Goal: Information Seeking & Learning: Learn about a topic

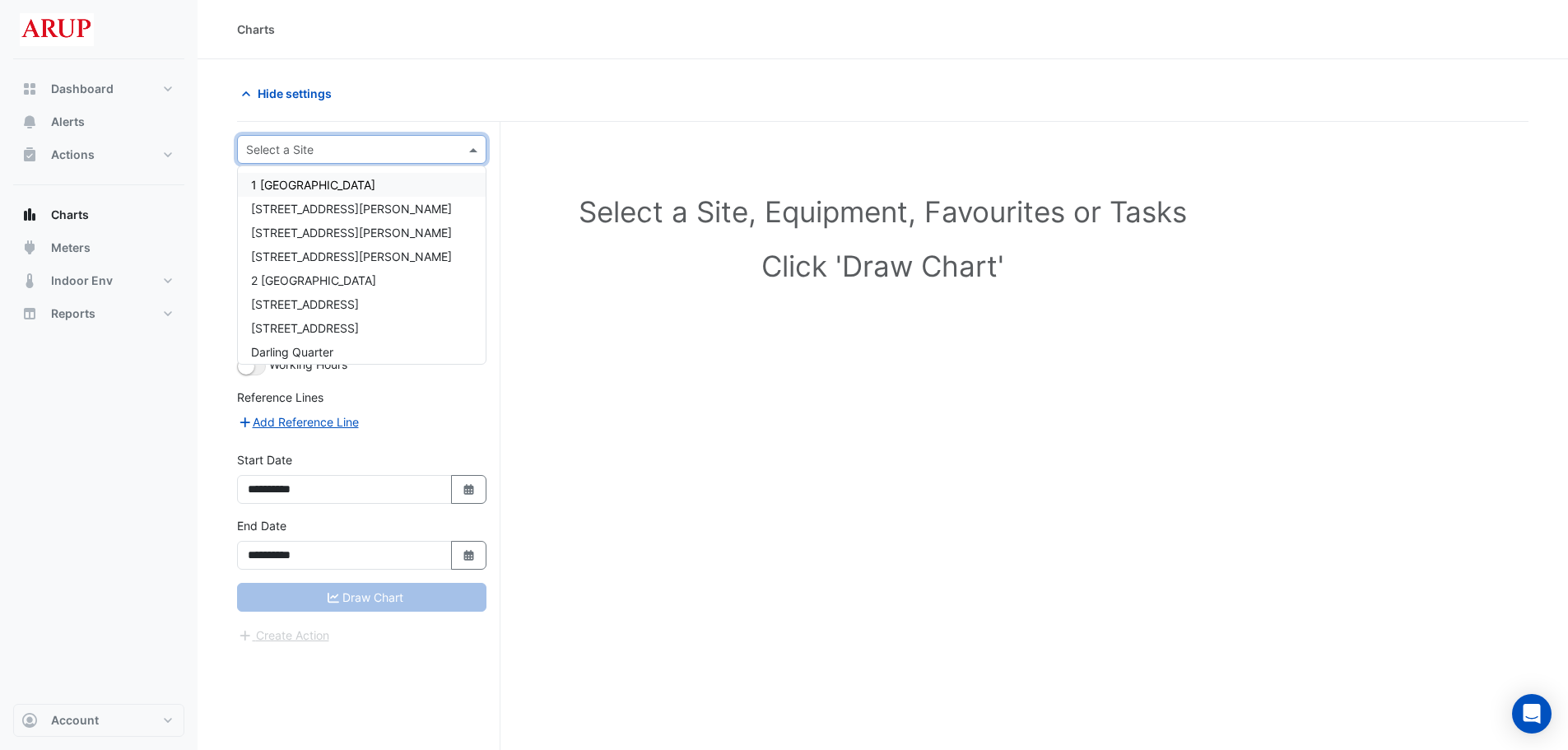
click at [459, 151] on div at bounding box center [362, 149] width 247 height 19
click at [381, 185] on div "1 [GEOGRAPHIC_DATA]" at bounding box center [362, 185] width 247 height 24
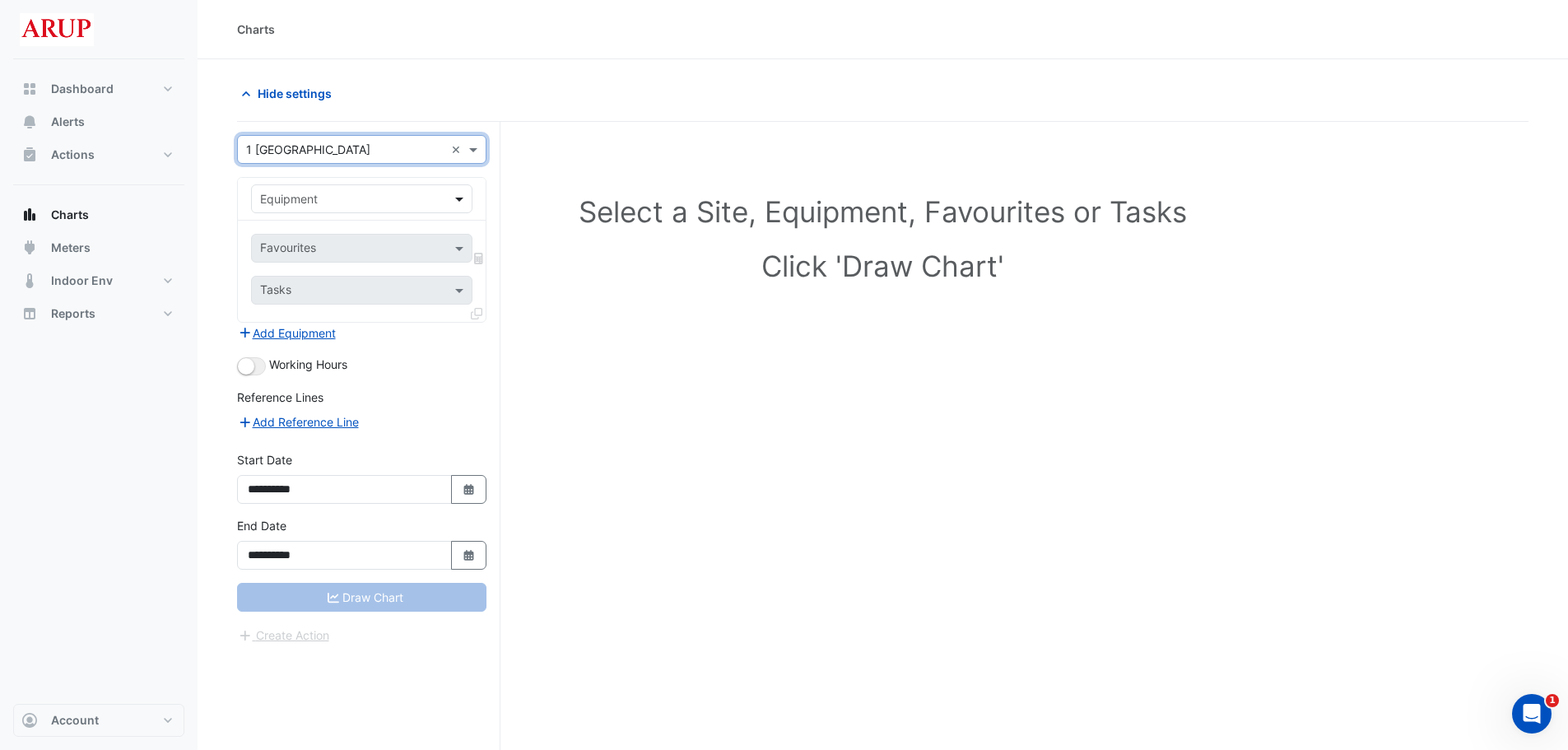
click at [457, 196] on span at bounding box center [461, 198] width 21 height 17
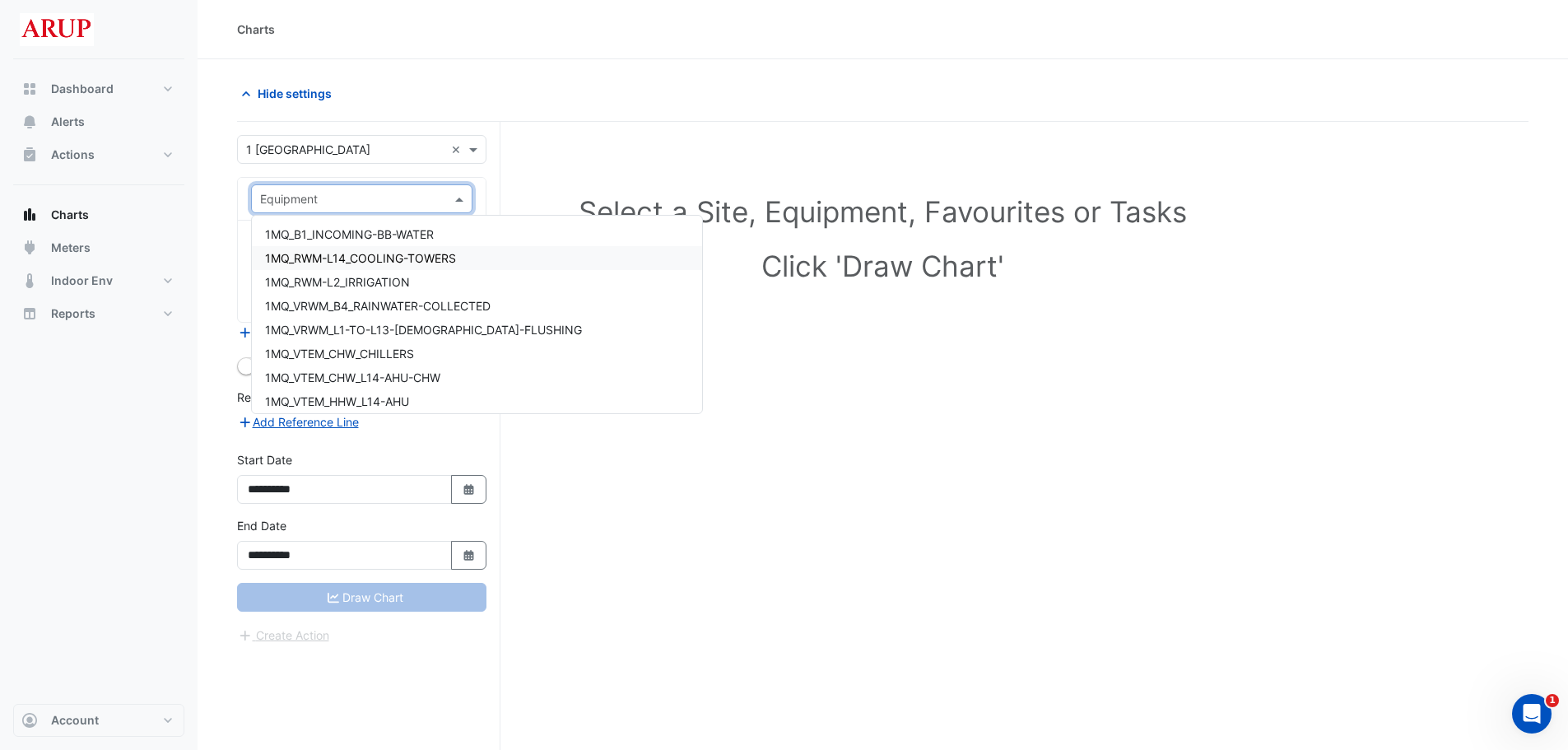
click at [492, 267] on div "1MQ_RWM-L14_COOLING-TOWERS" at bounding box center [477, 258] width 450 height 24
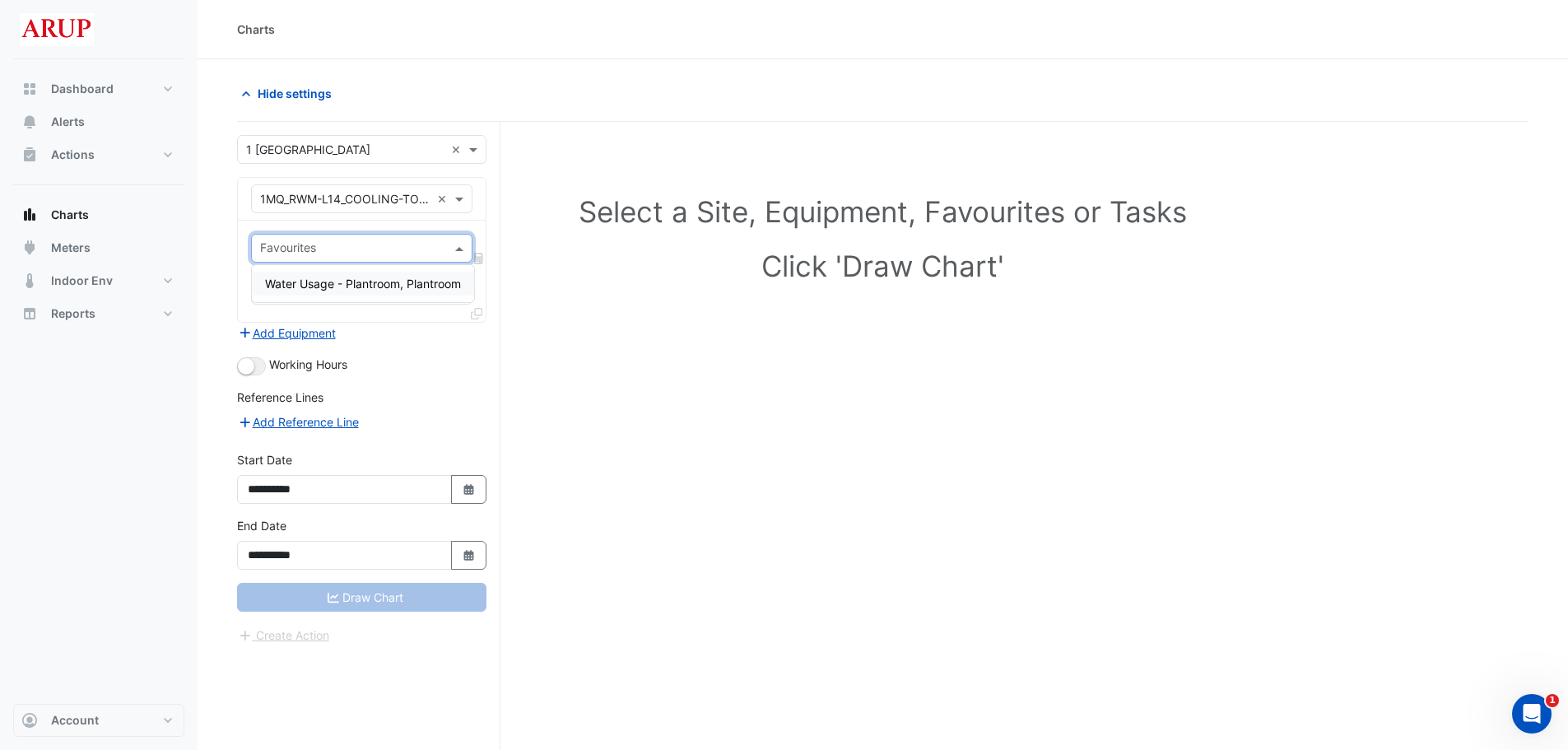
click at [459, 247] on span at bounding box center [461, 247] width 21 height 17
click at [380, 286] on span "Water Usage - Plantroom, Plantroom" at bounding box center [362, 283] width 196 height 14
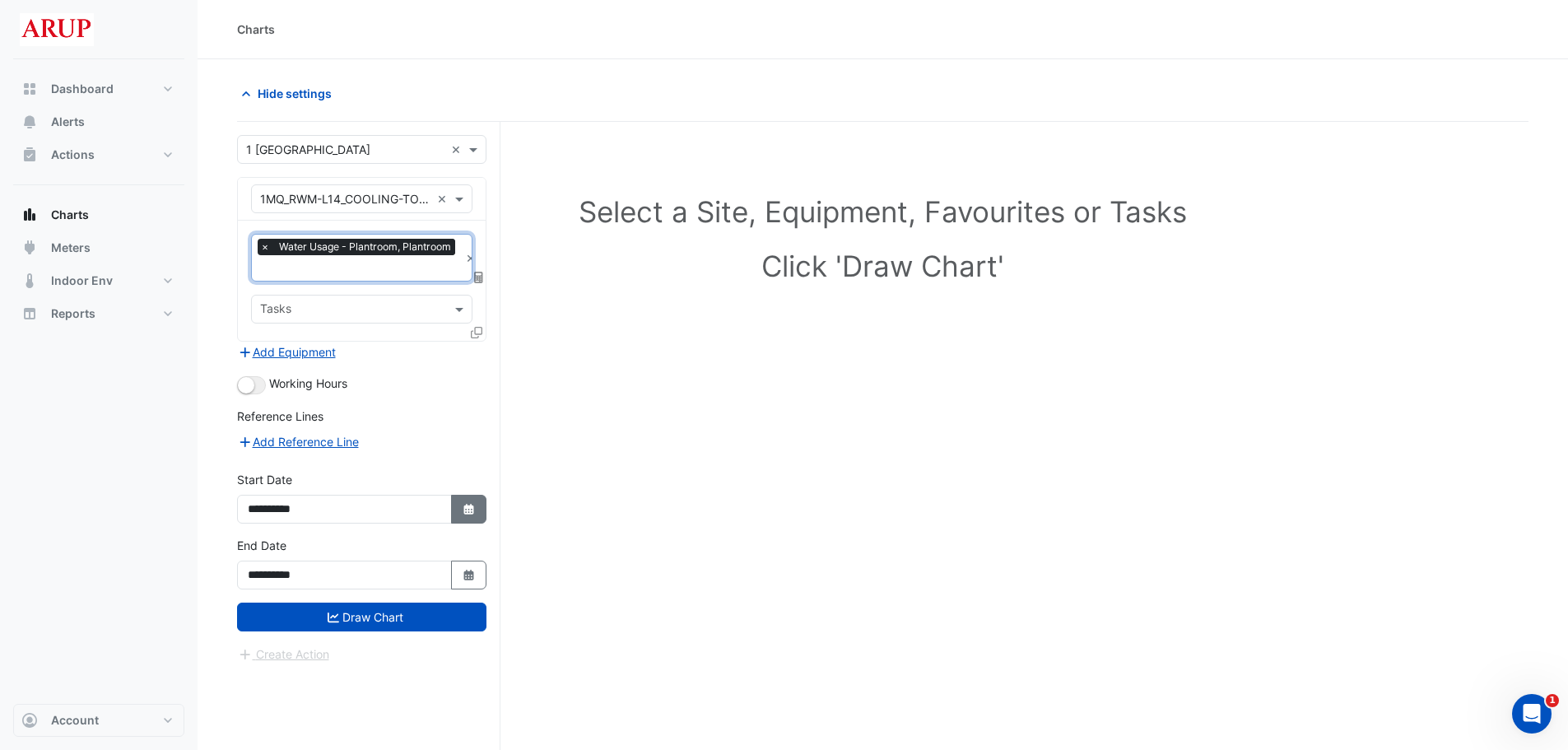
click at [471, 499] on button "Select Date" at bounding box center [469, 509] width 36 height 29
select select "*"
select select "****"
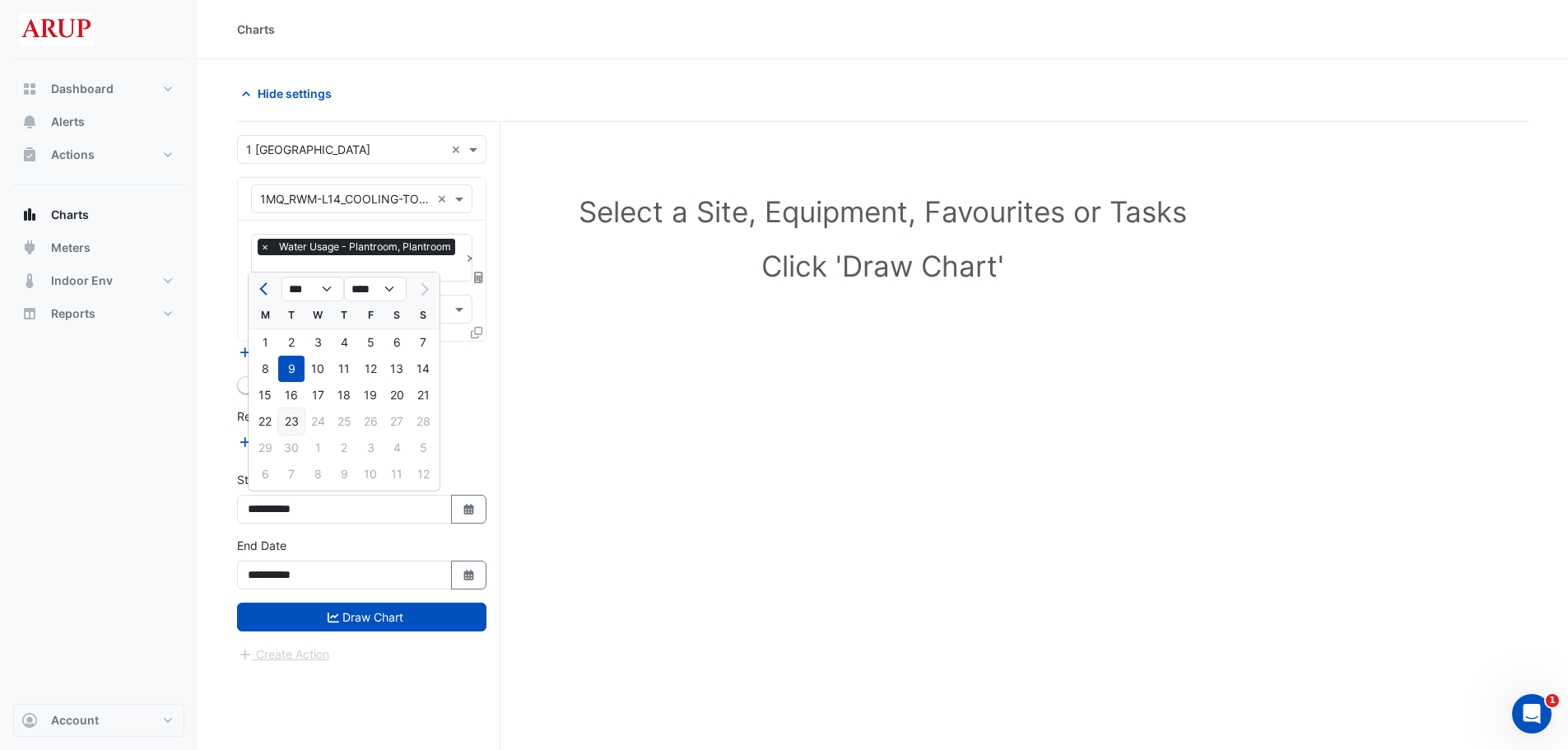
click at [297, 419] on div "23" at bounding box center [291, 421] width 26 height 26
type input "**********"
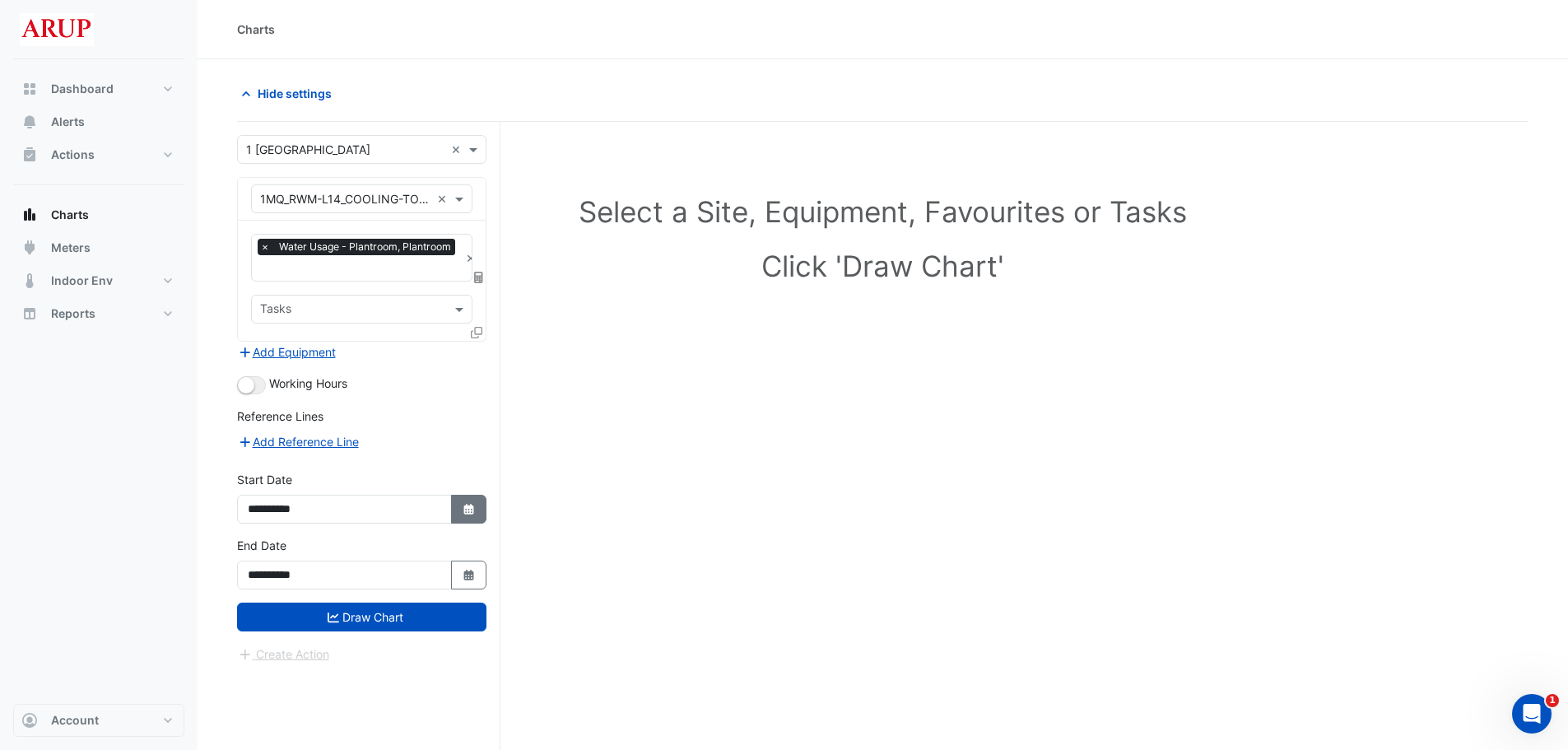
click at [478, 499] on button "Select Date" at bounding box center [469, 509] width 36 height 29
select select "*"
select select "****"
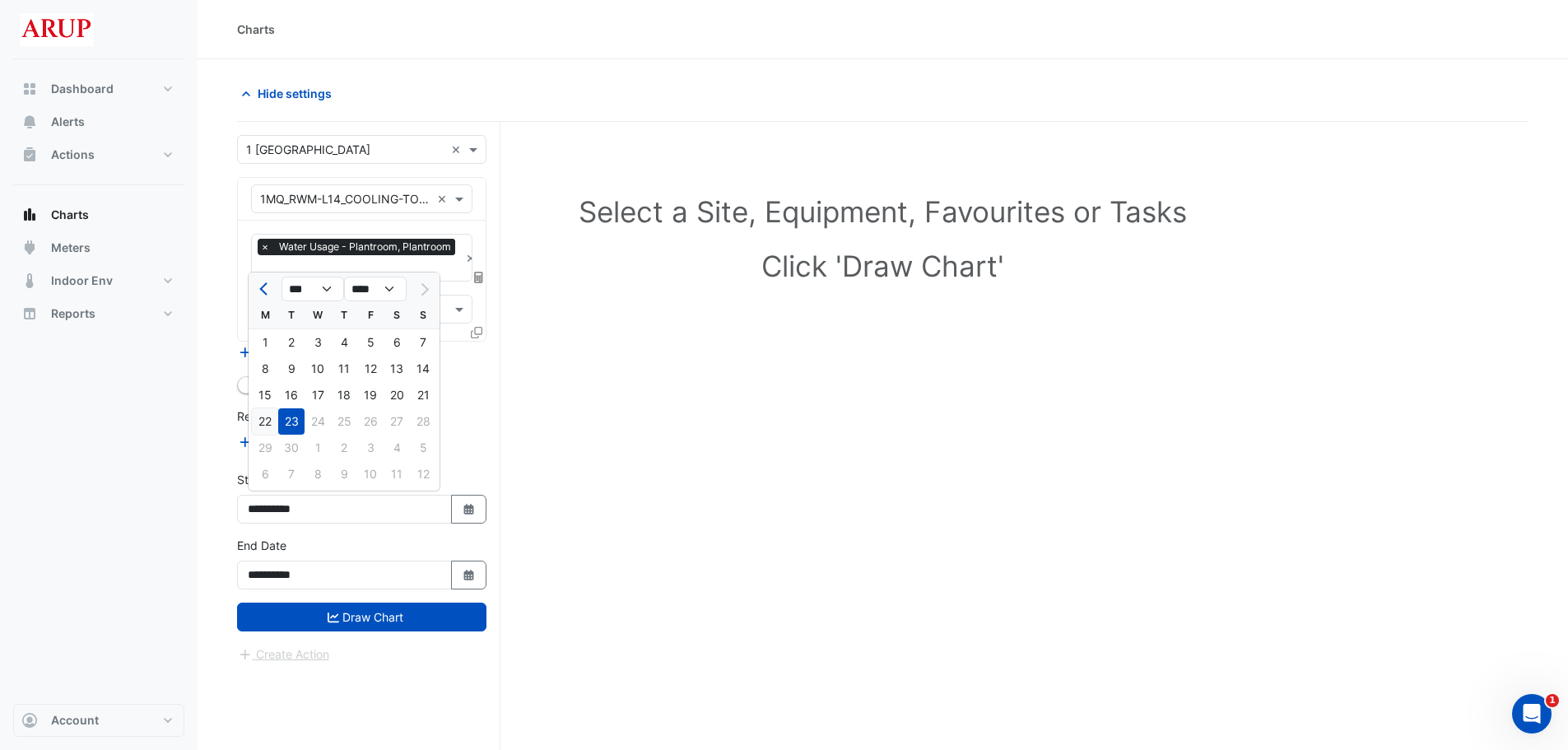
click at [263, 425] on div "22" at bounding box center [265, 421] width 26 height 26
type input "**********"
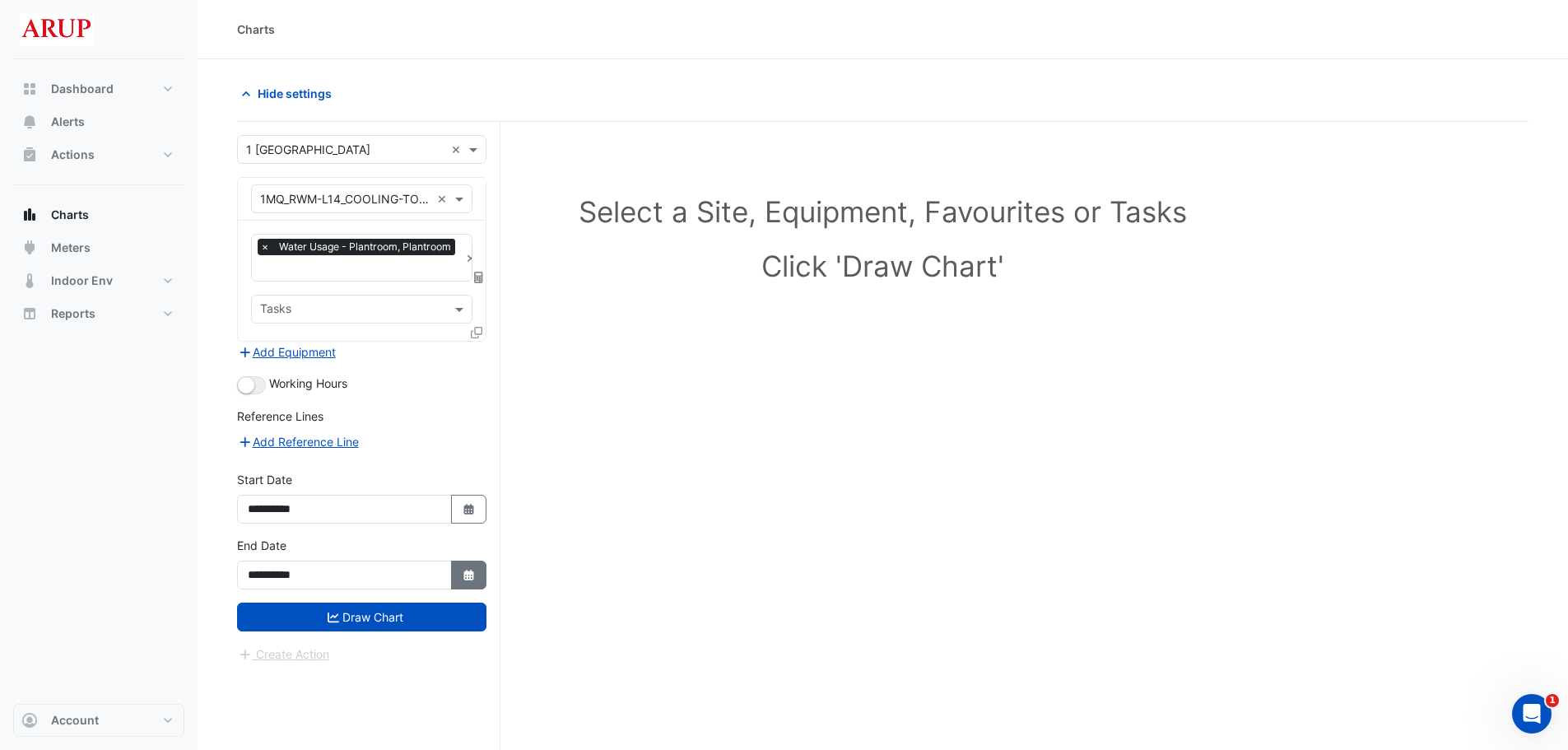
click at [464, 575] on icon "Select Date" at bounding box center [469, 575] width 15 height 12
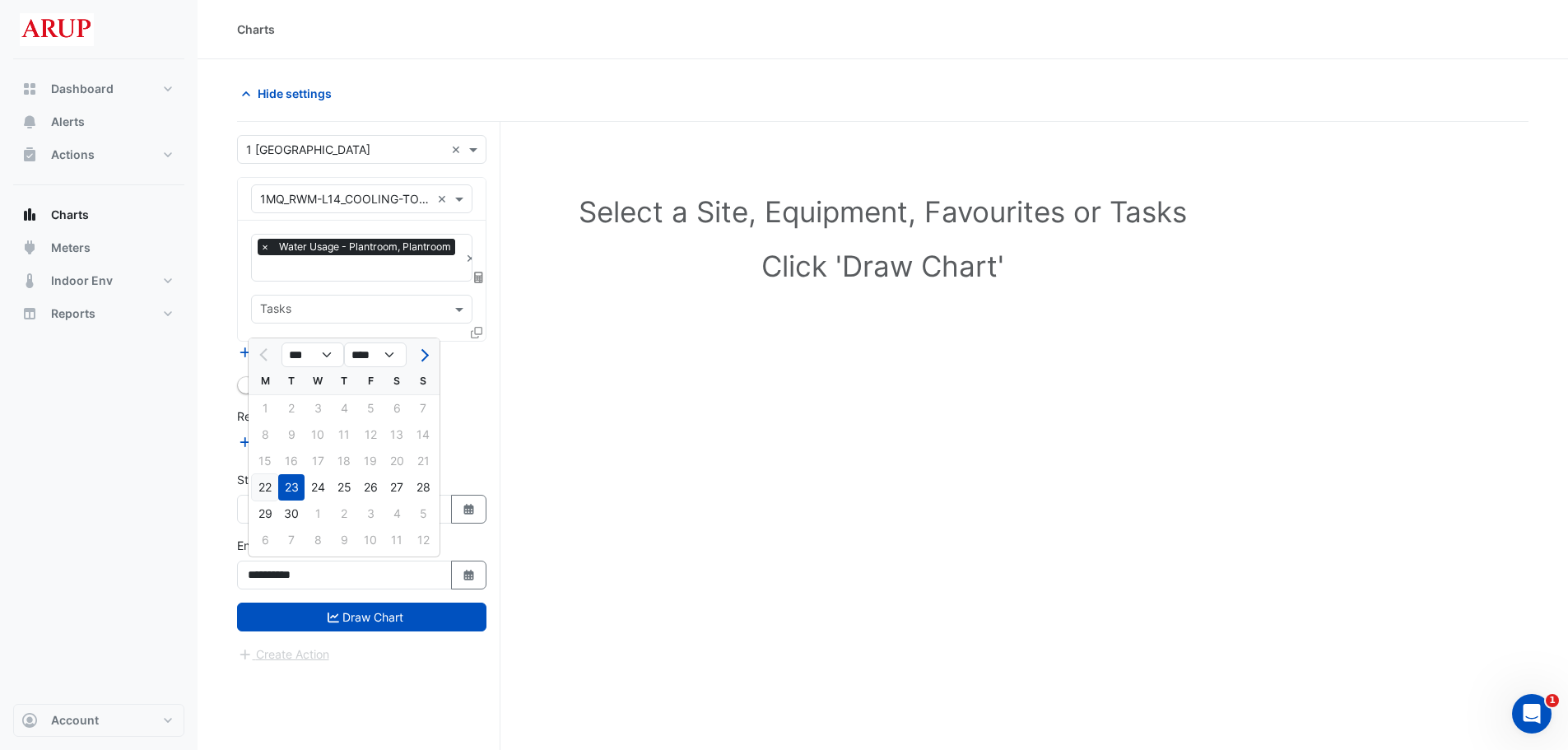
click at [265, 489] on div "22" at bounding box center [265, 486] width 26 height 26
type input "**********"
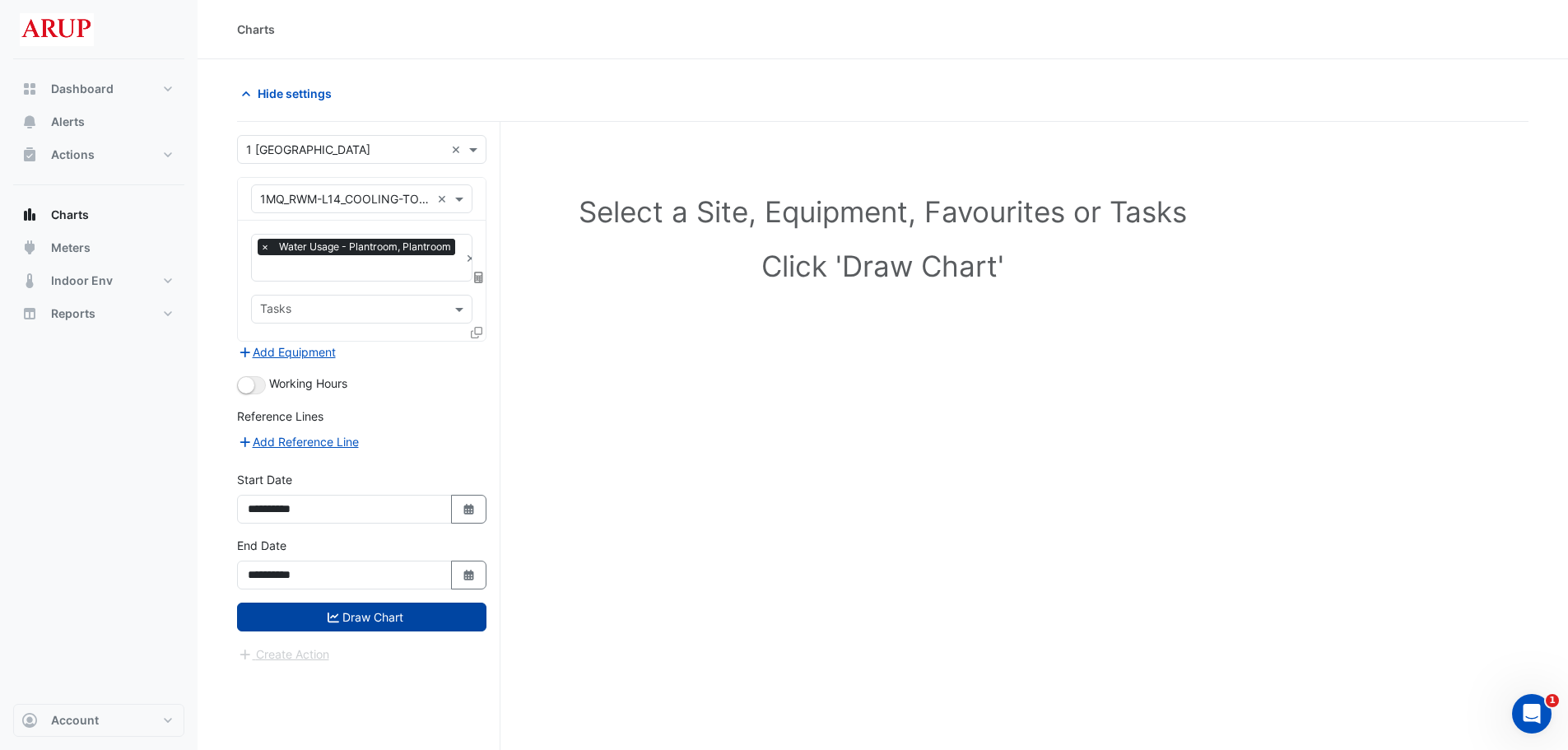
click at [382, 607] on button "Draw Chart" at bounding box center [362, 617] width 249 height 29
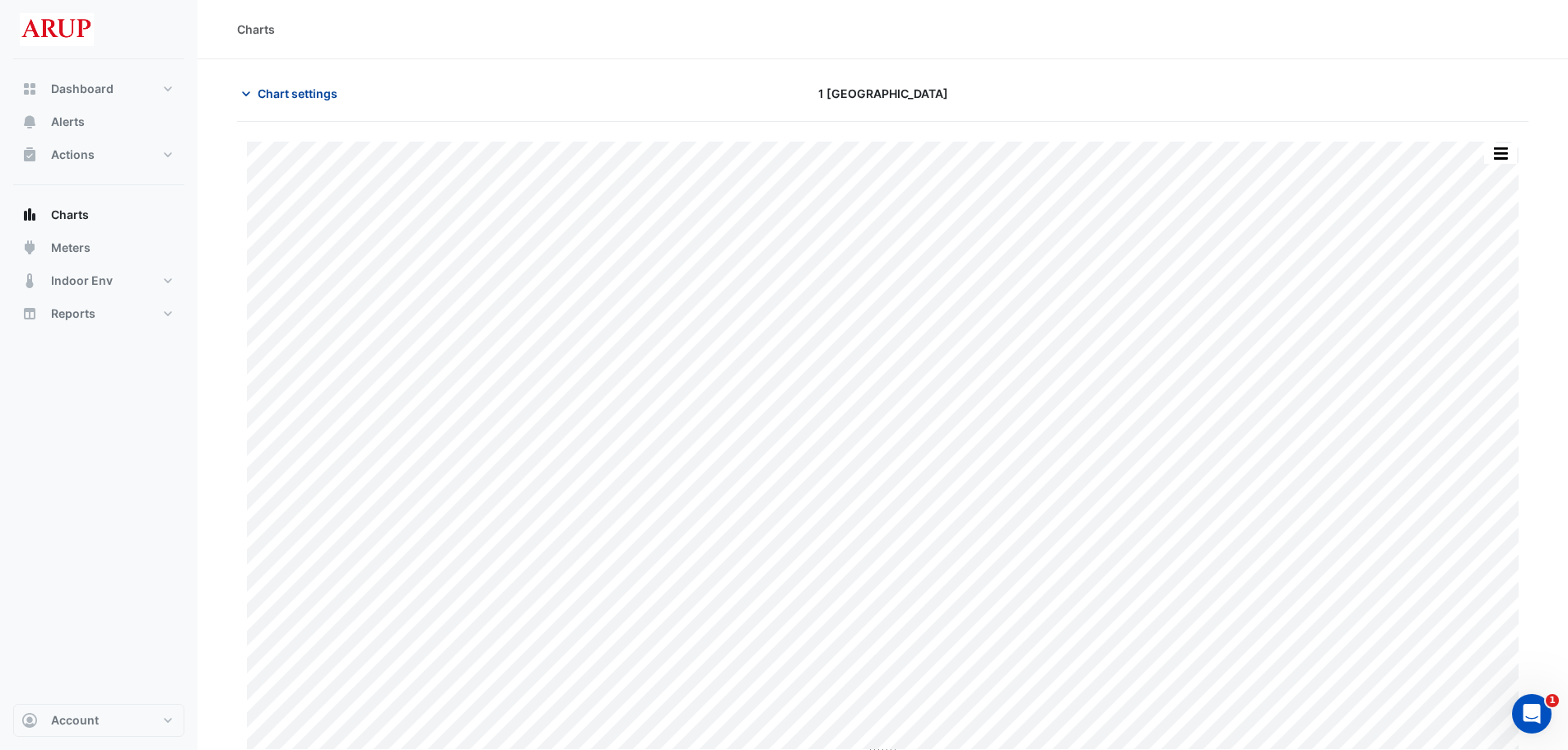
click at [246, 95] on icon "button" at bounding box center [246, 94] width 16 height 16
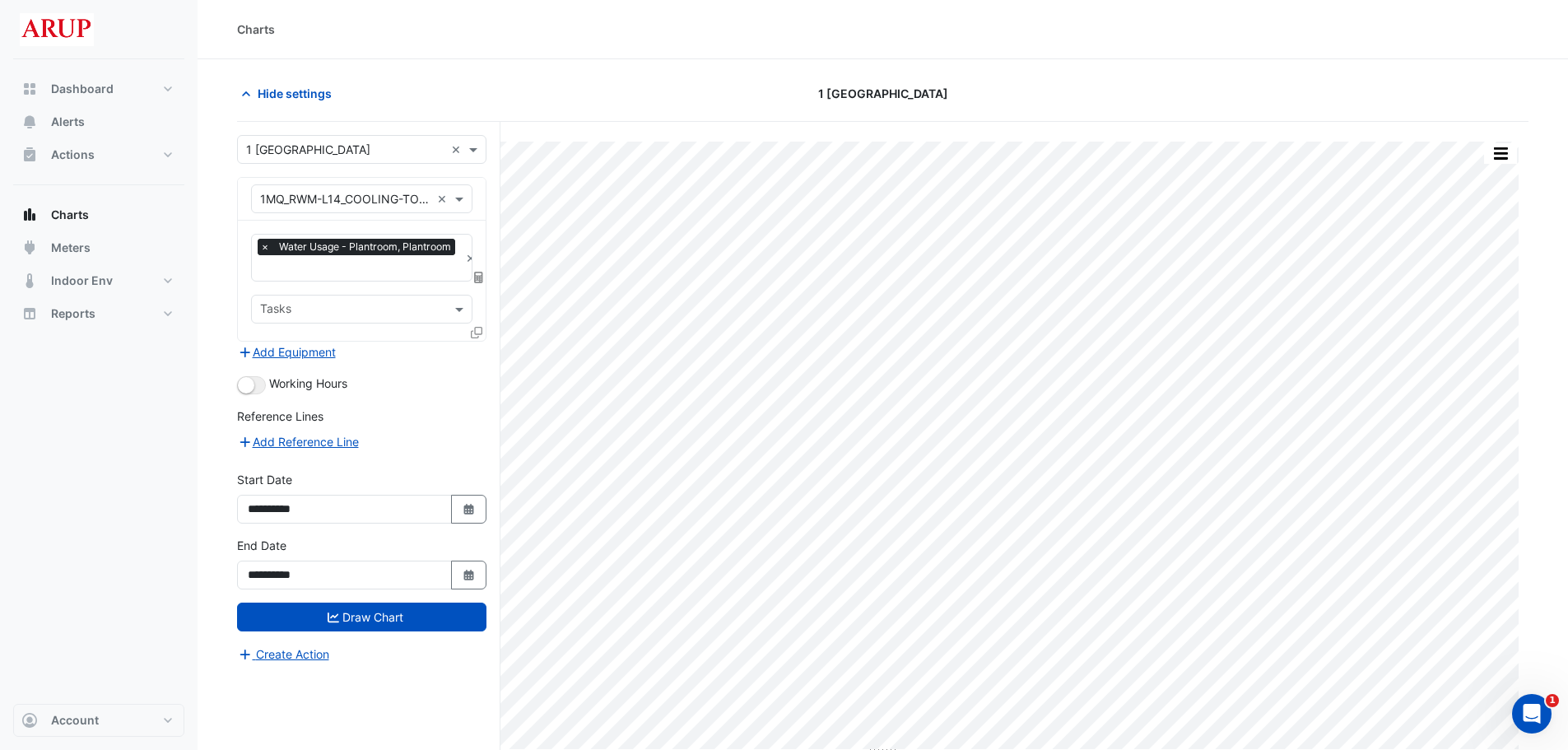
click at [260, 245] on span "×" at bounding box center [265, 246] width 15 height 16
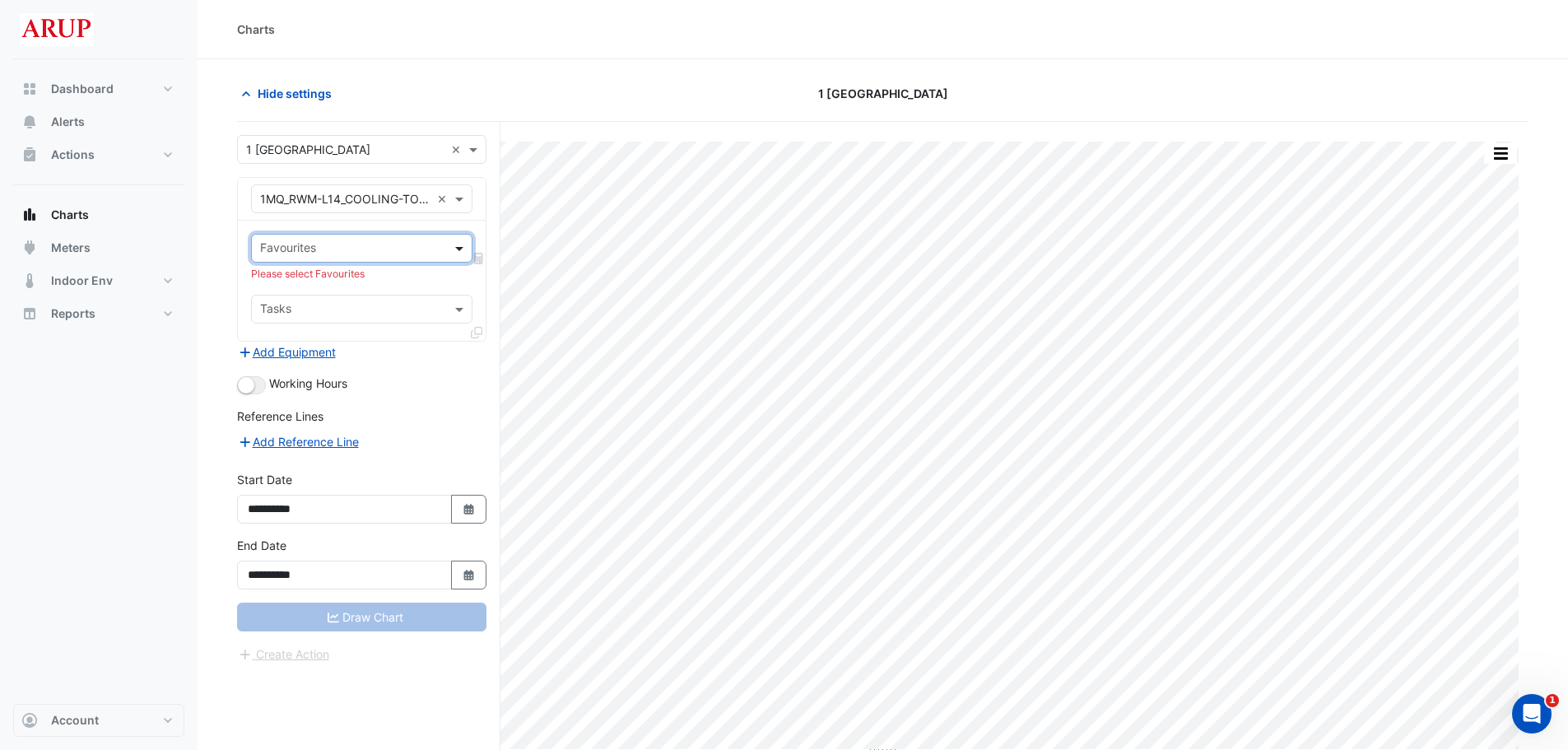
click at [460, 239] on span at bounding box center [461, 247] width 21 height 17
click at [467, 248] on span at bounding box center [461, 247] width 21 height 17
click at [464, 189] on div at bounding box center [362, 198] width 220 height 19
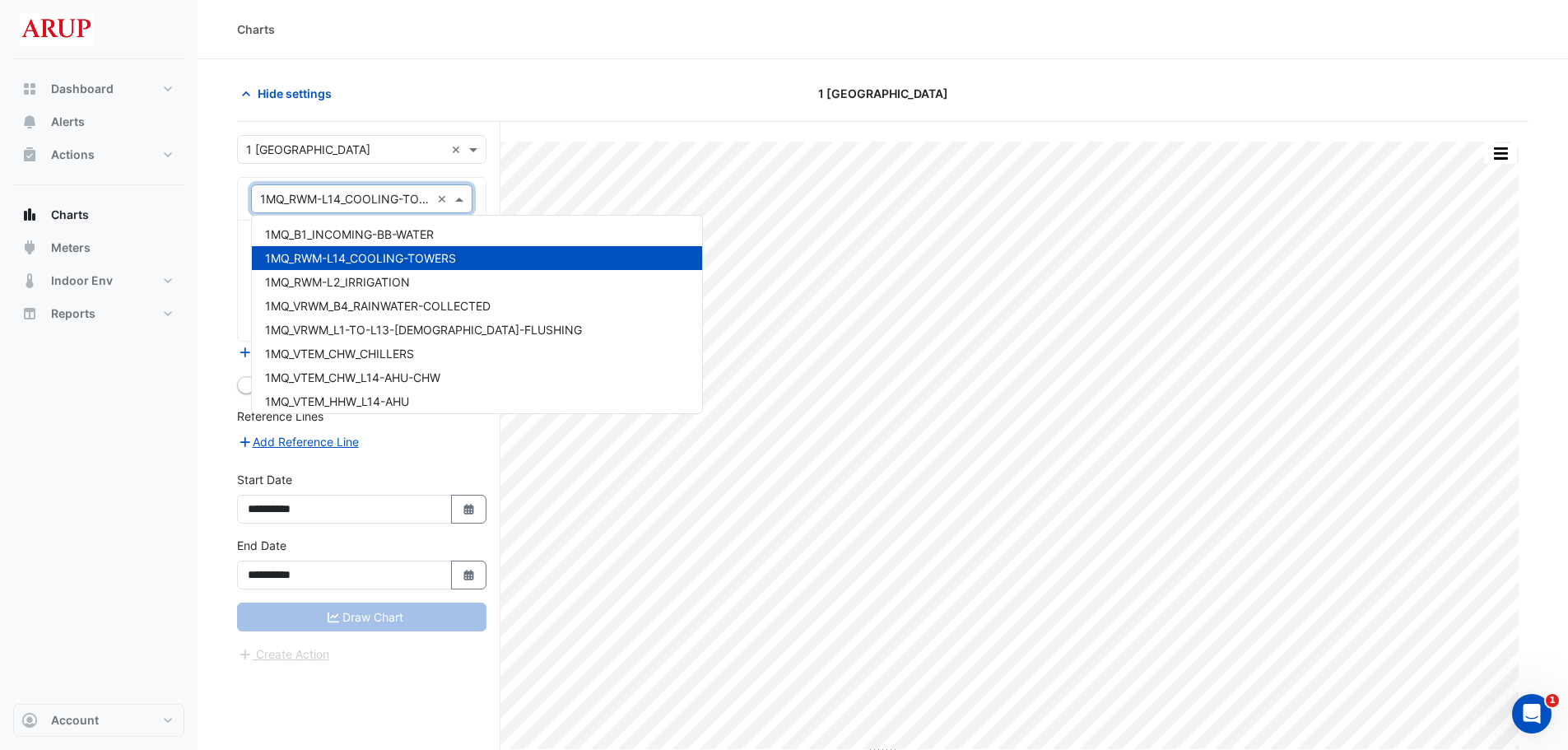
click at [464, 195] on span at bounding box center [461, 198] width 21 height 17
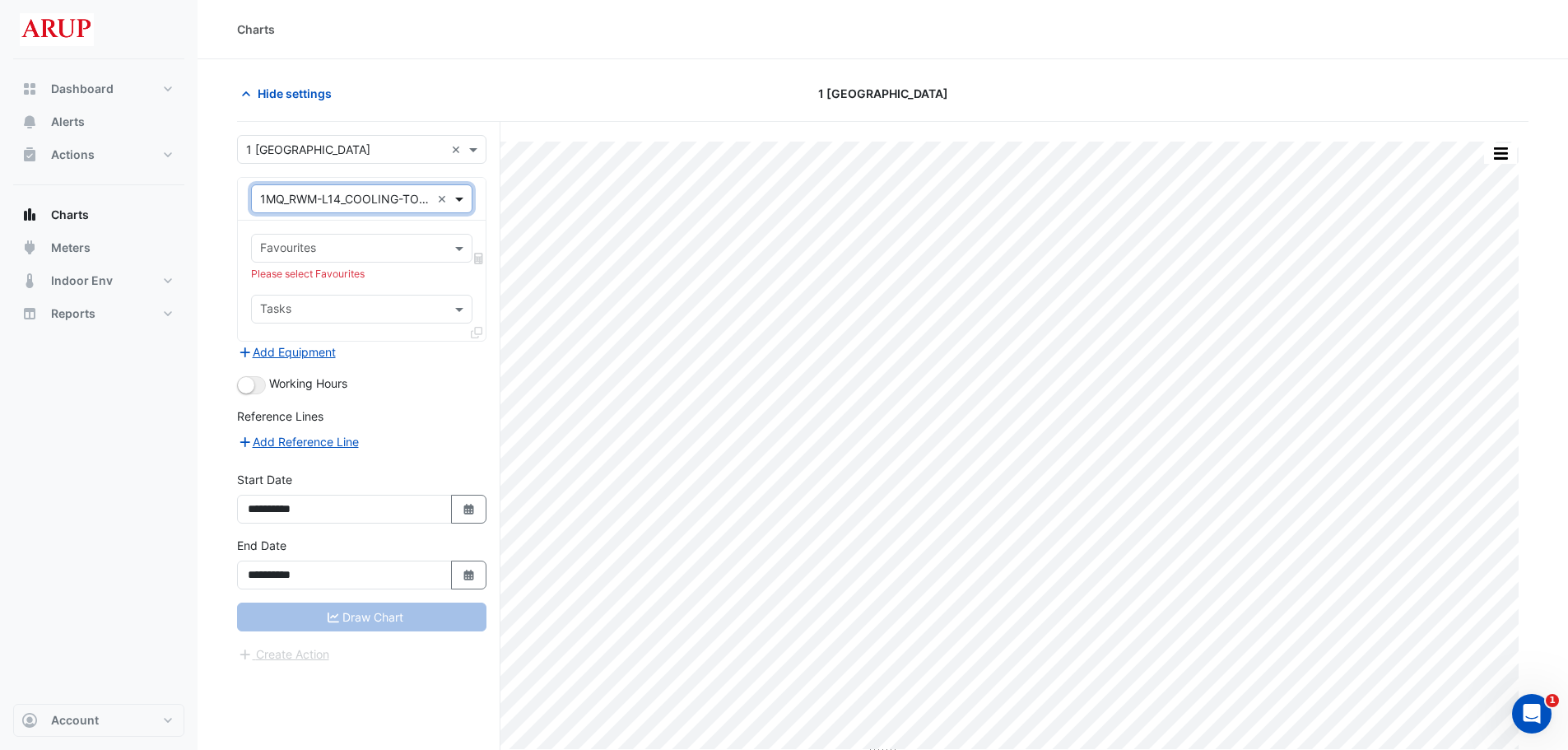
click at [464, 195] on span at bounding box center [461, 198] width 21 height 17
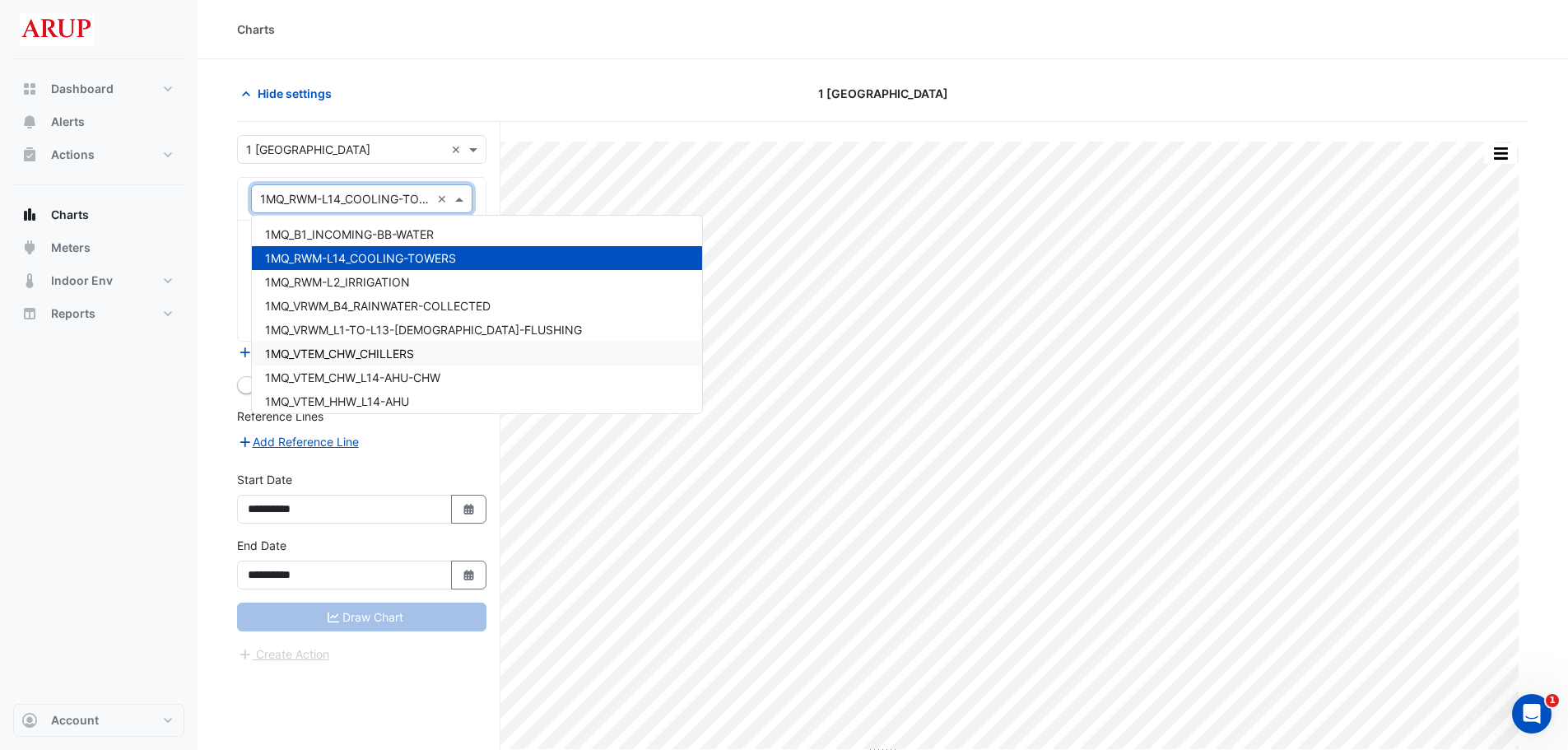
click at [462, 354] on div "1MQ_VTEM_CHW_CHILLERS" at bounding box center [477, 354] width 450 height 24
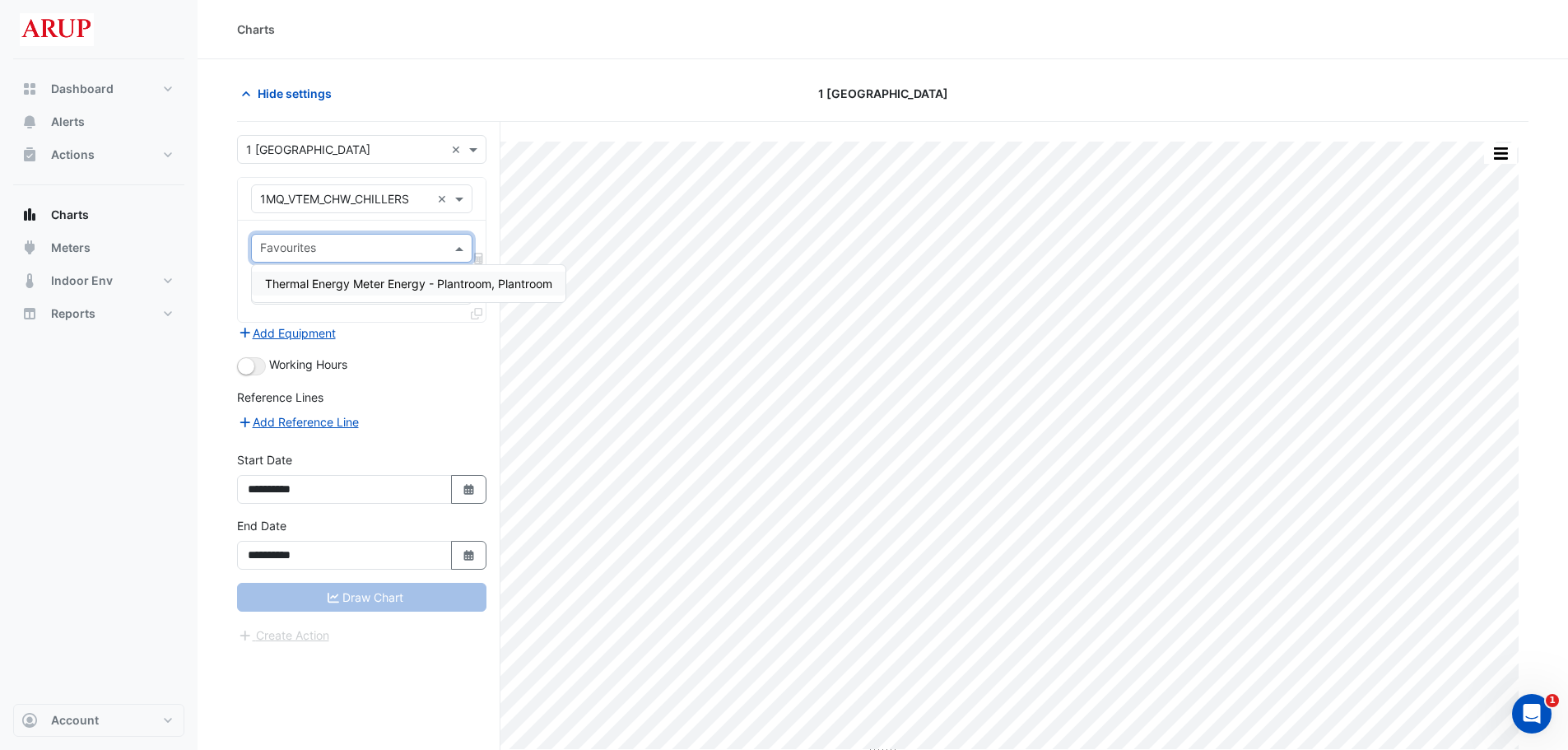
click at [462, 246] on span at bounding box center [461, 247] width 21 height 17
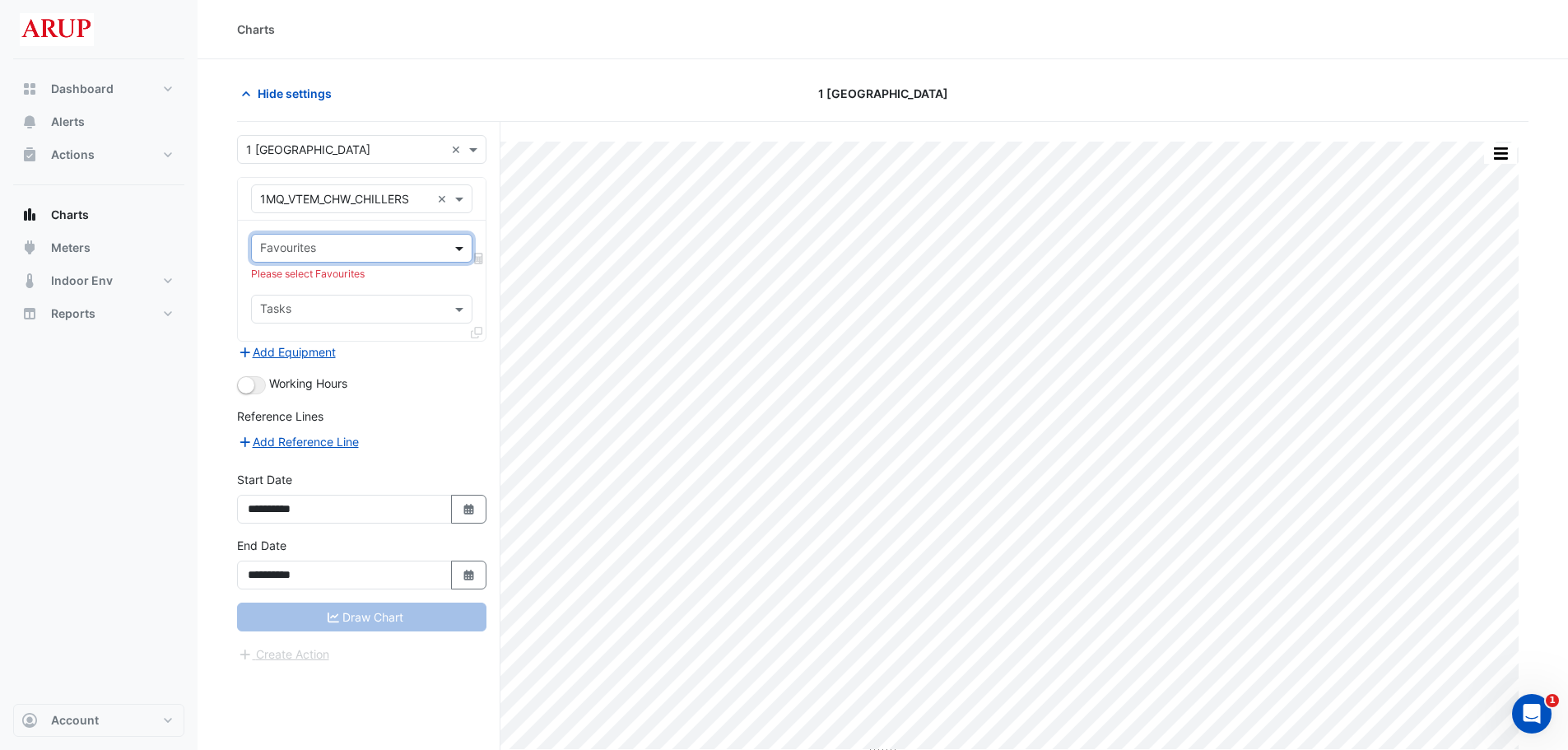
click at [460, 246] on span at bounding box center [461, 247] width 21 height 17
click at [462, 203] on span at bounding box center [461, 198] width 21 height 17
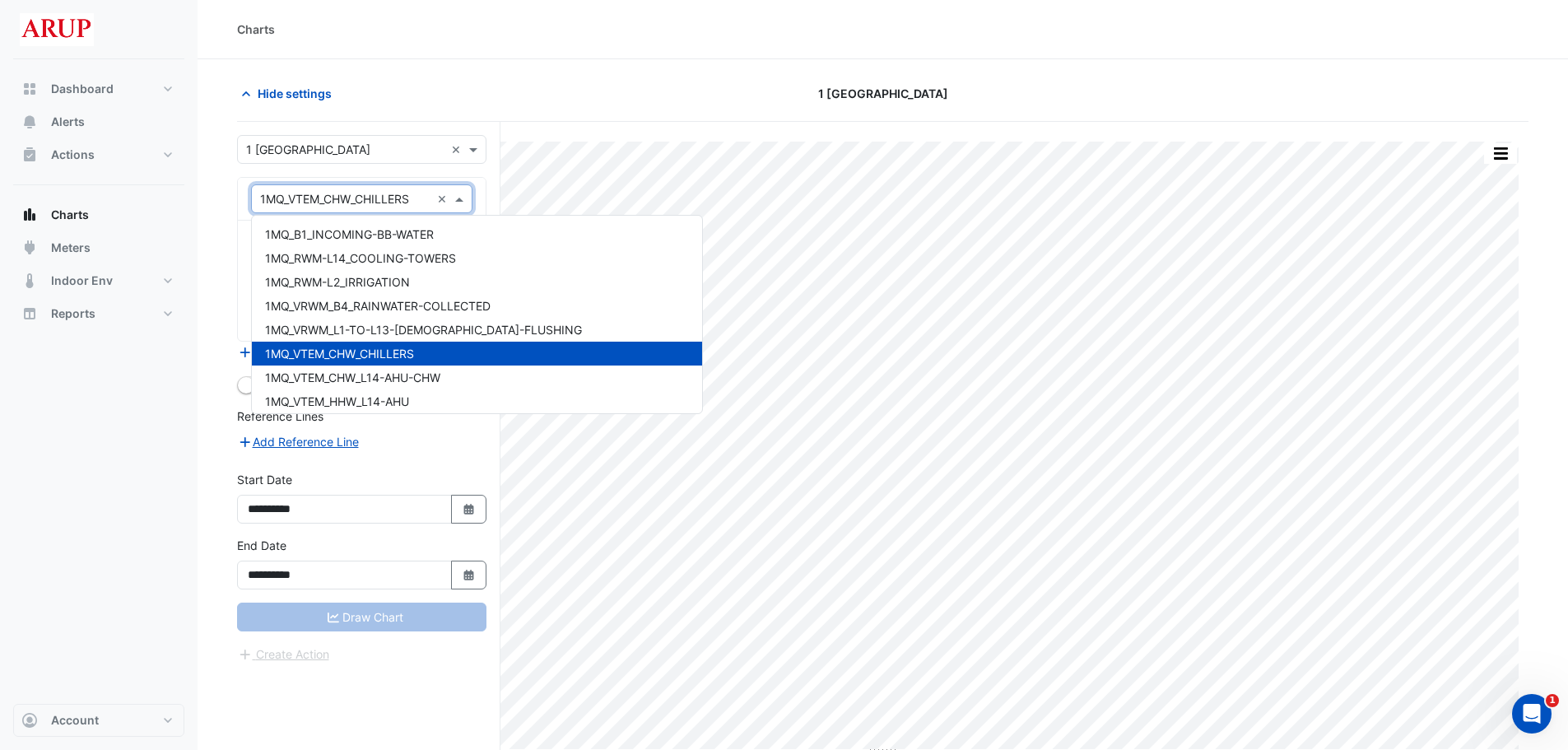
click at [462, 203] on span at bounding box center [461, 198] width 21 height 17
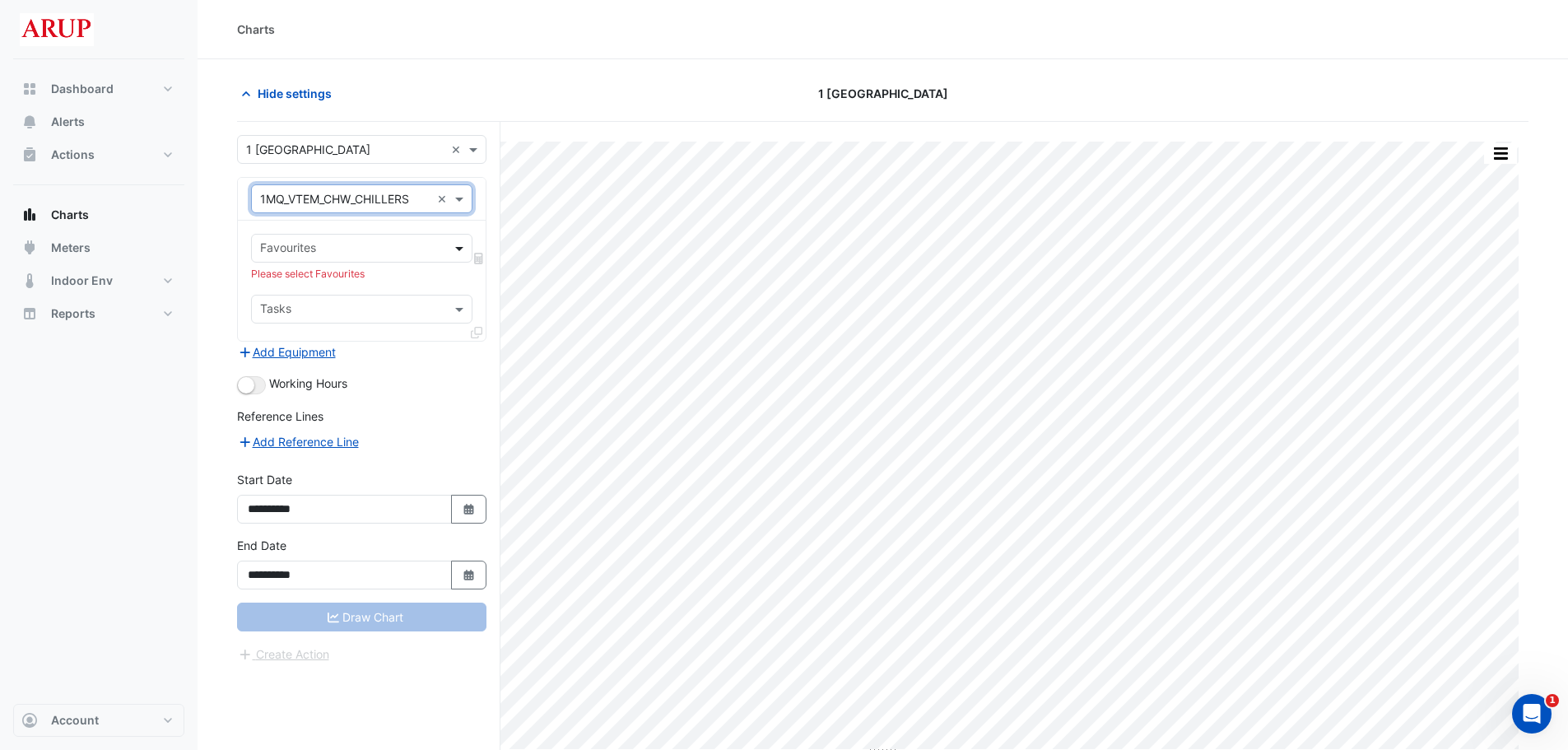
click at [461, 247] on span at bounding box center [461, 247] width 21 height 17
click at [382, 289] on span "Thermal Energy Meter Energy - Plantroom, Plantroom" at bounding box center [408, 283] width 287 height 14
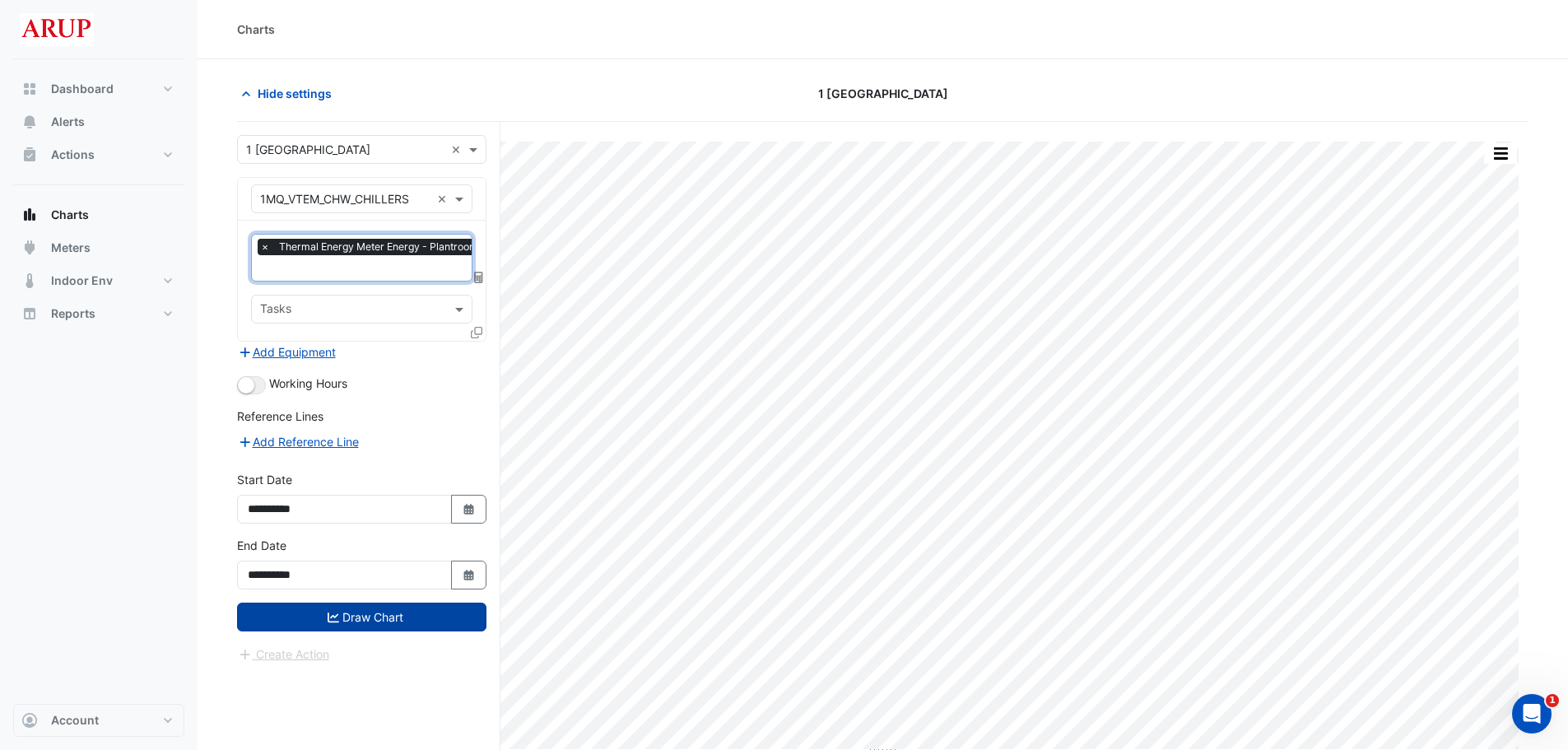
click at [359, 615] on button "Draw Chart" at bounding box center [362, 617] width 249 height 29
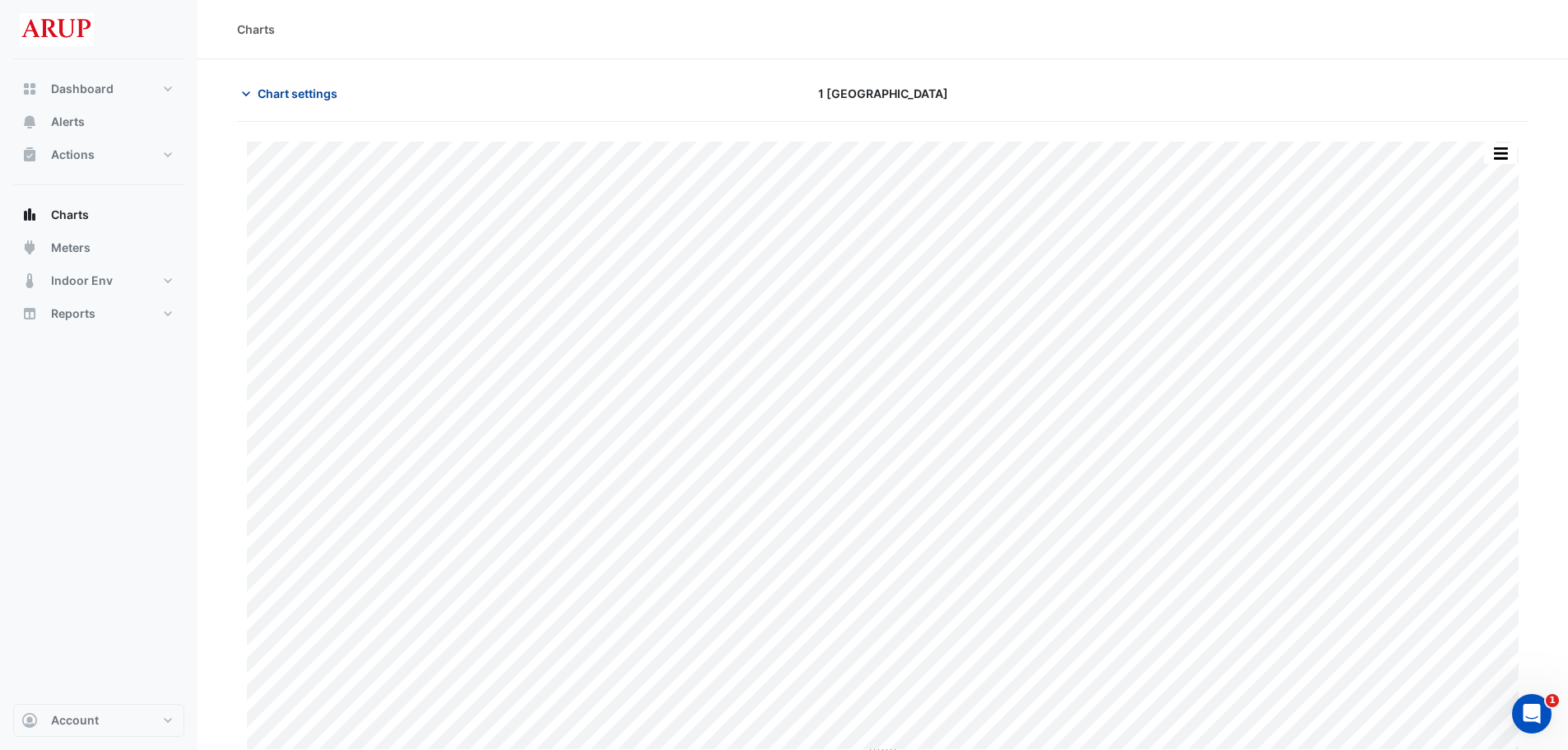
click at [247, 95] on icon "button" at bounding box center [246, 94] width 16 height 16
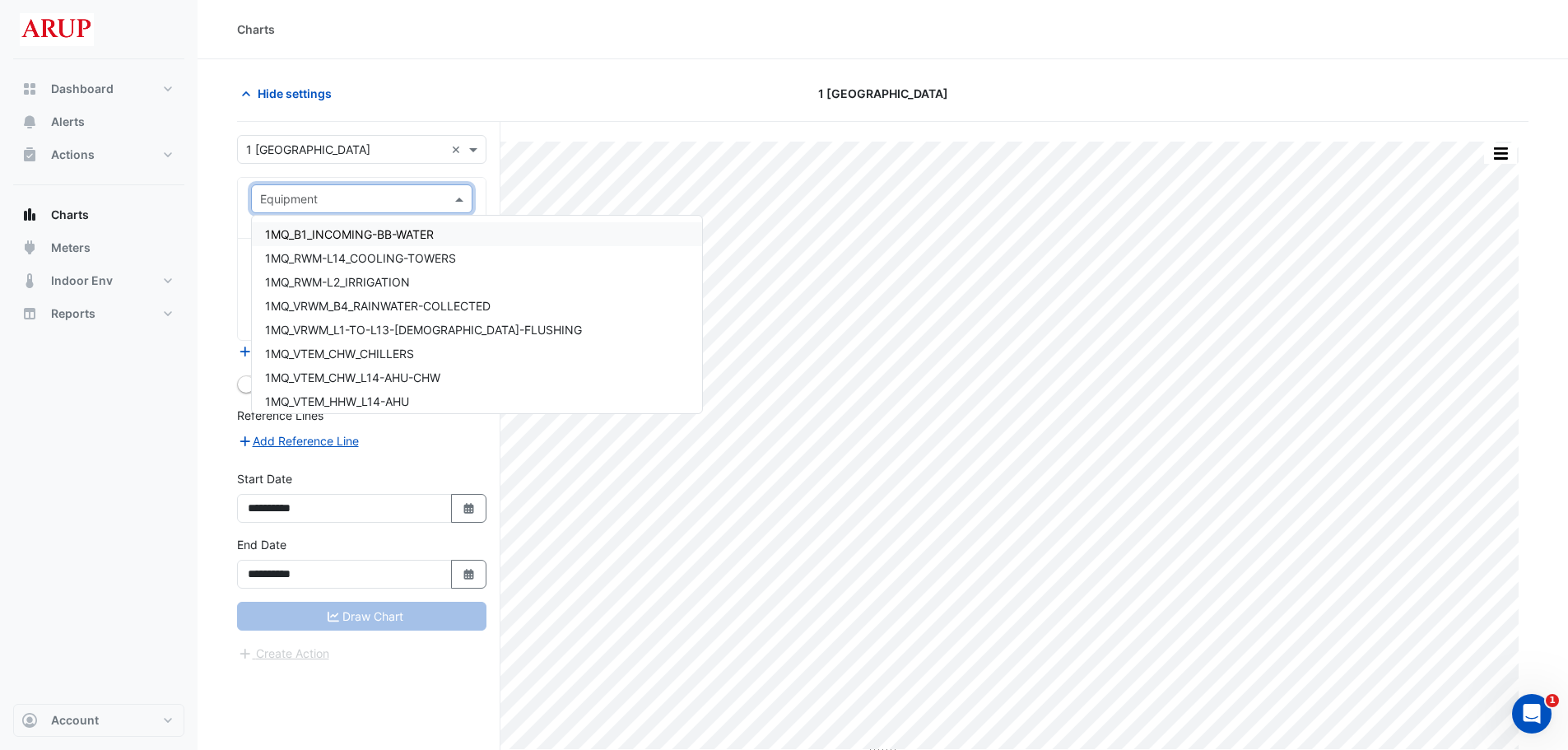
click at [459, 199] on span at bounding box center [461, 198] width 21 height 17
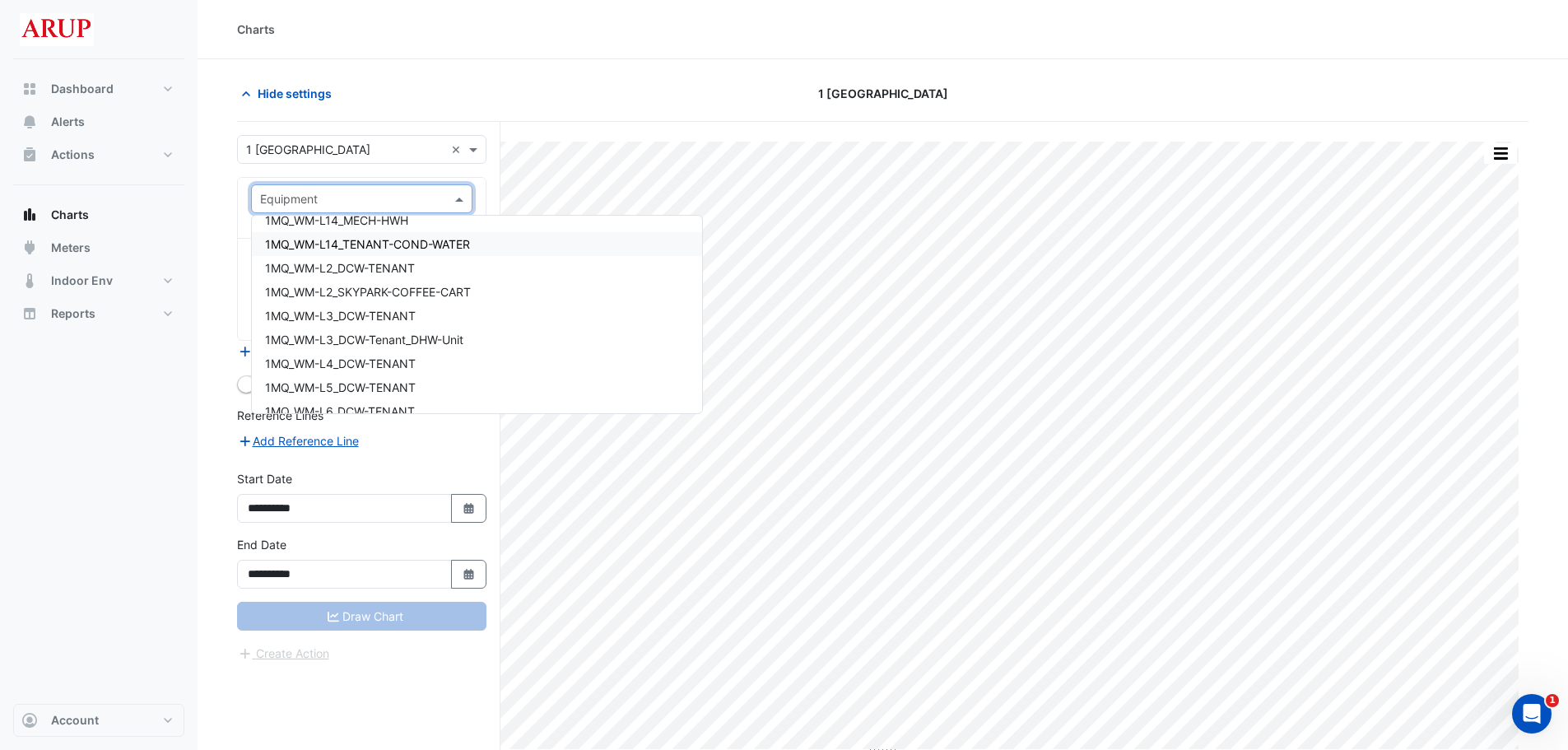
click at [506, 245] on div "1MQ_WM-L14_TENANT-COND-WATER" at bounding box center [477, 244] width 450 height 24
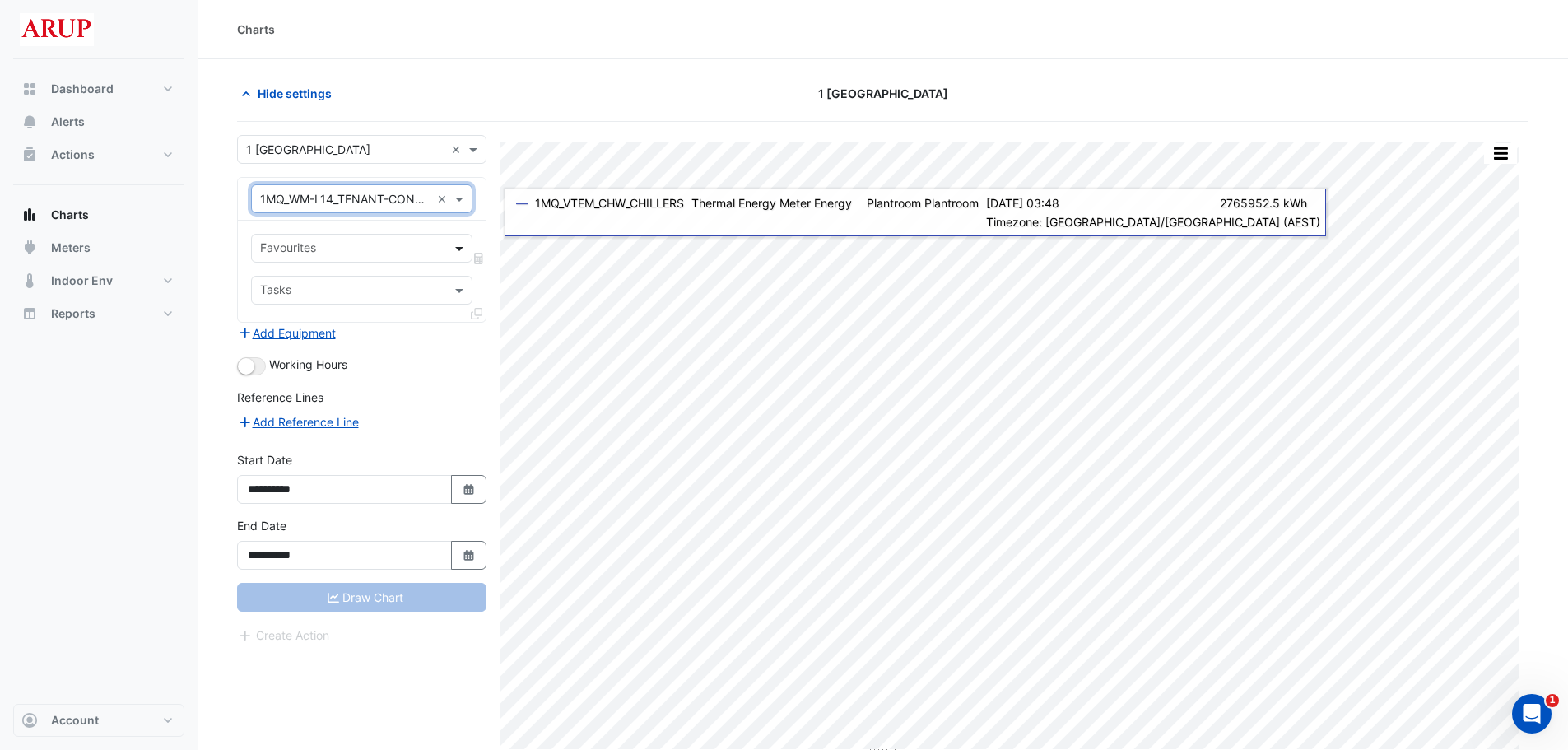
click at [460, 249] on span at bounding box center [461, 247] width 21 height 17
click at [343, 281] on span "Water Usage - Plantroom, Plantroom" at bounding box center [362, 283] width 196 height 14
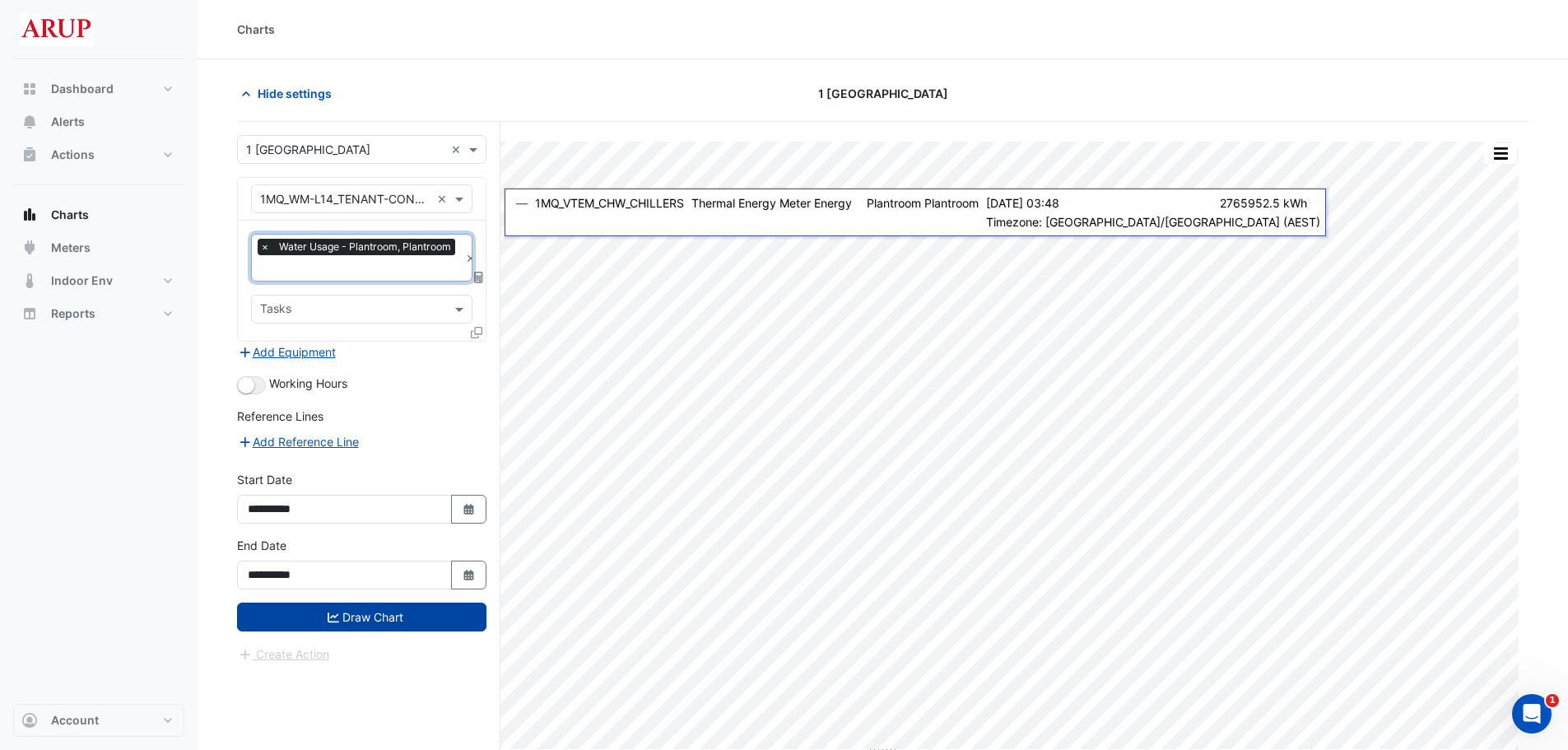
click at [390, 612] on button "Draw Chart" at bounding box center [362, 617] width 249 height 29
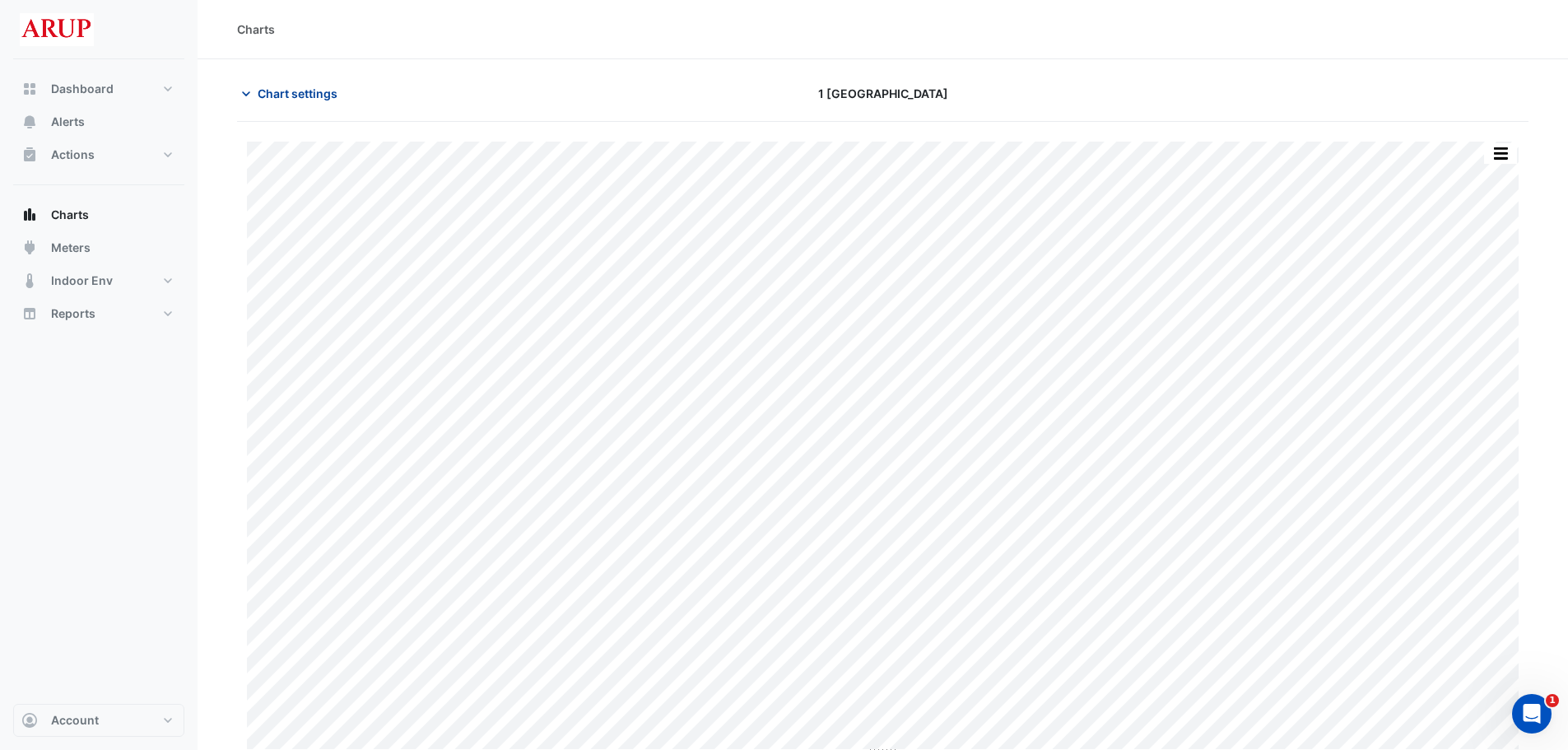
click at [246, 89] on icon "button" at bounding box center [246, 94] width 16 height 16
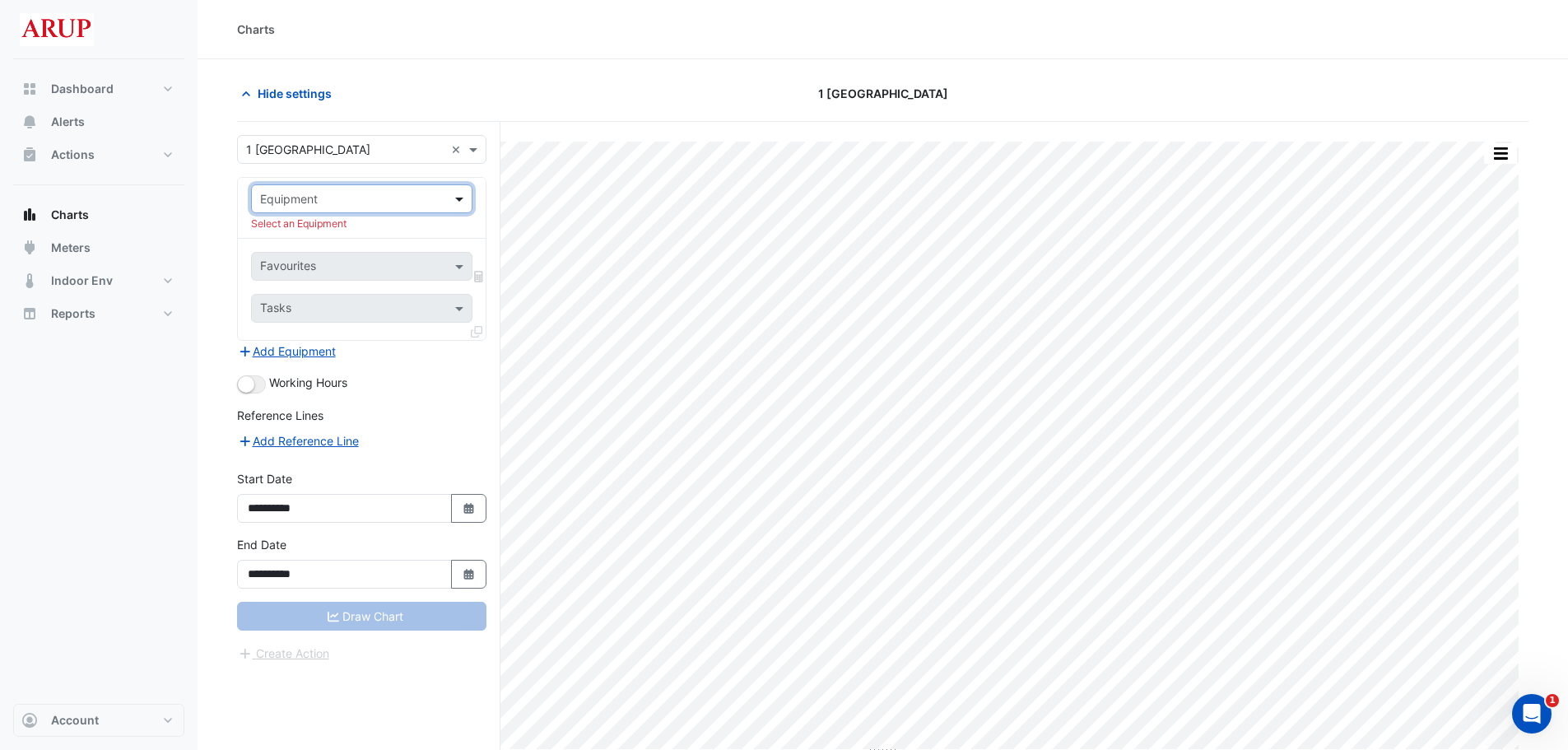
click at [464, 202] on span at bounding box center [461, 198] width 21 height 17
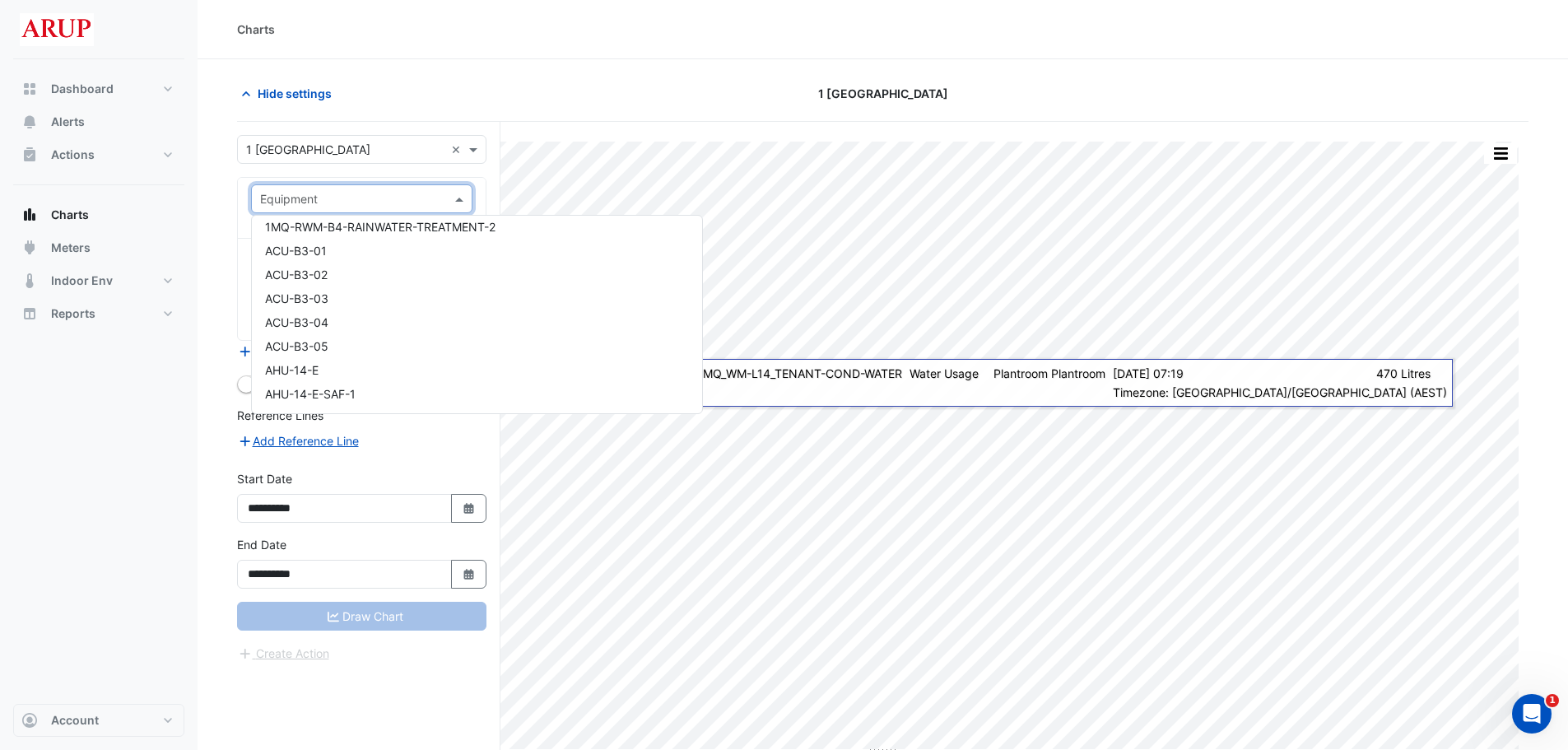
scroll to position [993, 0]
click at [357, 243] on div "ACU-B3-01" at bounding box center [477, 243] width 450 height 24
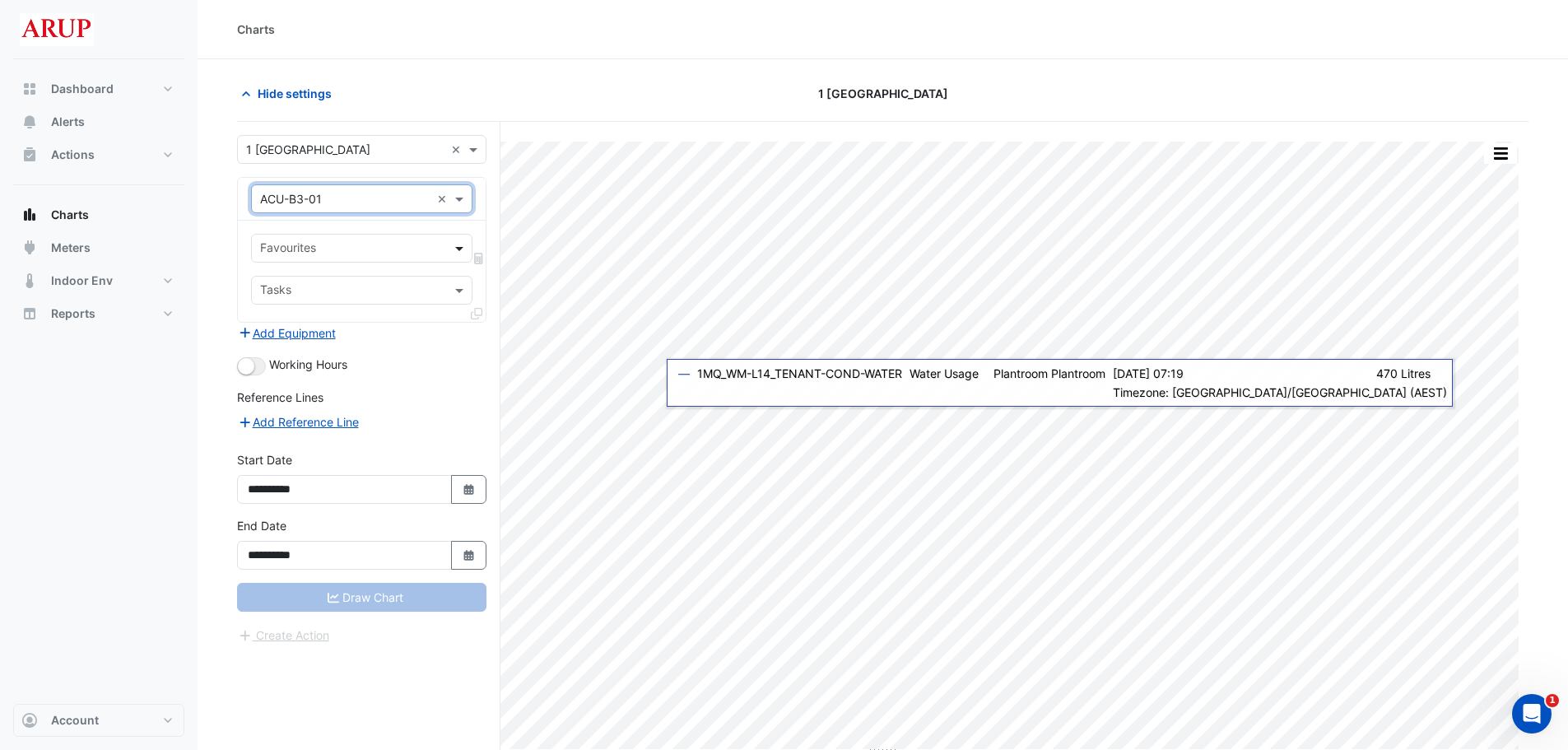
click at [456, 243] on span at bounding box center [461, 247] width 21 height 17
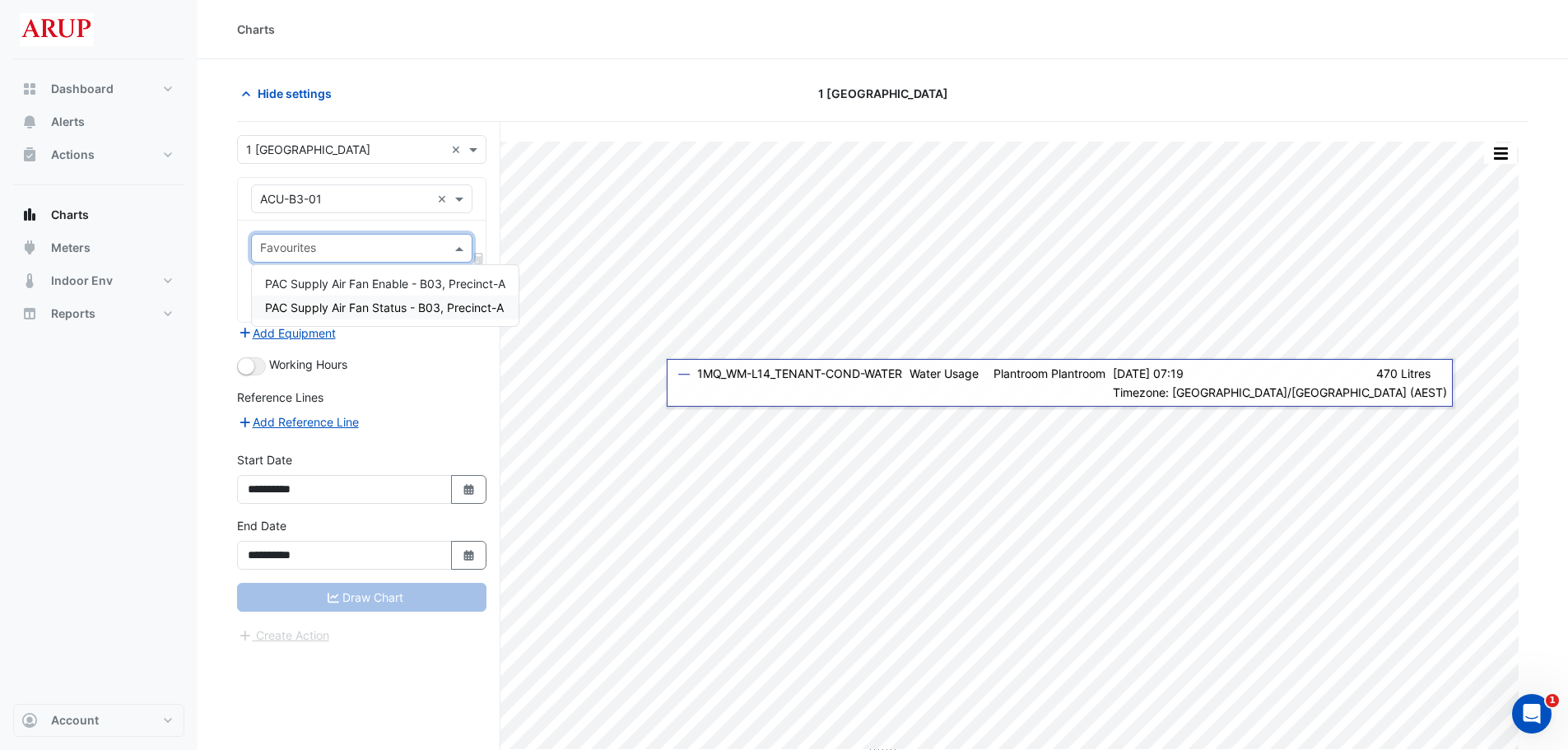
click at [435, 357] on div "Working Hours" at bounding box center [362, 365] width 249 height 20
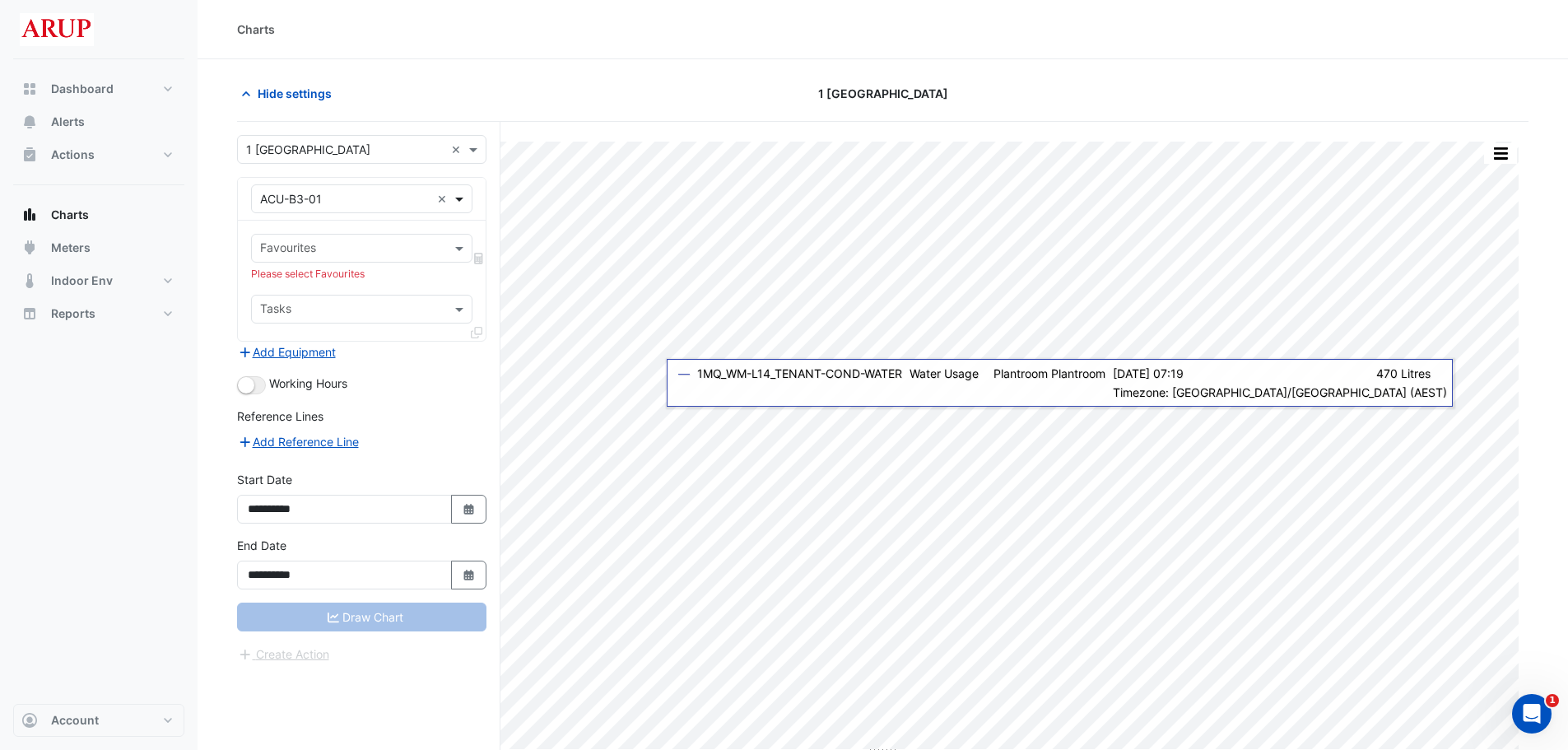
click at [456, 197] on span at bounding box center [461, 198] width 21 height 17
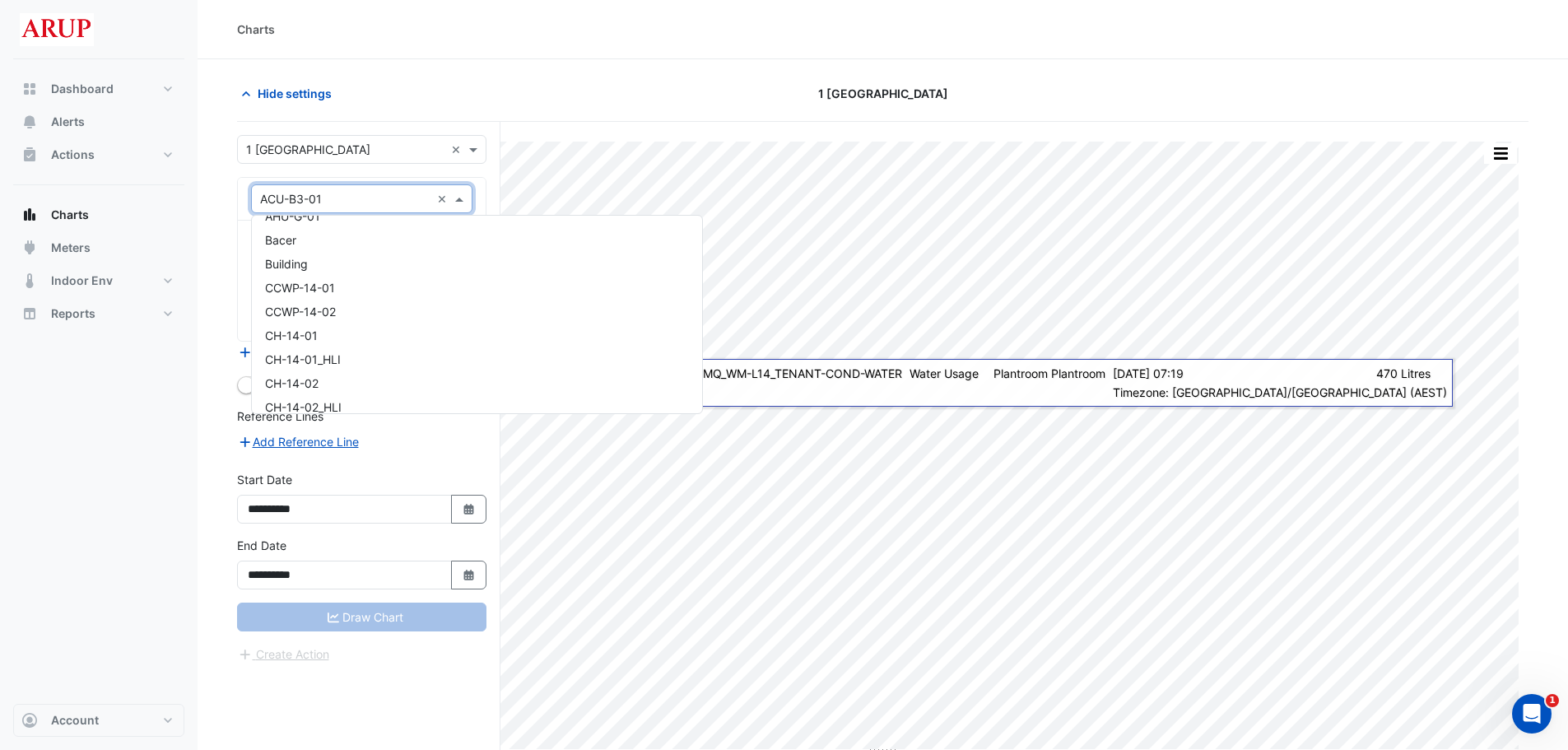
scroll to position [1799, 0]
click at [368, 298] on div "CCWP-14-01" at bounding box center [477, 296] width 450 height 24
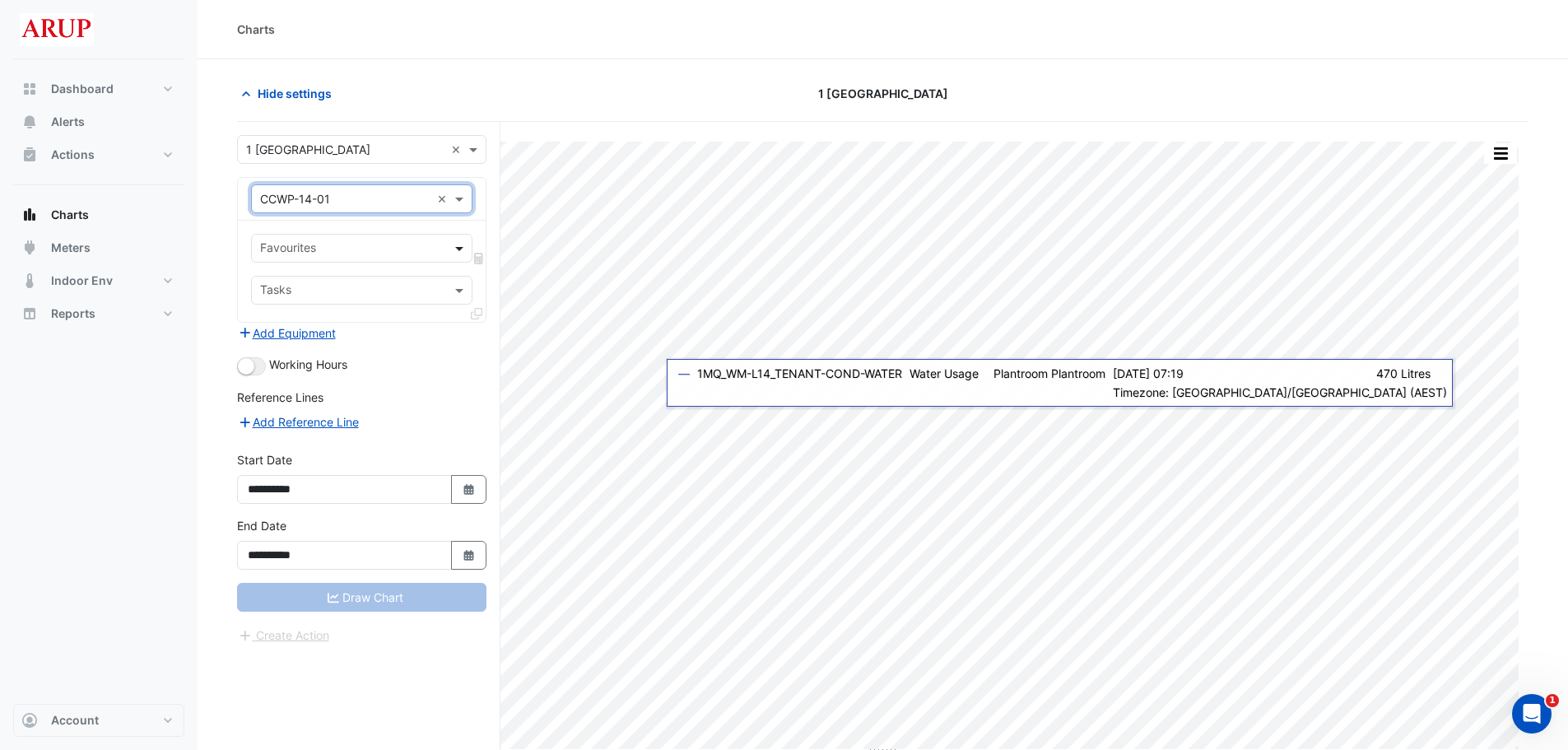
click at [461, 248] on span at bounding box center [461, 247] width 21 height 17
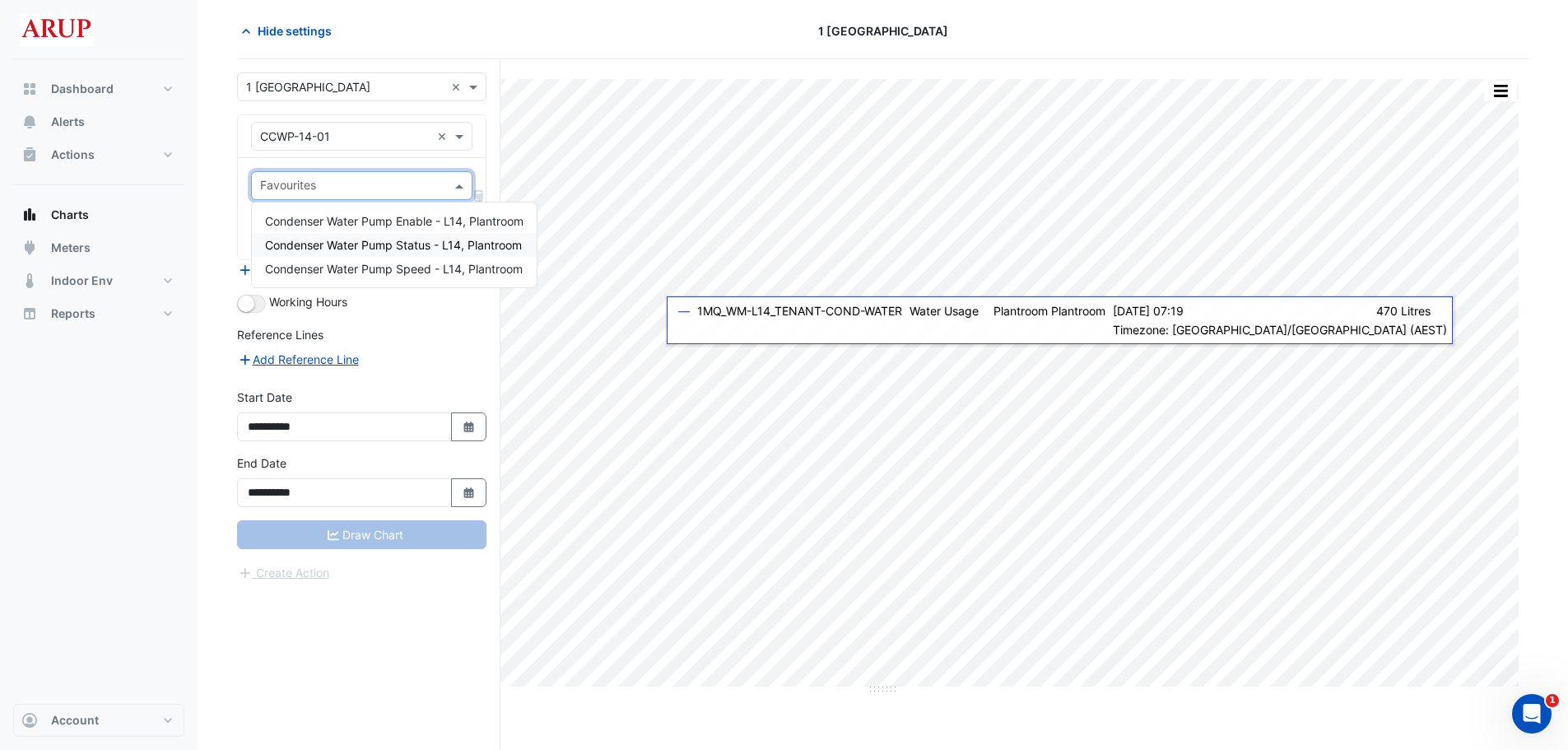
scroll to position [0, 0]
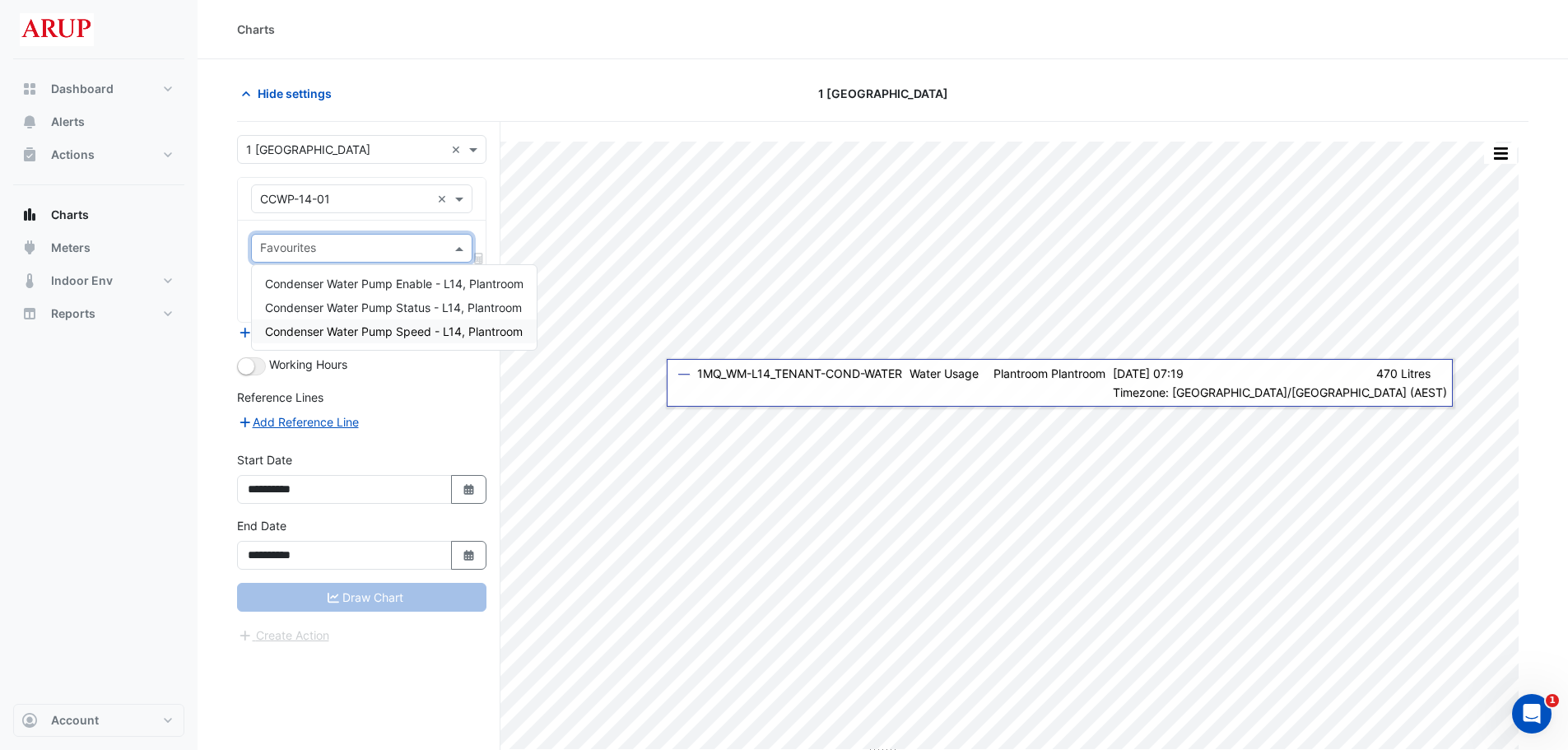
click at [401, 329] on span "Condenser Water Pump Speed - L14, Plantroom" at bounding box center [393, 331] width 257 height 14
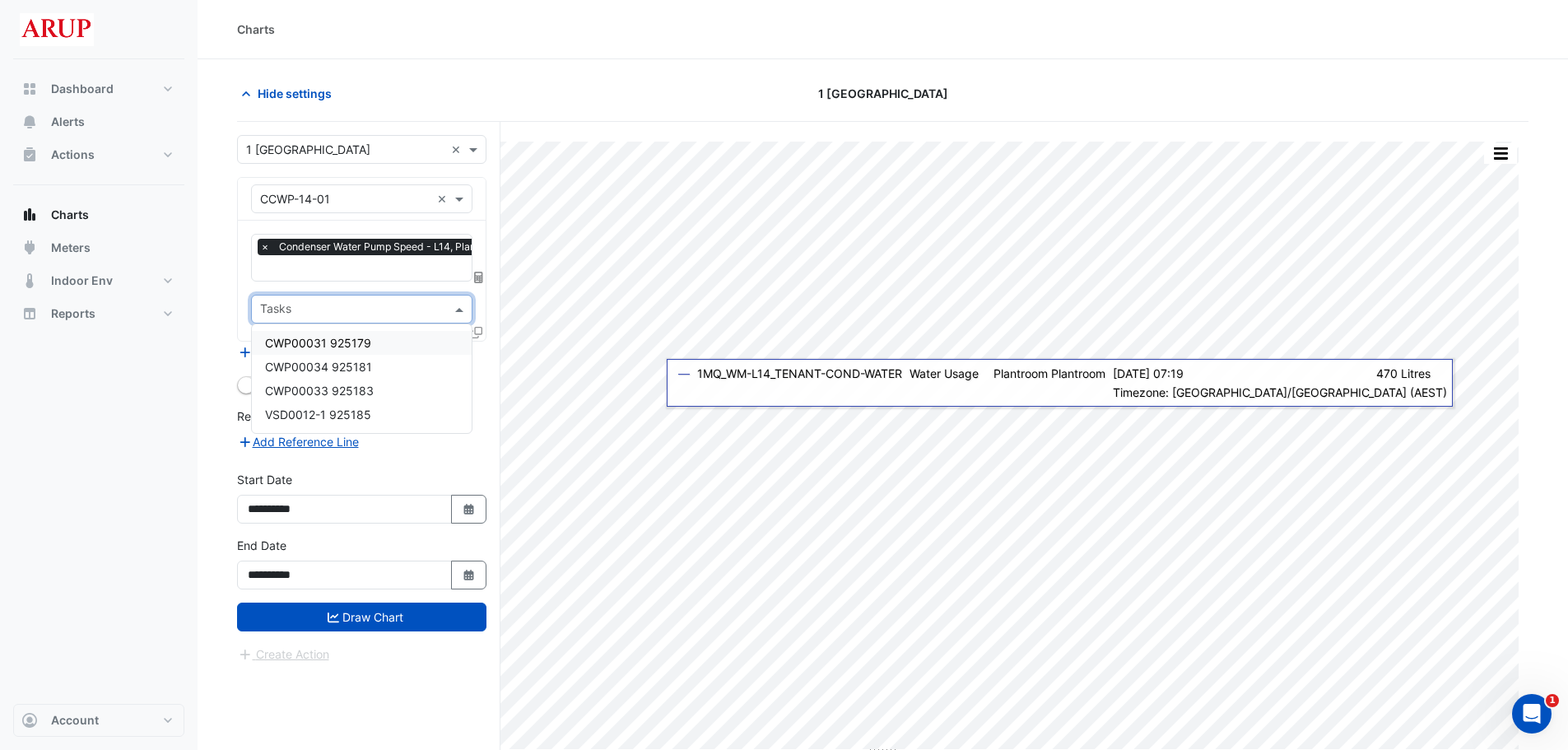
click at [455, 314] on span at bounding box center [461, 308] width 21 height 17
click at [467, 298] on div "Tasks" at bounding box center [361, 309] width 221 height 29
click at [441, 456] on form "**********" at bounding box center [362, 398] width 249 height 528
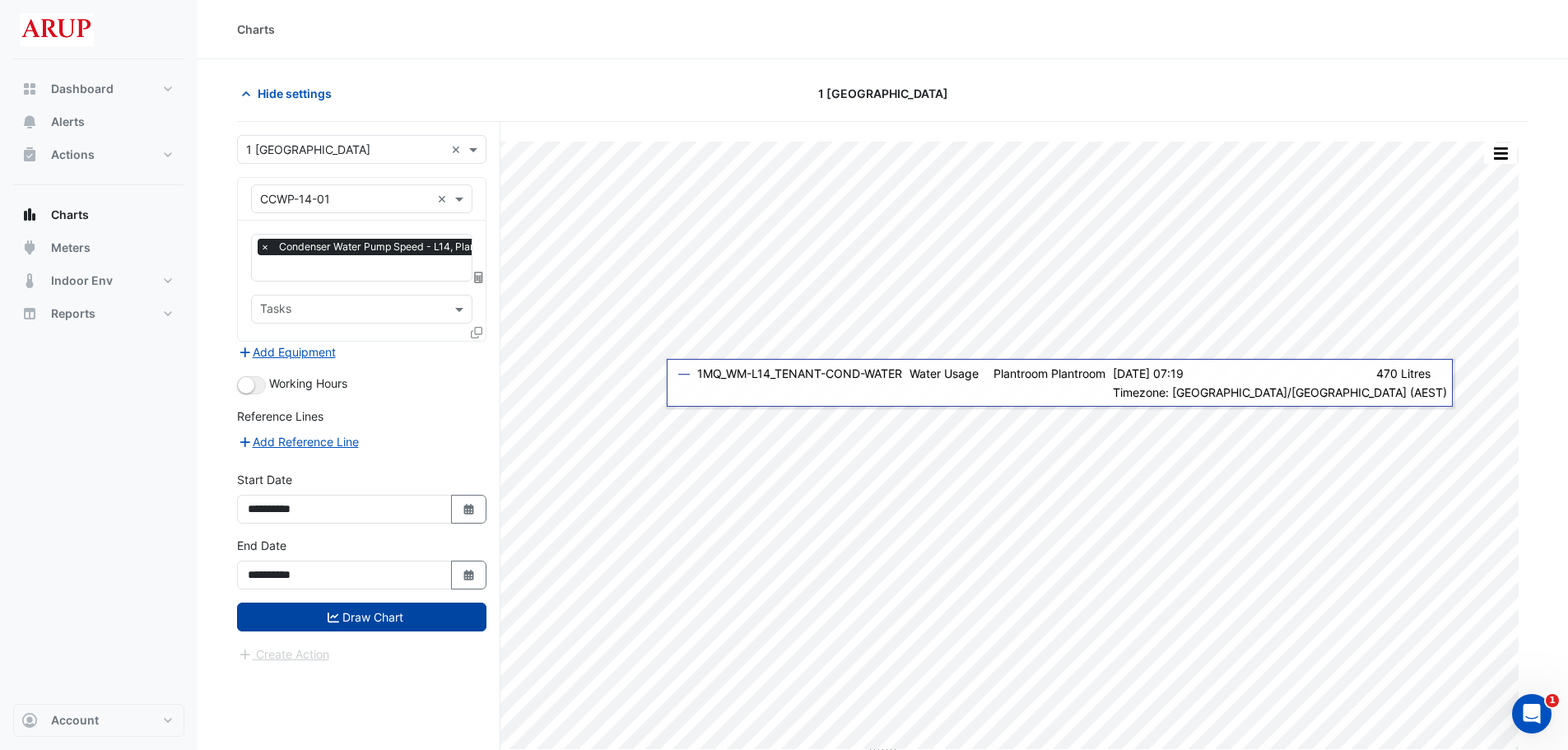
click at [385, 615] on button "Draw Chart" at bounding box center [362, 617] width 249 height 29
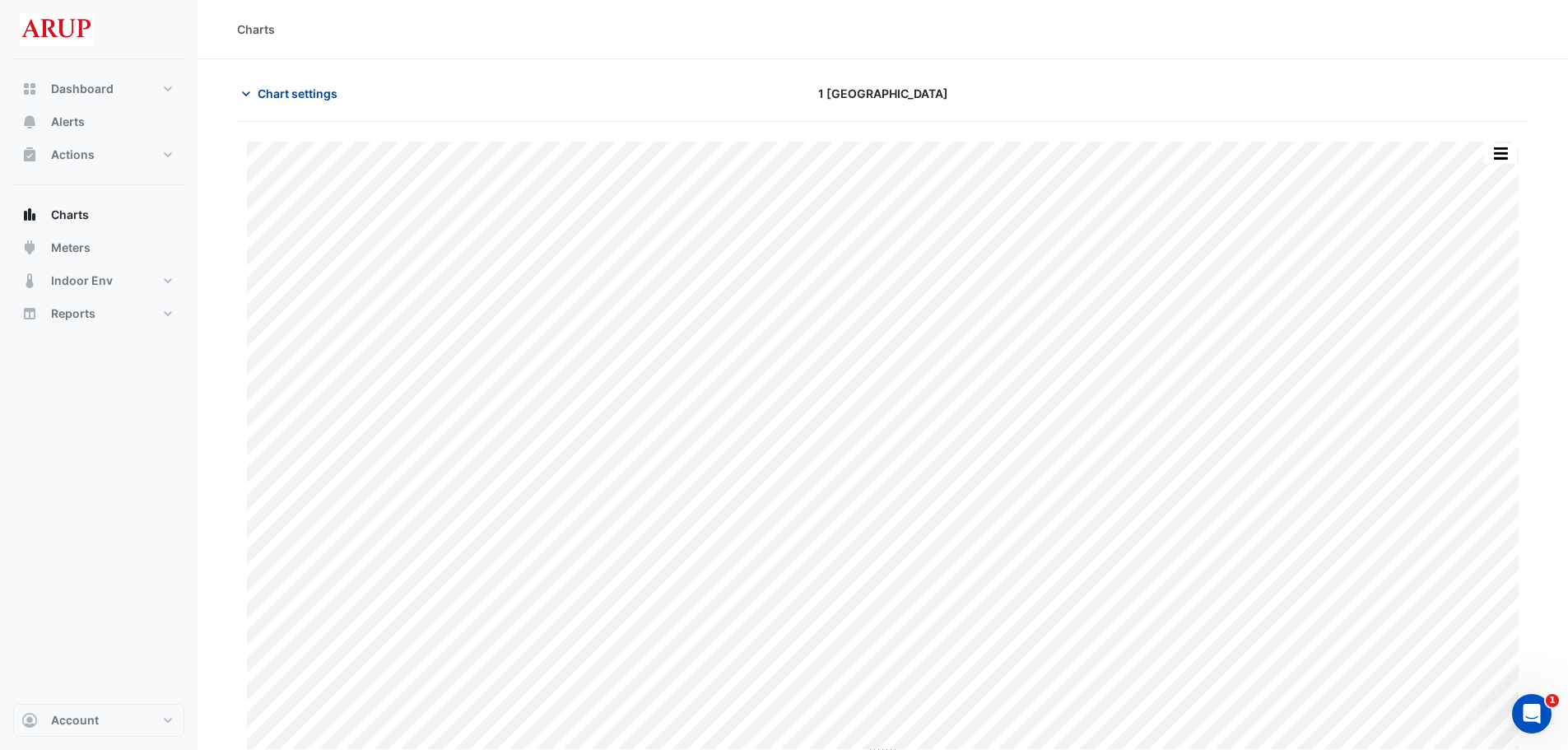
click at [246, 94] on icon "button" at bounding box center [246, 93] width 8 height 5
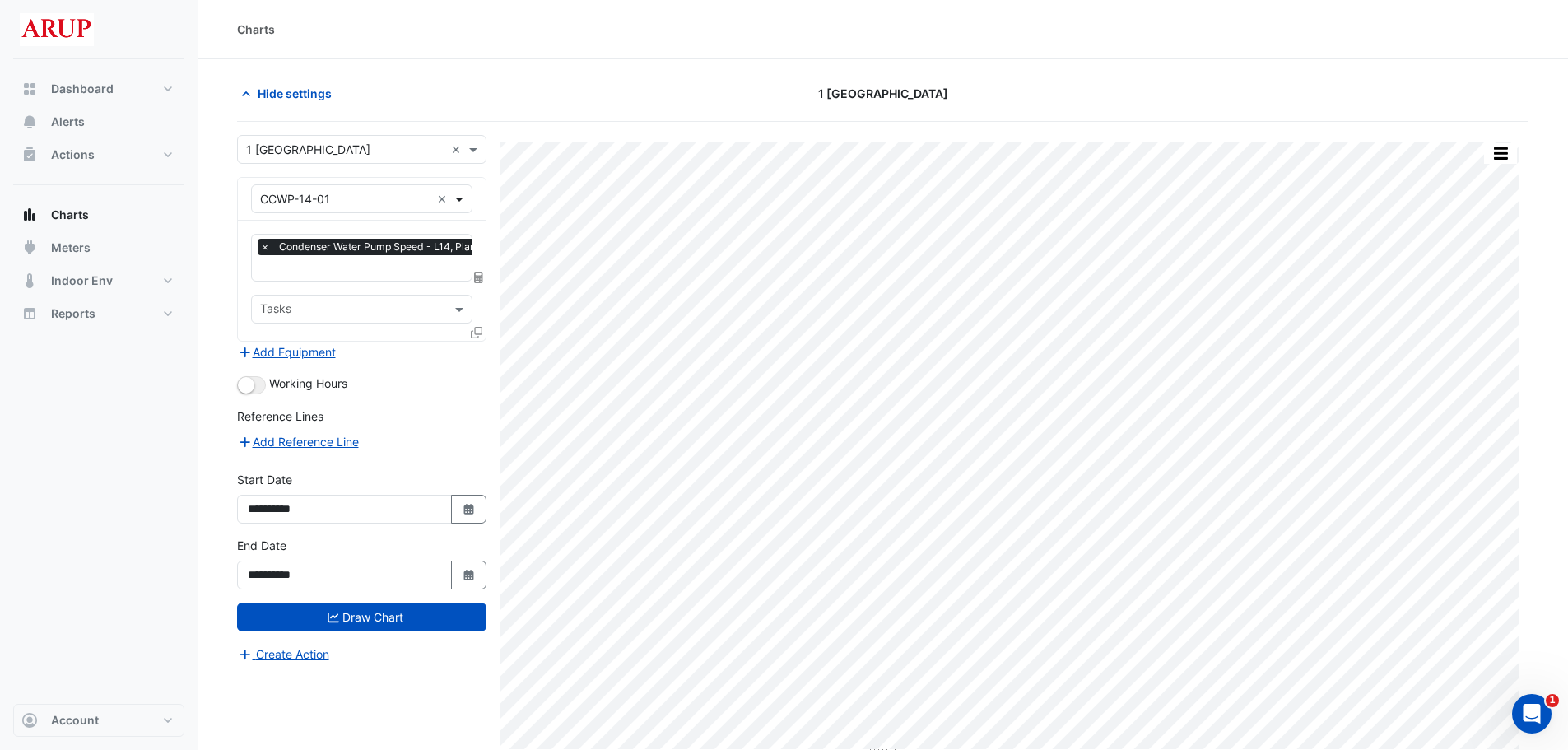
click at [459, 198] on span at bounding box center [461, 198] width 21 height 17
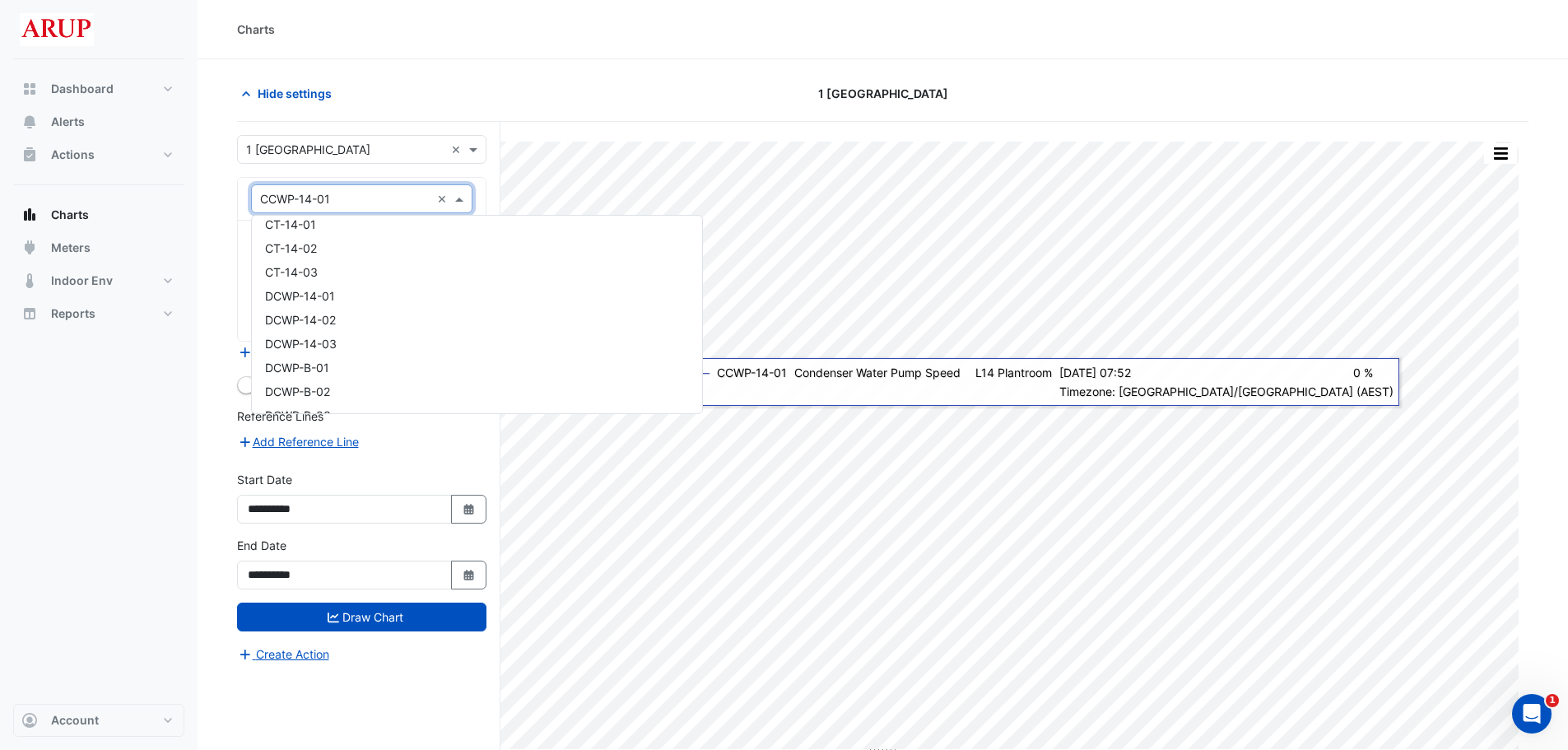
scroll to position [2384, 0]
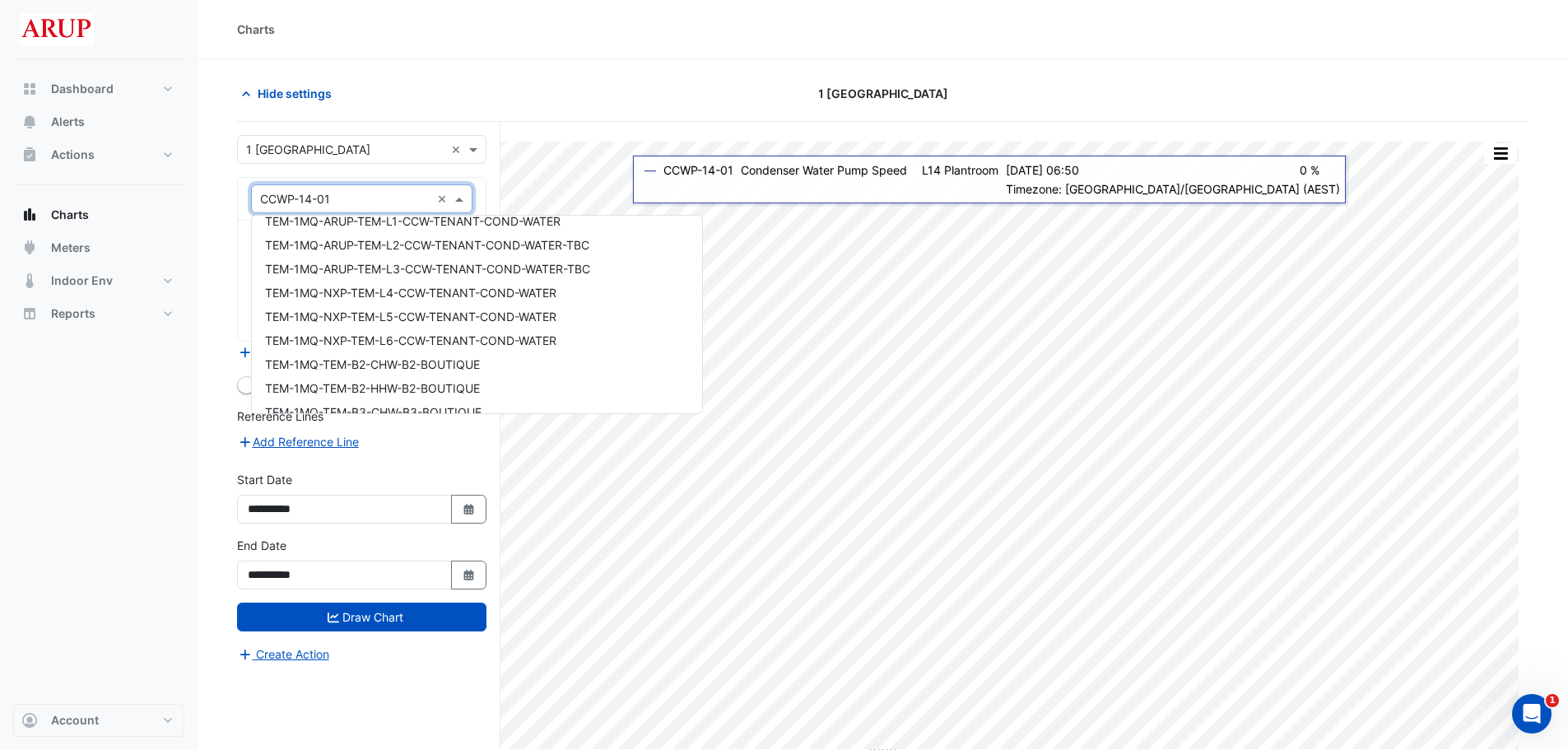
scroll to position [10626, 0]
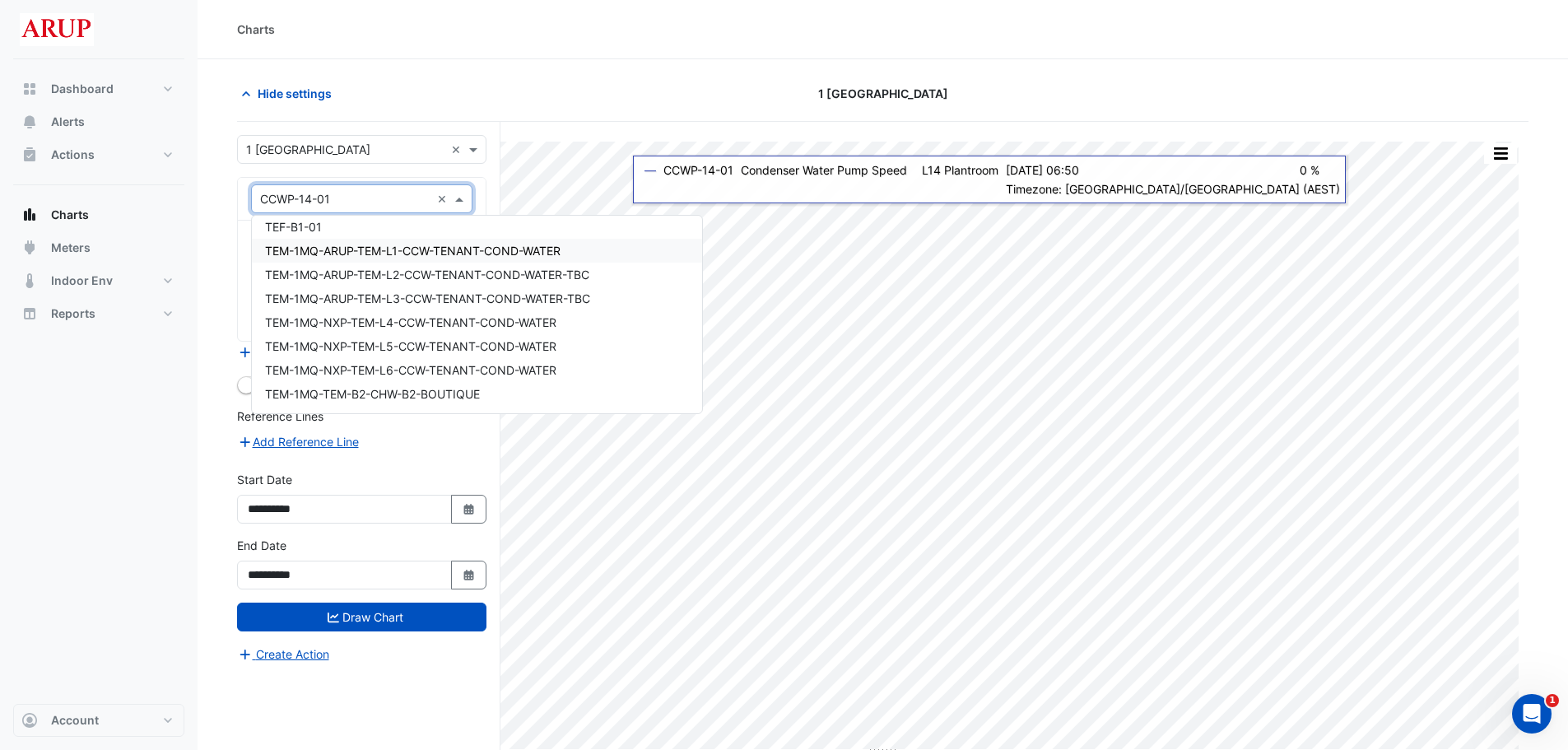
click at [599, 246] on div "TEM-1MQ-ARUP-TEM-L1-CCW-TENANT-COND-WATER" at bounding box center [477, 250] width 450 height 24
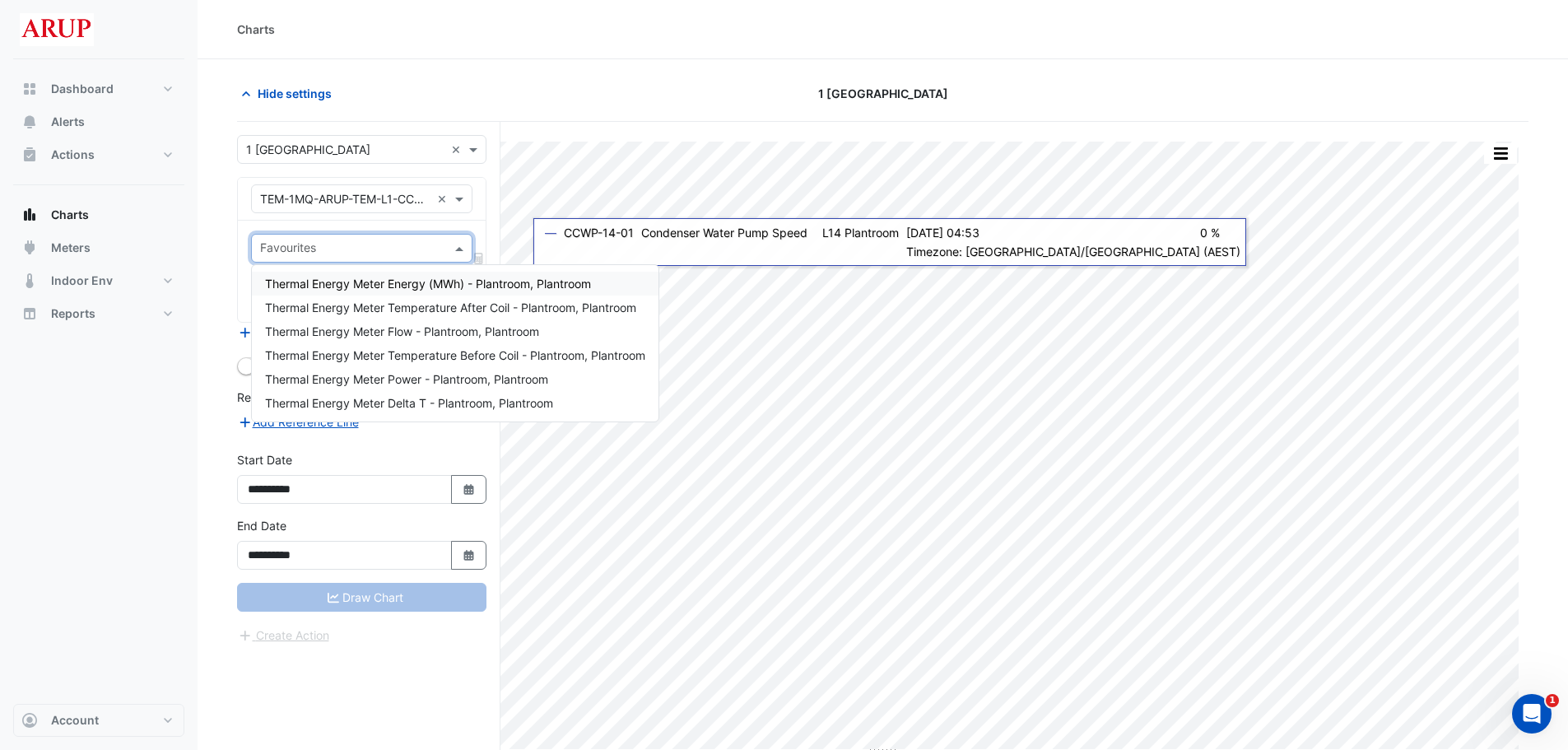
click at [458, 246] on span at bounding box center [461, 247] width 21 height 17
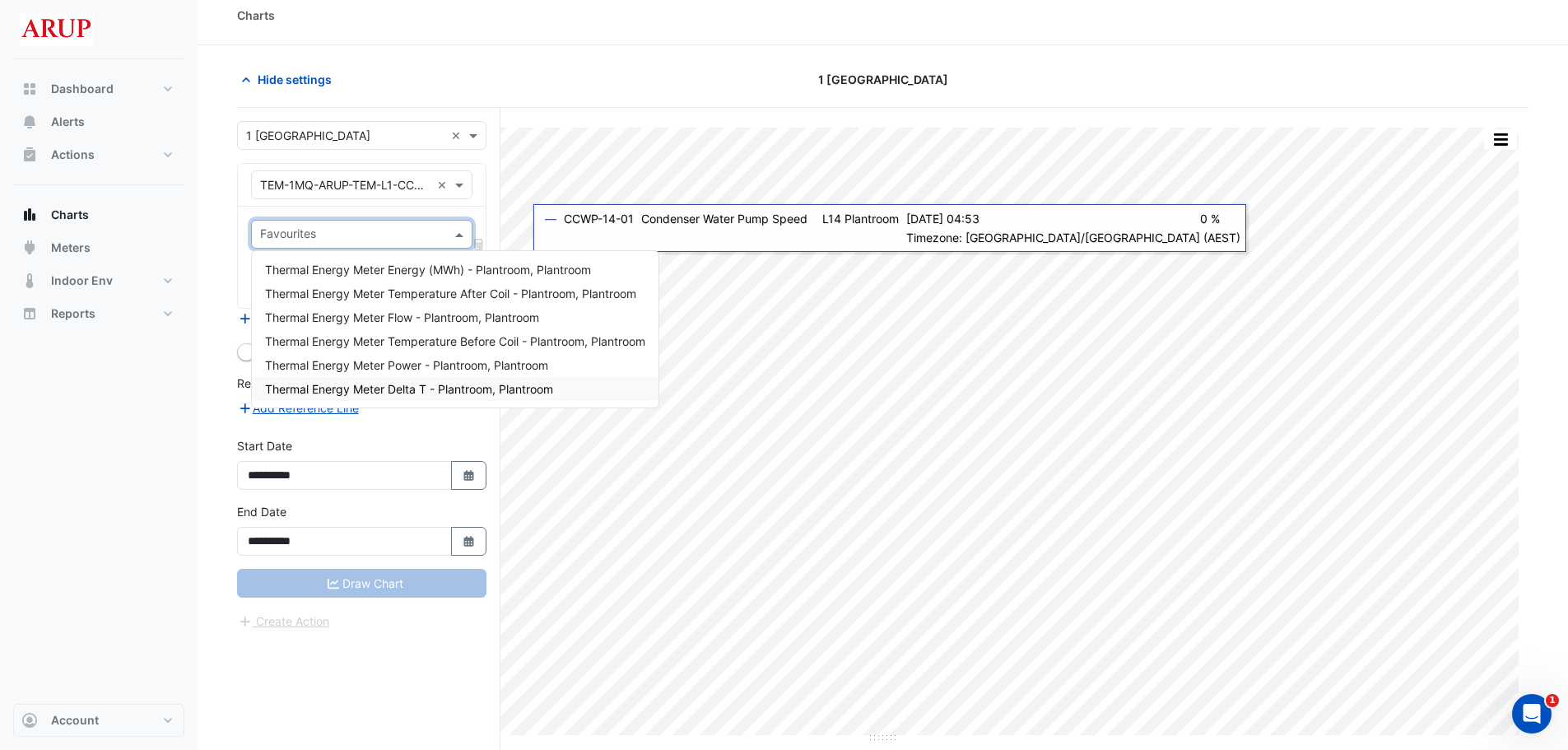
scroll to position [0, 0]
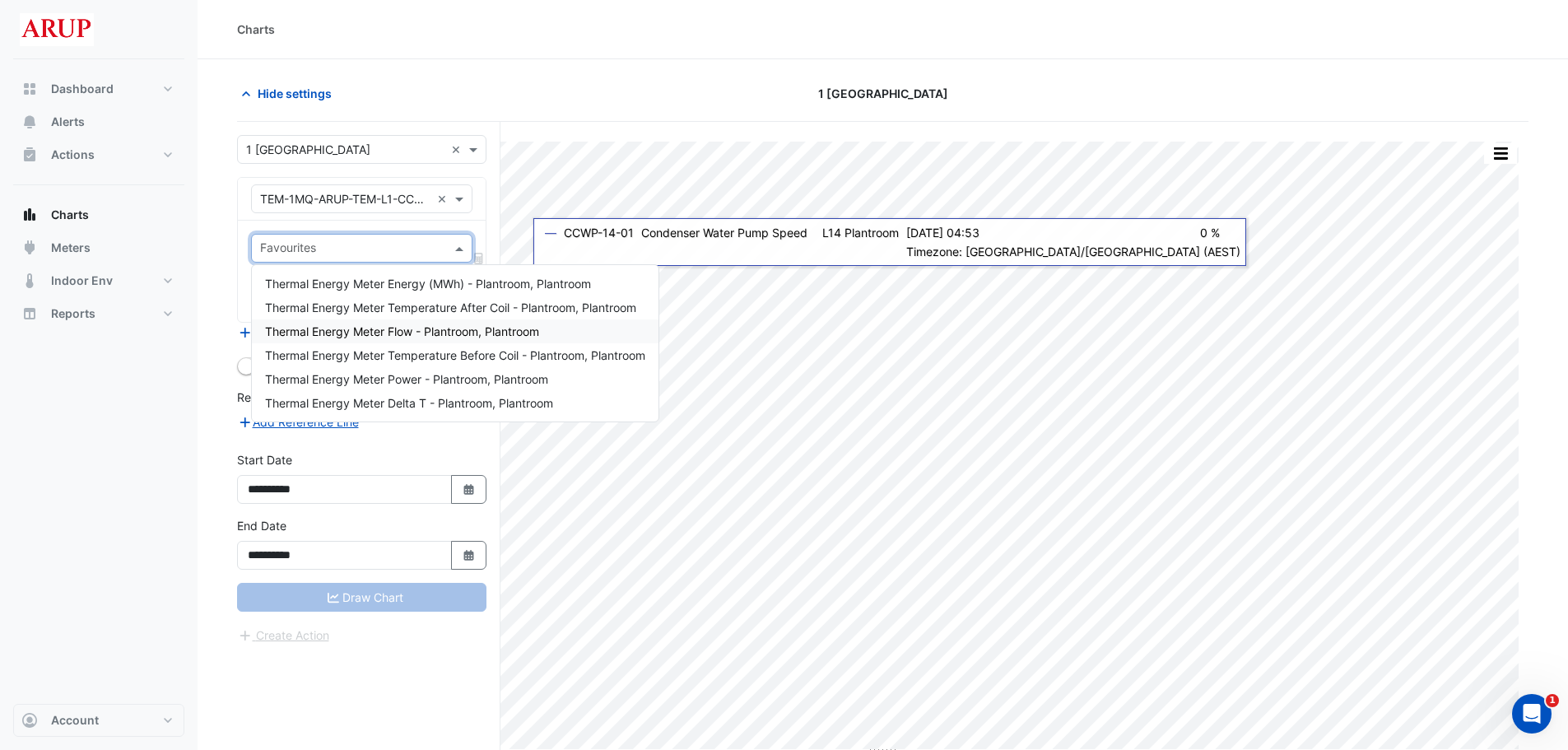
click at [564, 331] on div "Thermal Energy Meter Flow - Plantroom, Plantroom" at bounding box center [455, 331] width 407 height 24
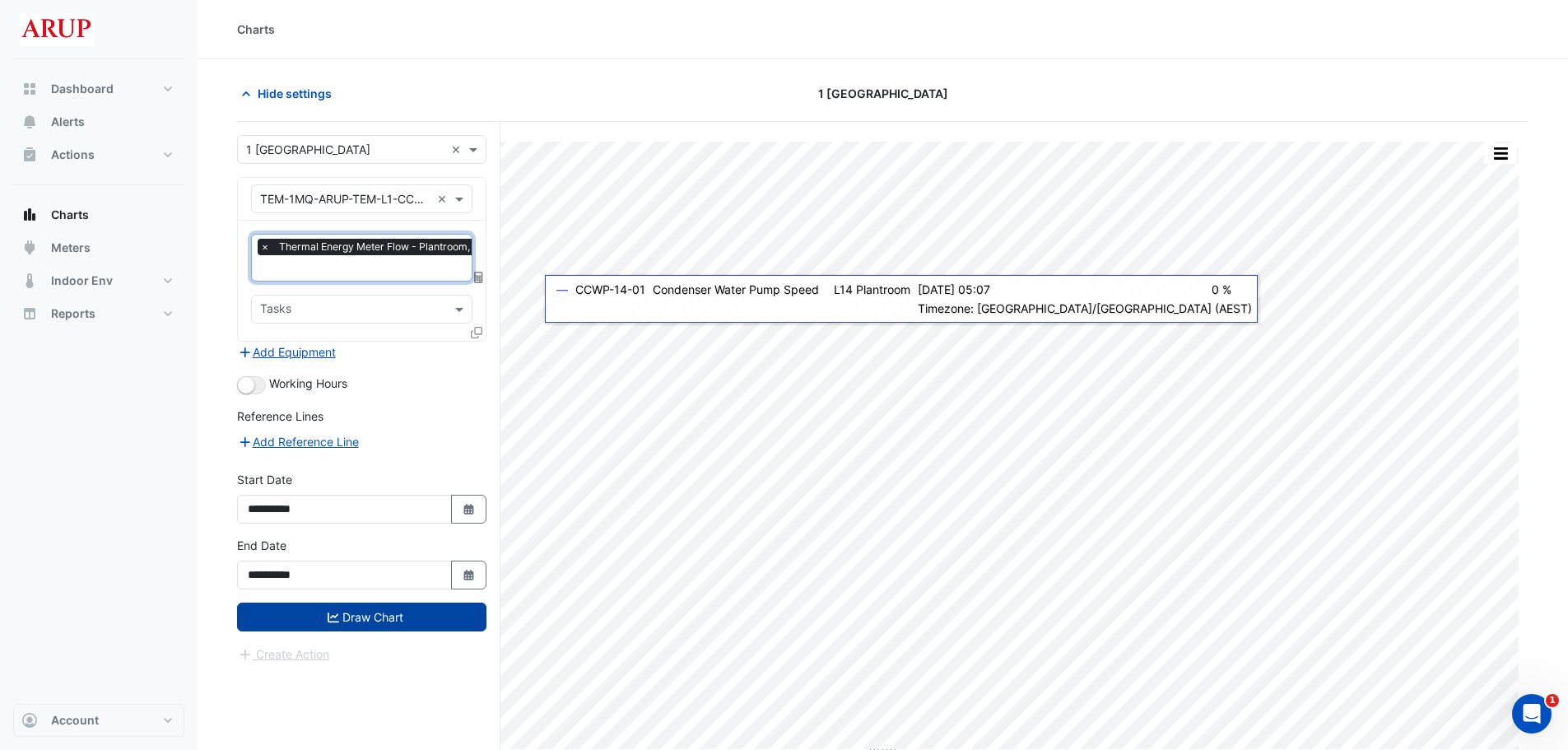
click at [363, 617] on button "Draw Chart" at bounding box center [362, 617] width 249 height 29
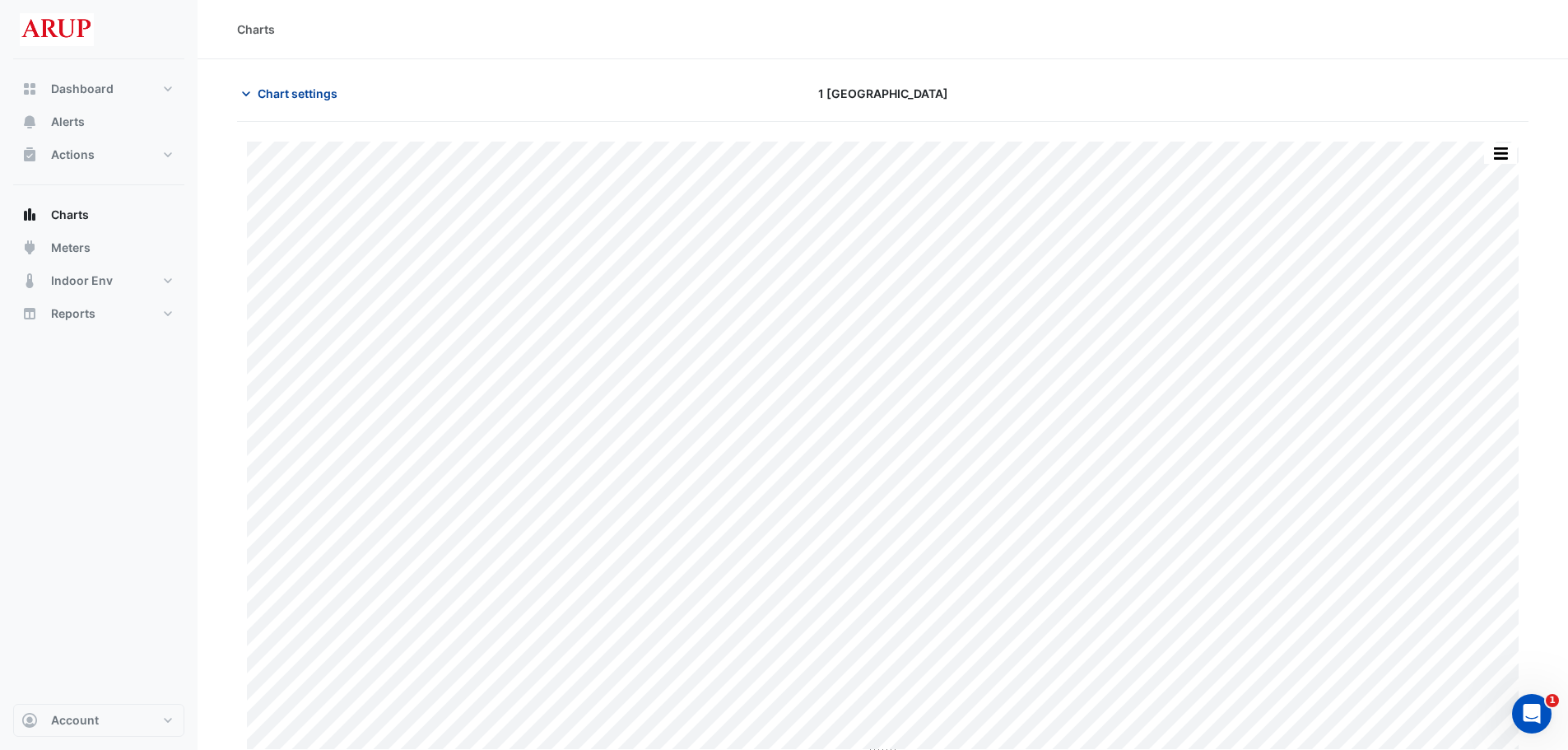
click at [246, 94] on icon "button" at bounding box center [246, 93] width 8 height 5
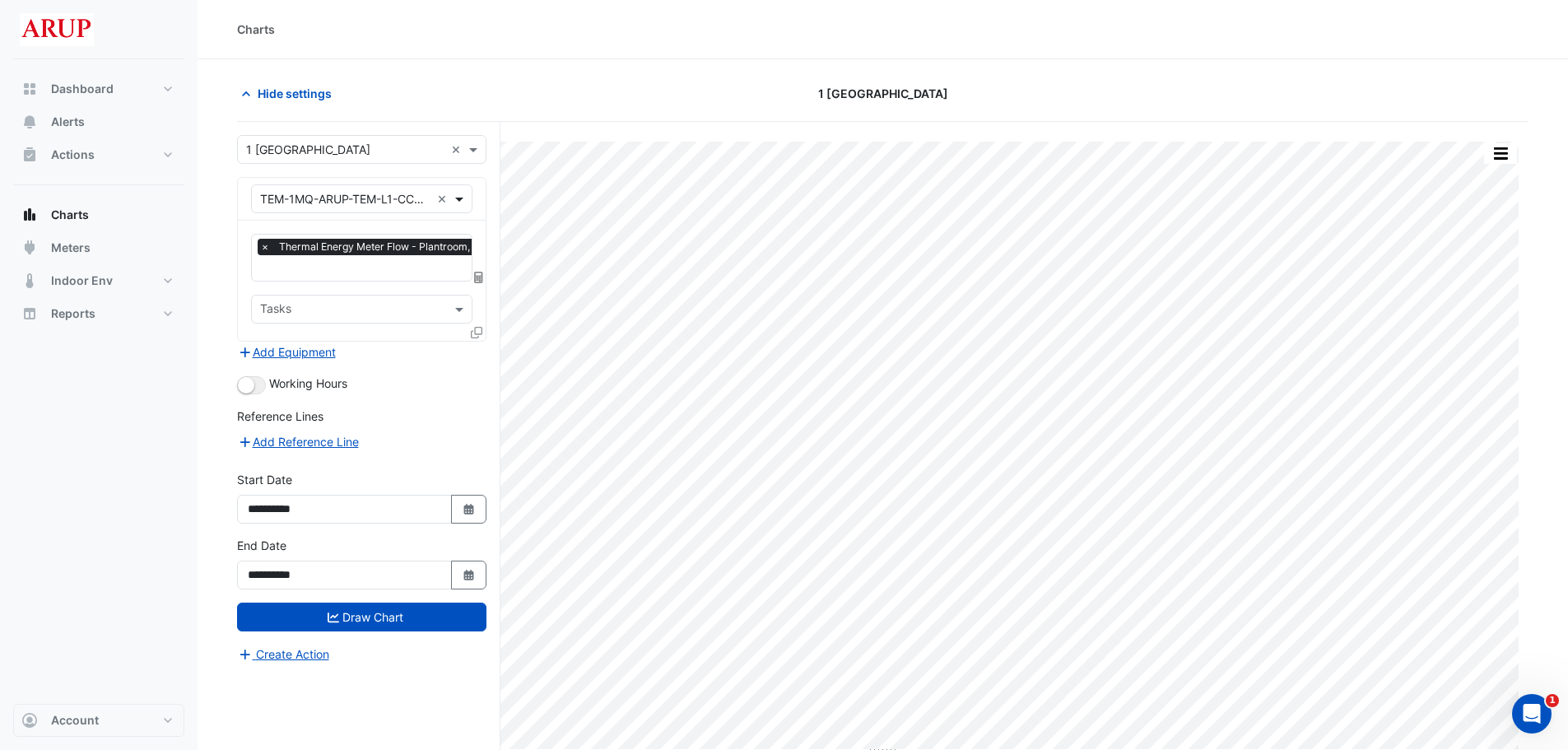
click at [456, 198] on span at bounding box center [461, 198] width 21 height 17
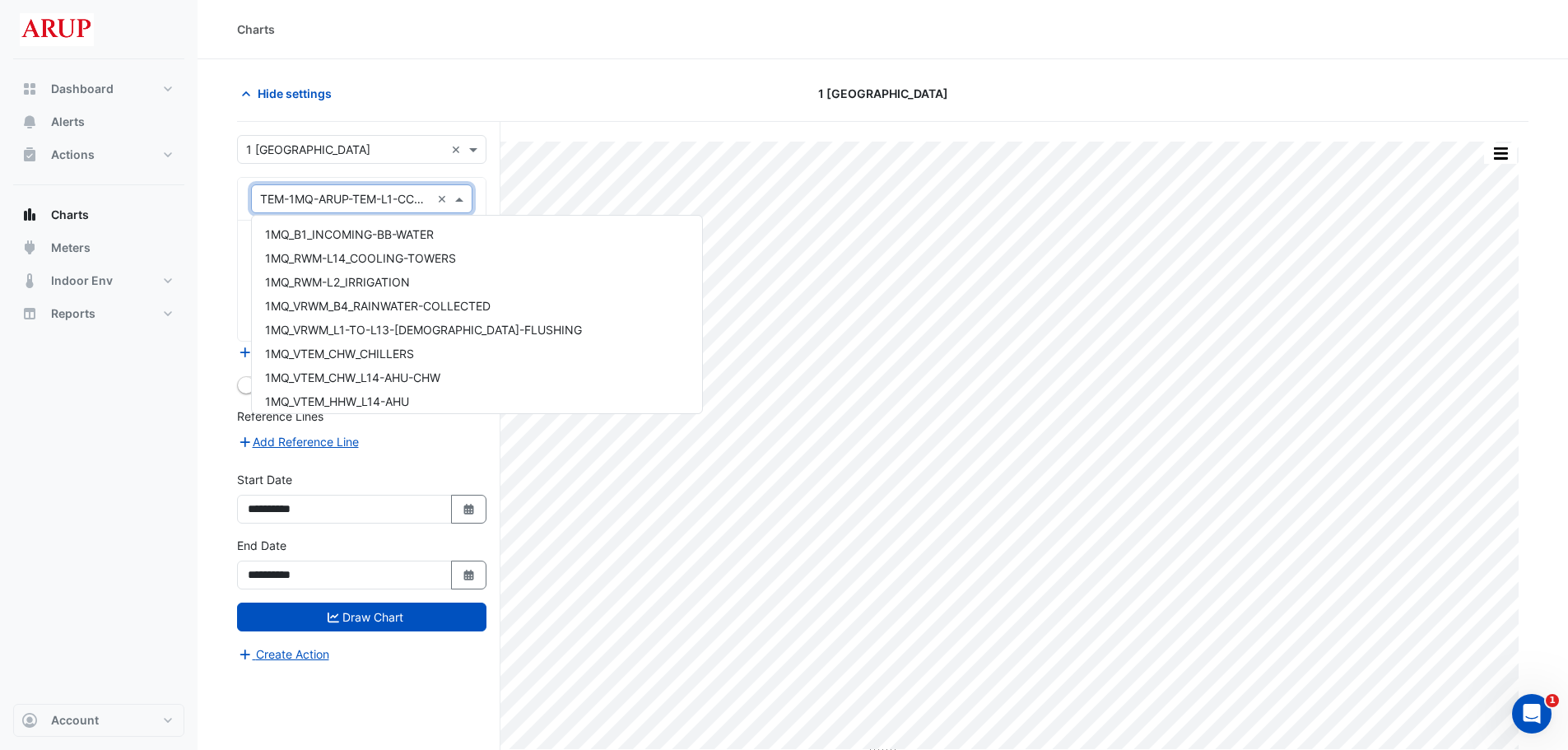
scroll to position [10649, 0]
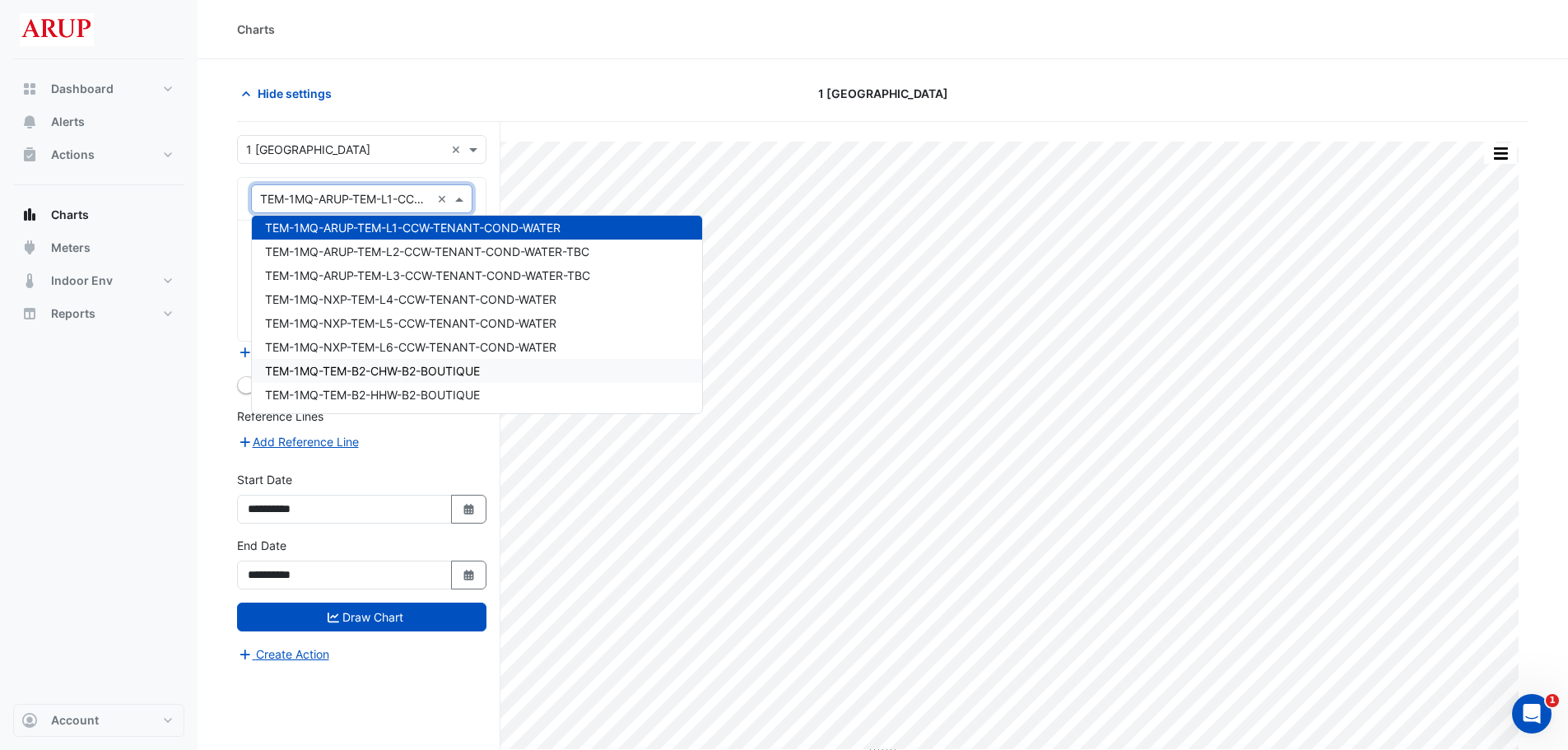
click at [522, 368] on div "TEM-1MQ-TEM-B2-CHW-B2-BOUTIQUE" at bounding box center [477, 371] width 450 height 24
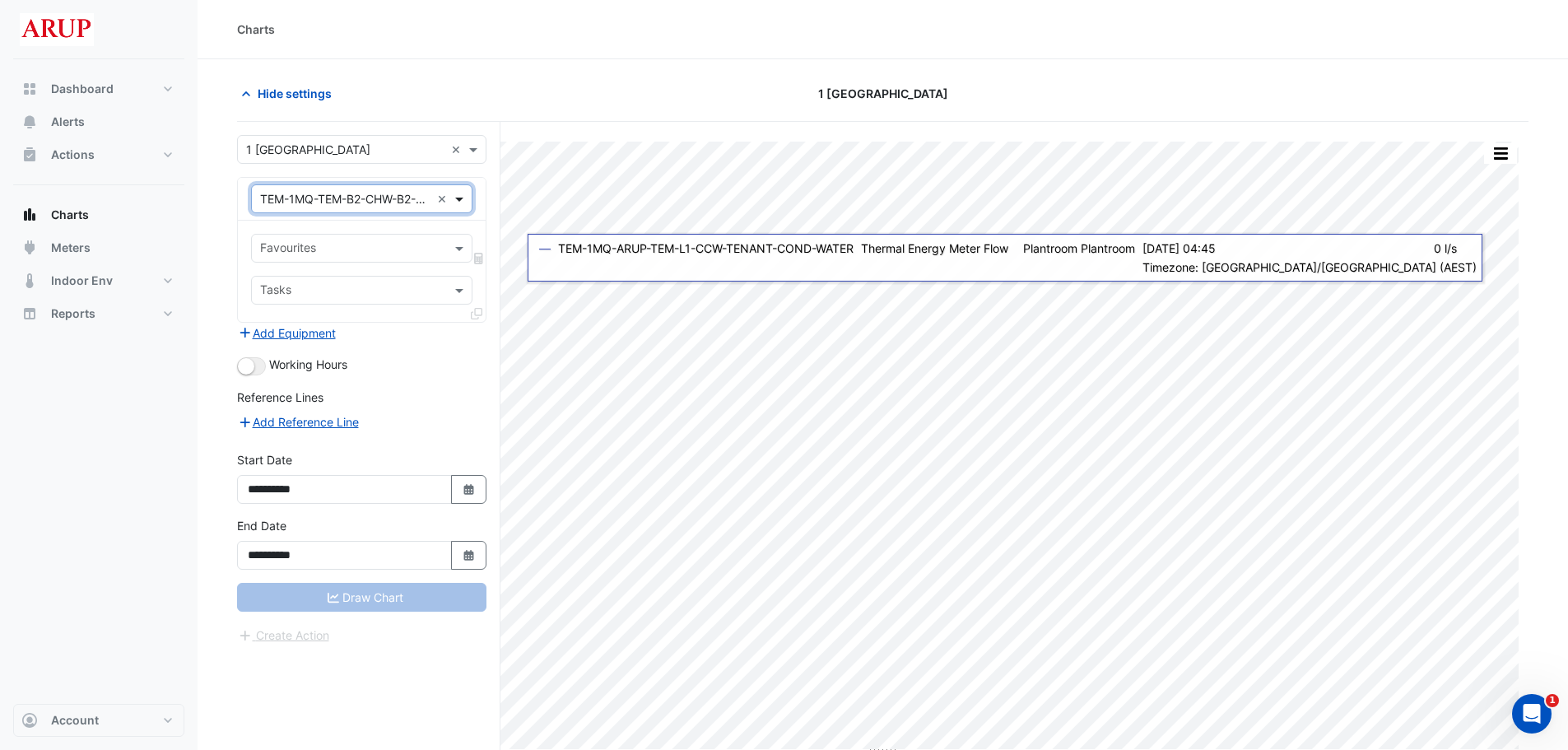
click at [460, 195] on span at bounding box center [461, 198] width 21 height 17
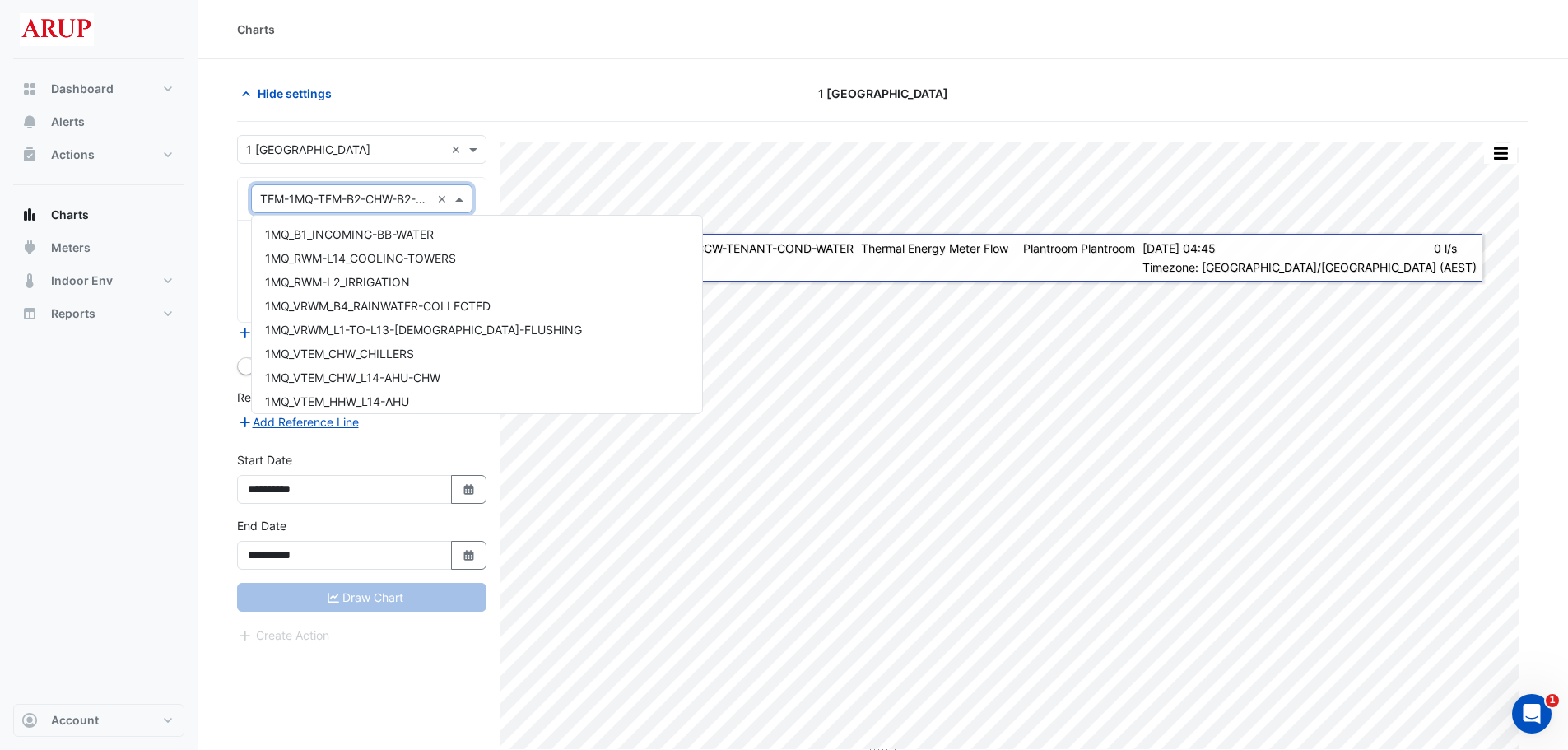
scroll to position [10793, 0]
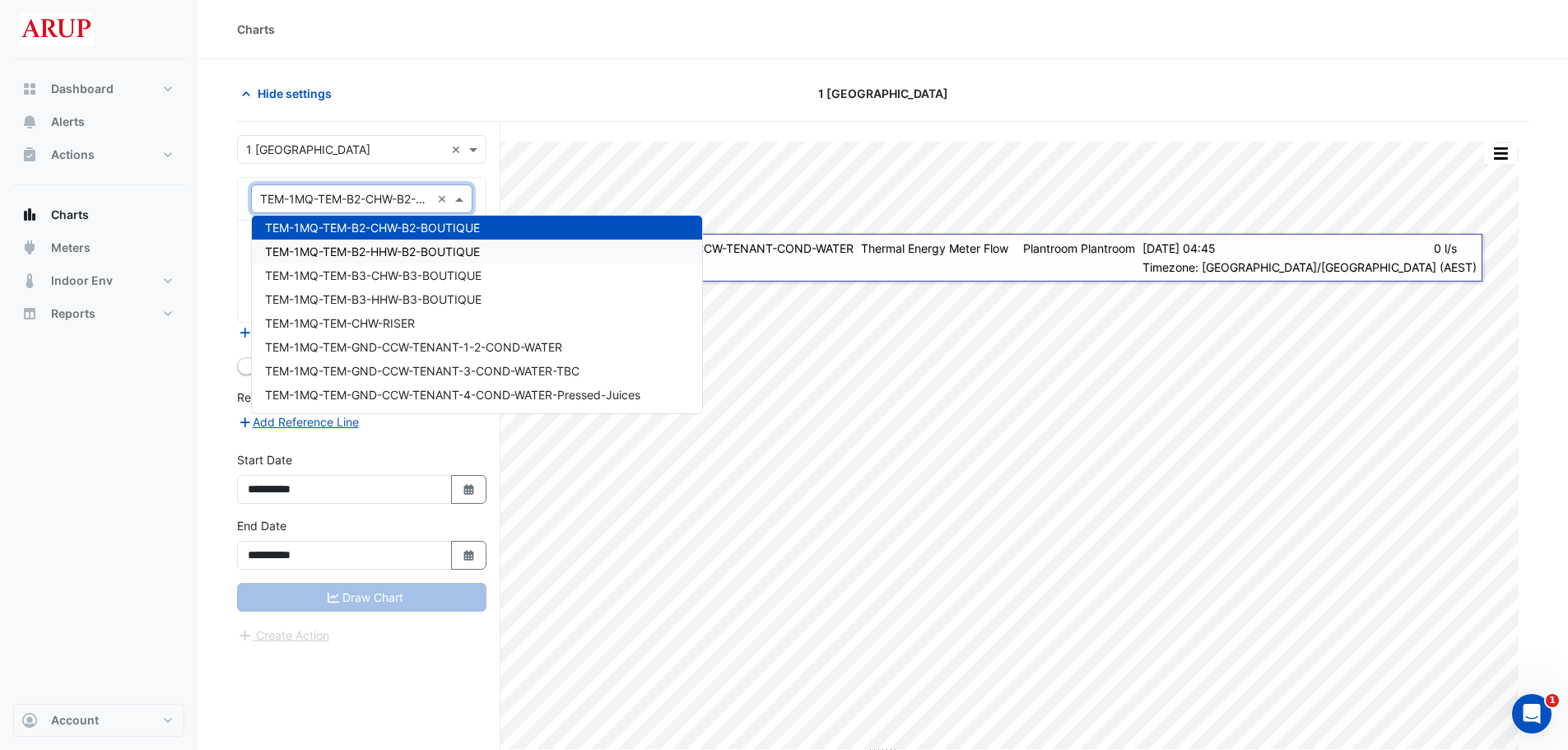
click at [511, 255] on div "TEM-1MQ-TEM-B2-HHW-B2-BOUTIQUE" at bounding box center [477, 251] width 450 height 24
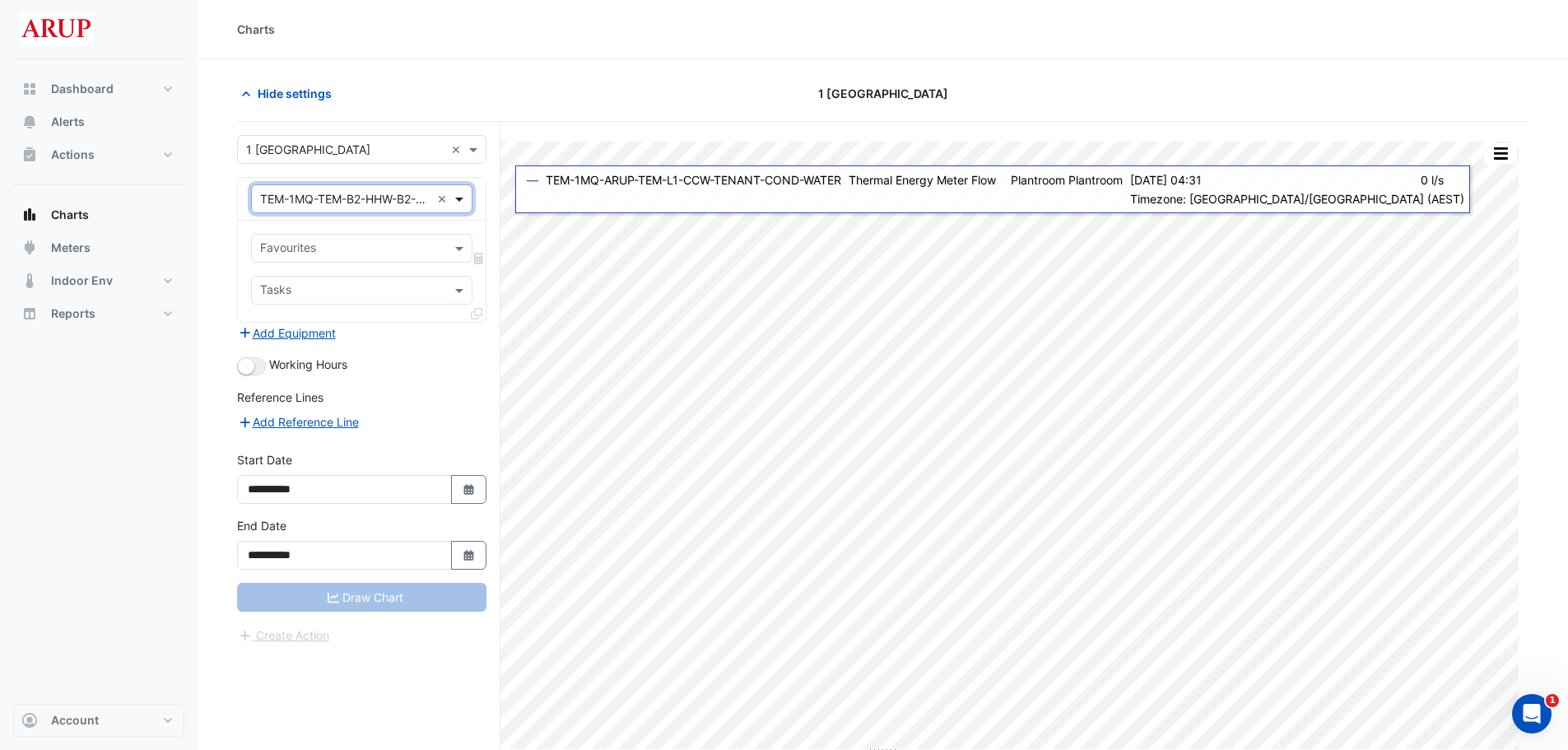
click at [461, 198] on span at bounding box center [461, 198] width 21 height 17
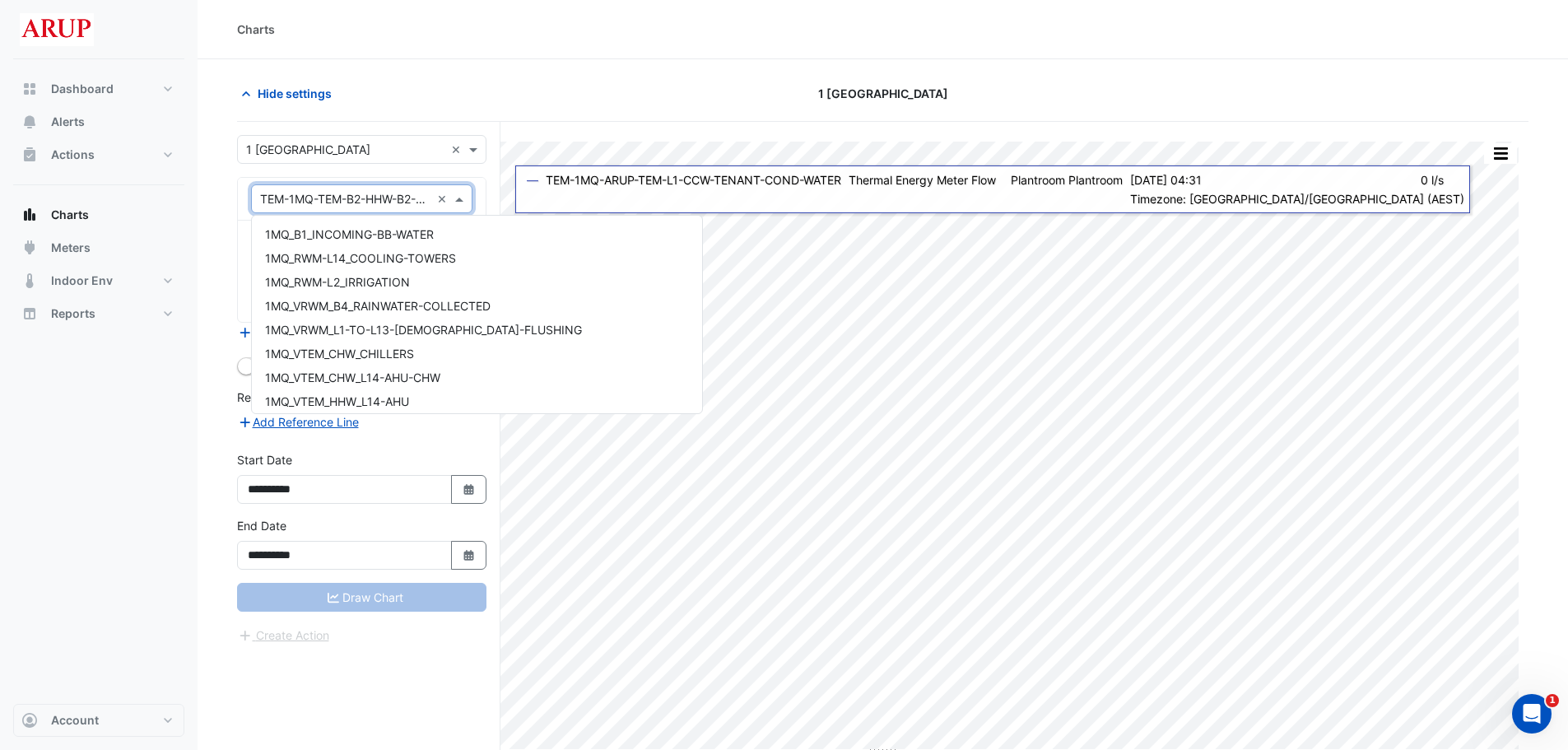
scroll to position [10816, 0]
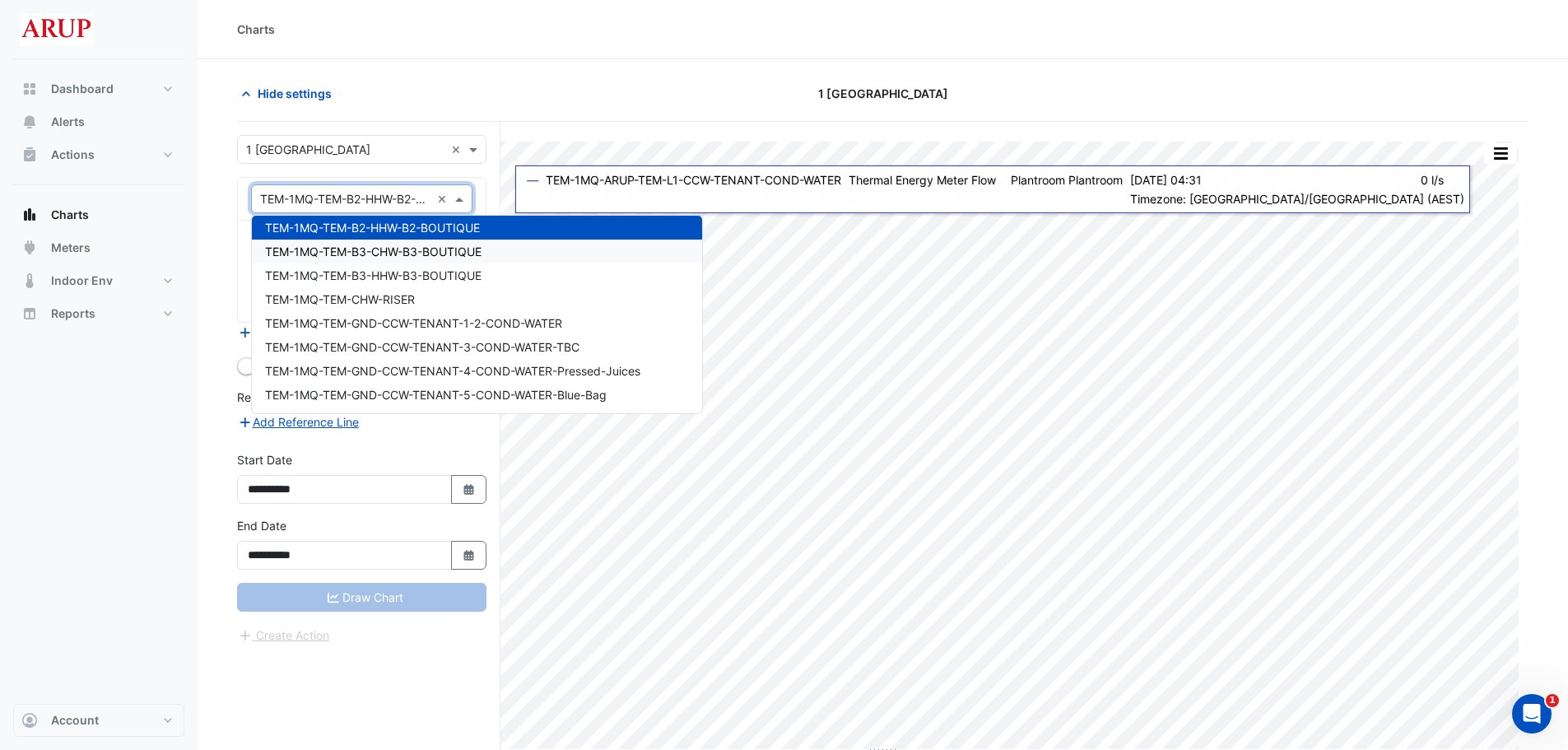
click at [458, 254] on span "TEM-1MQ-TEM-B3-CHW-B3-BOUTIQUE" at bounding box center [373, 251] width 216 height 14
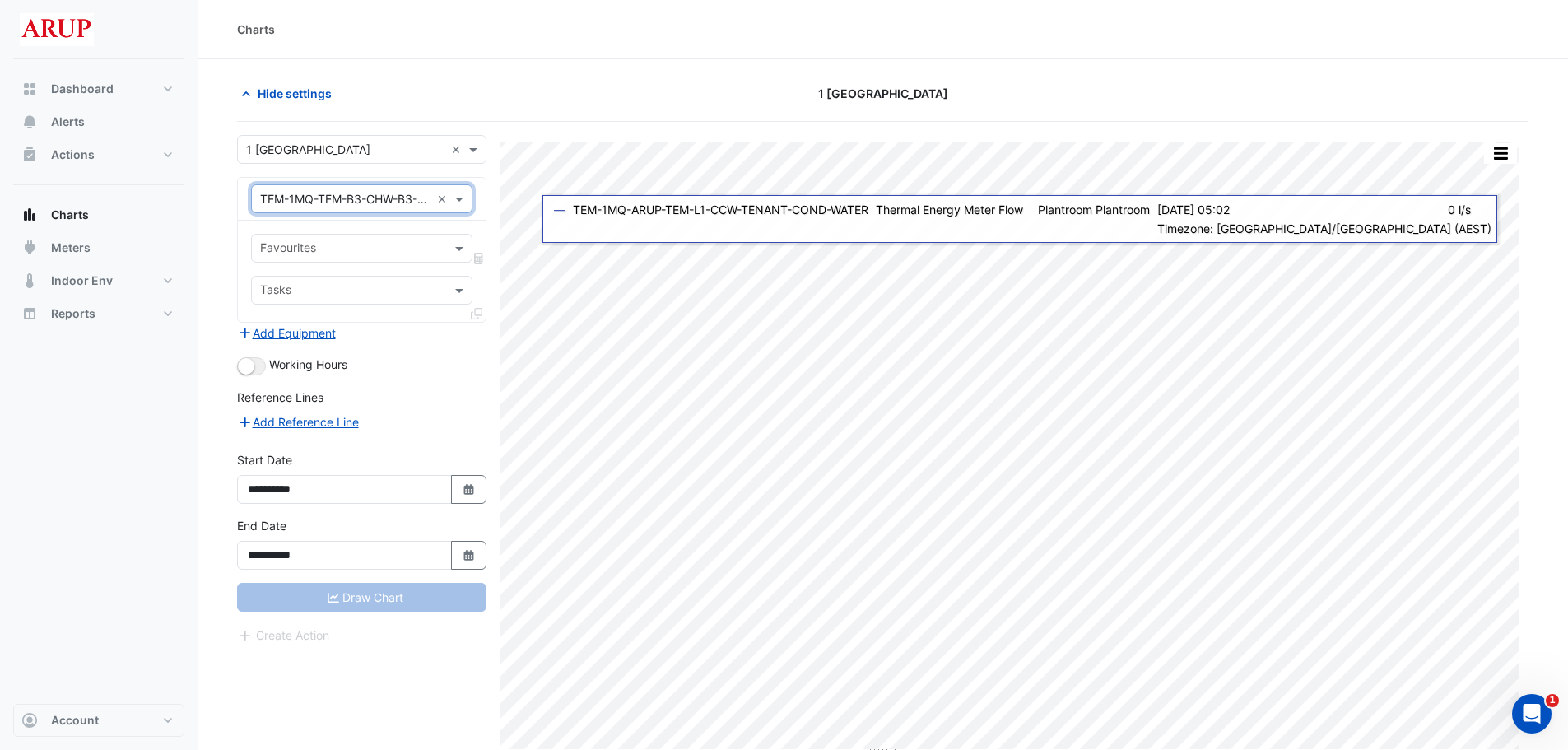
click at [447, 385] on form "**********" at bounding box center [362, 389] width 249 height 509
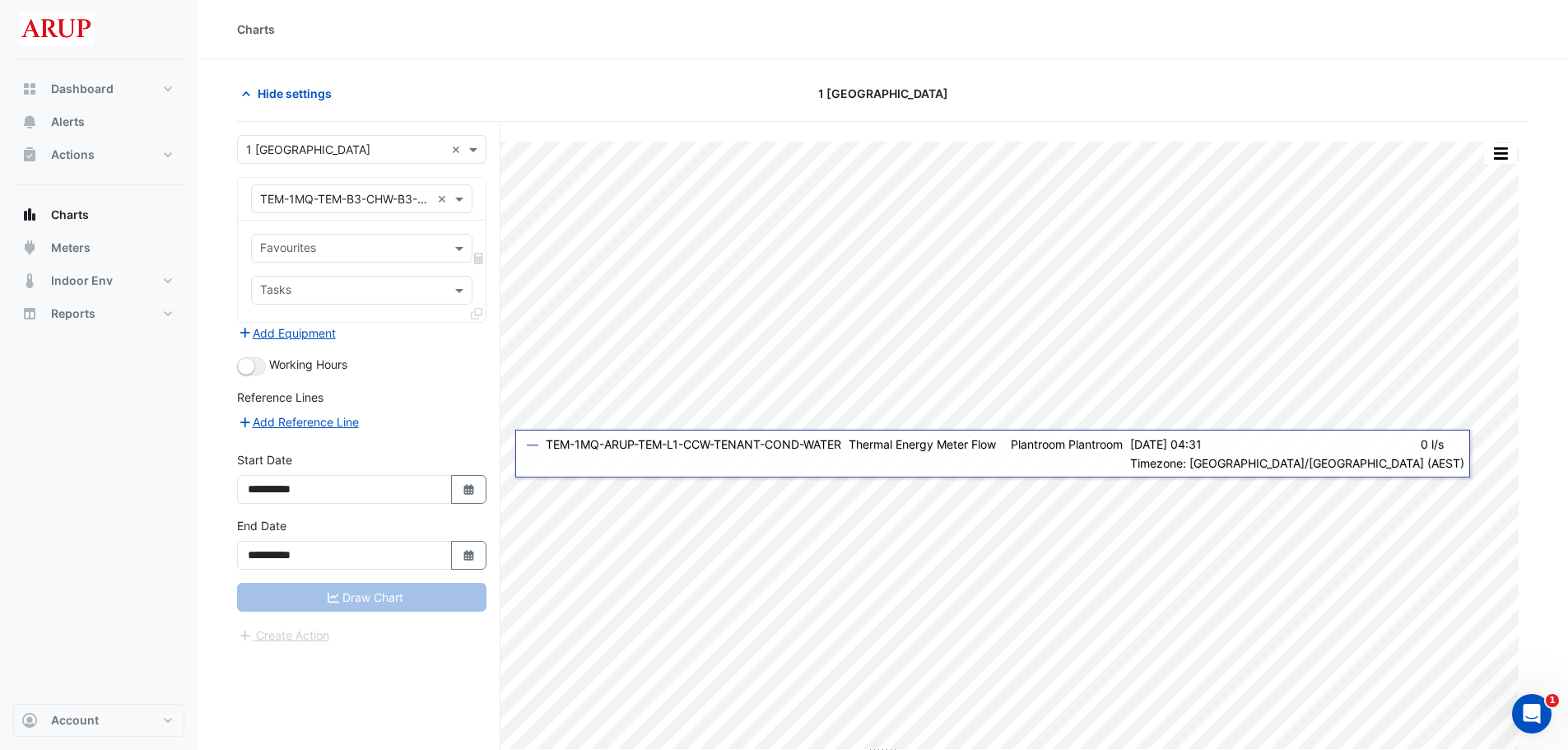
click at [409, 607] on div "Draw Chart" at bounding box center [362, 597] width 249 height 29
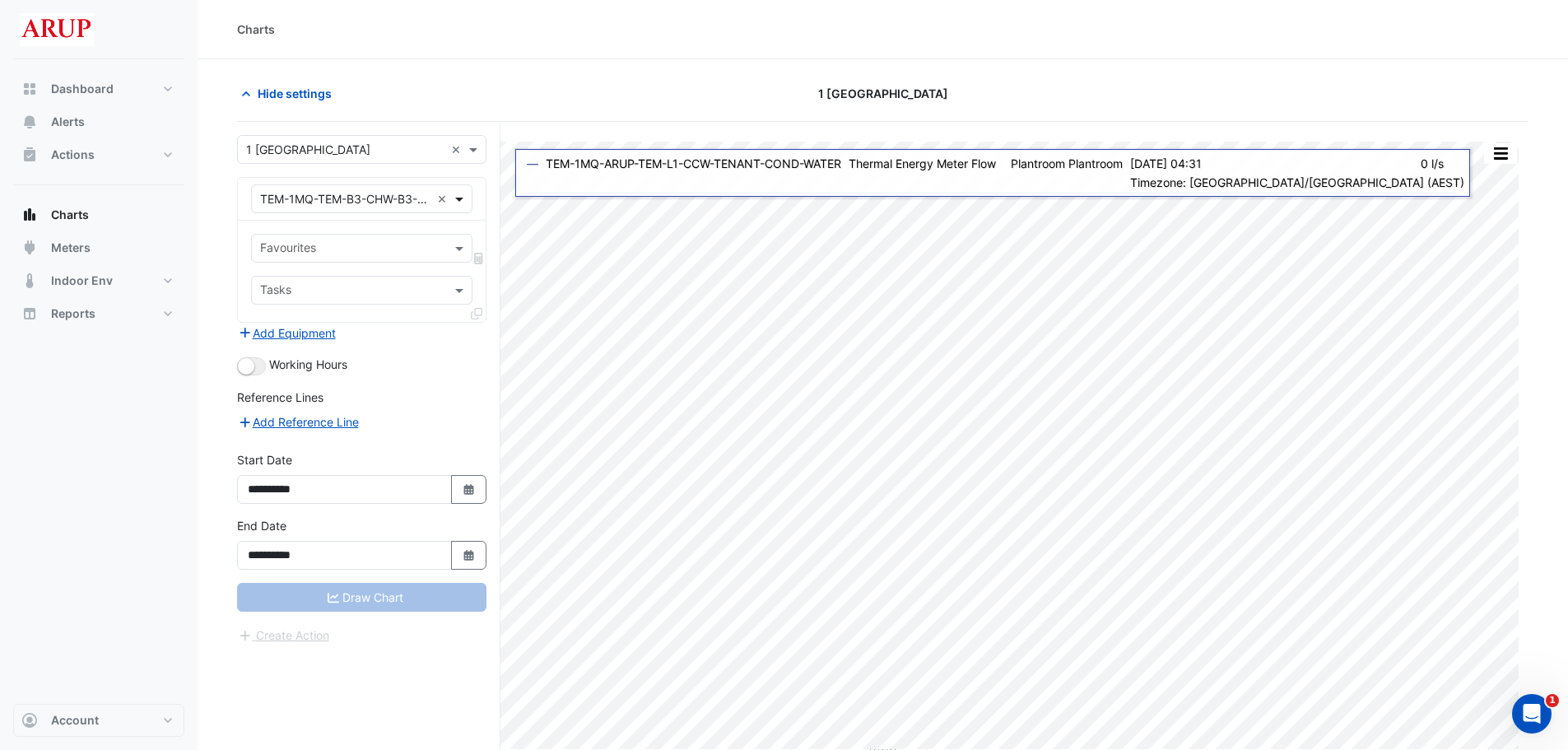
click at [460, 197] on span at bounding box center [461, 198] width 21 height 17
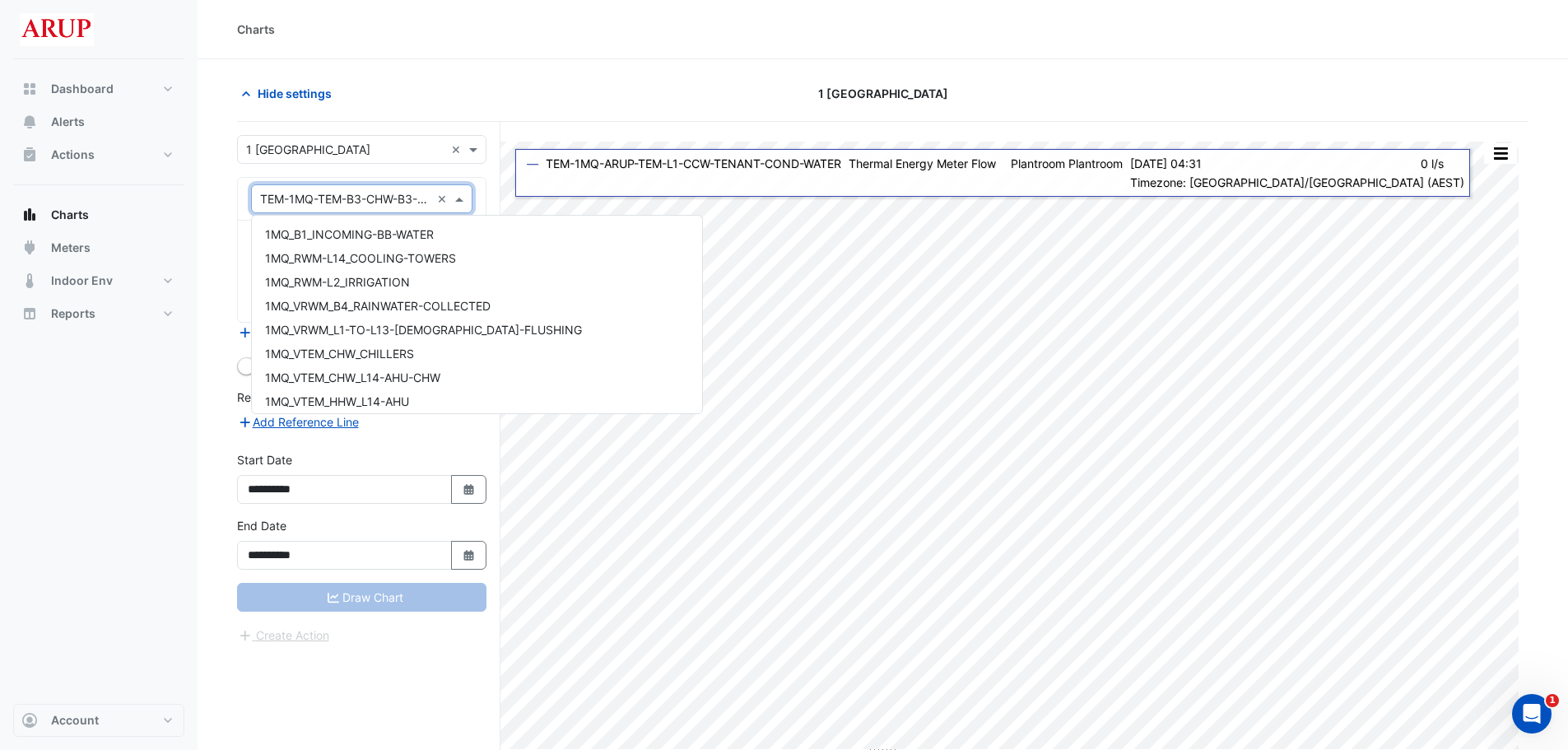
scroll to position [10840, 0]
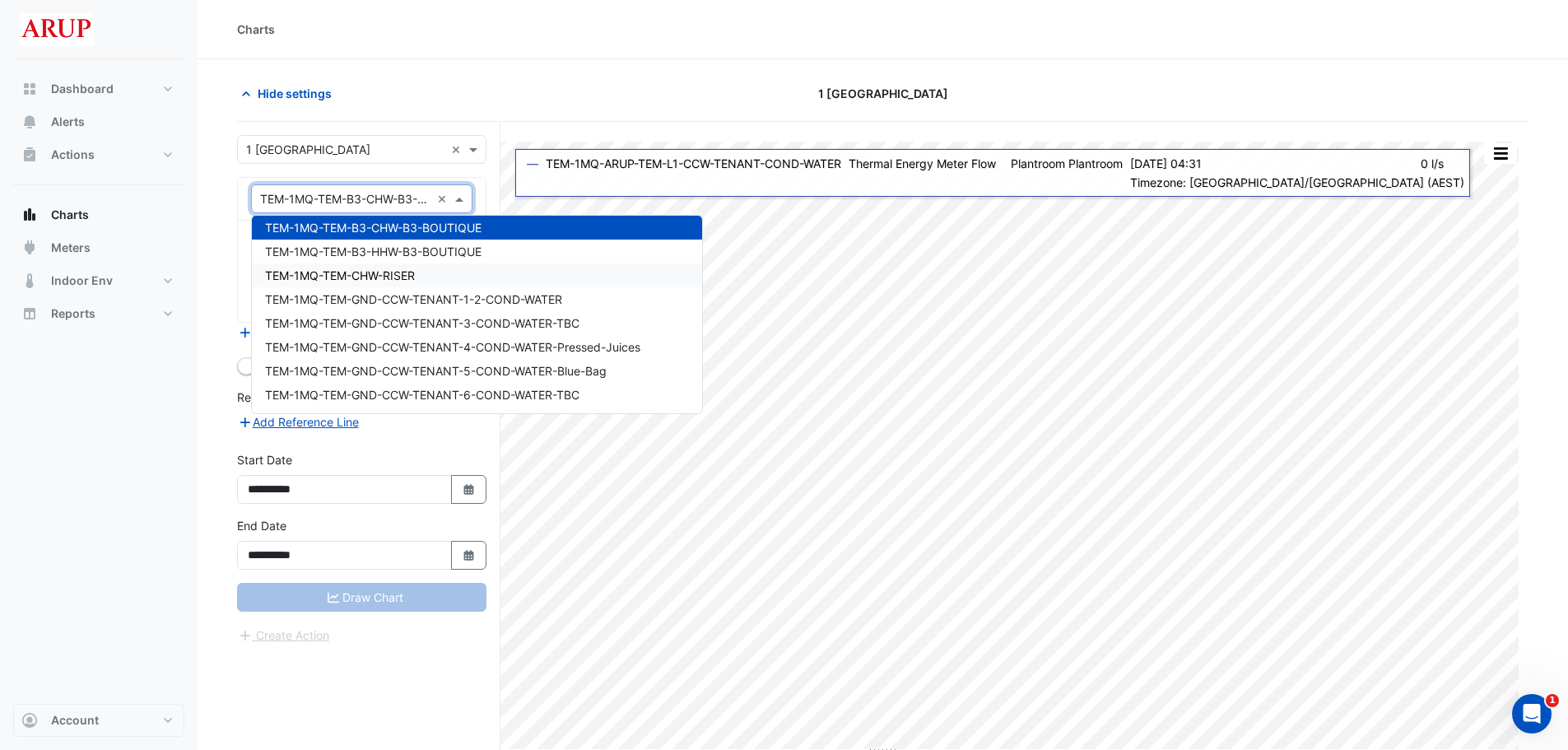
click at [404, 275] on span "TEM-1MQ-TEM-CHW-RISER" at bounding box center [339, 275] width 150 height 14
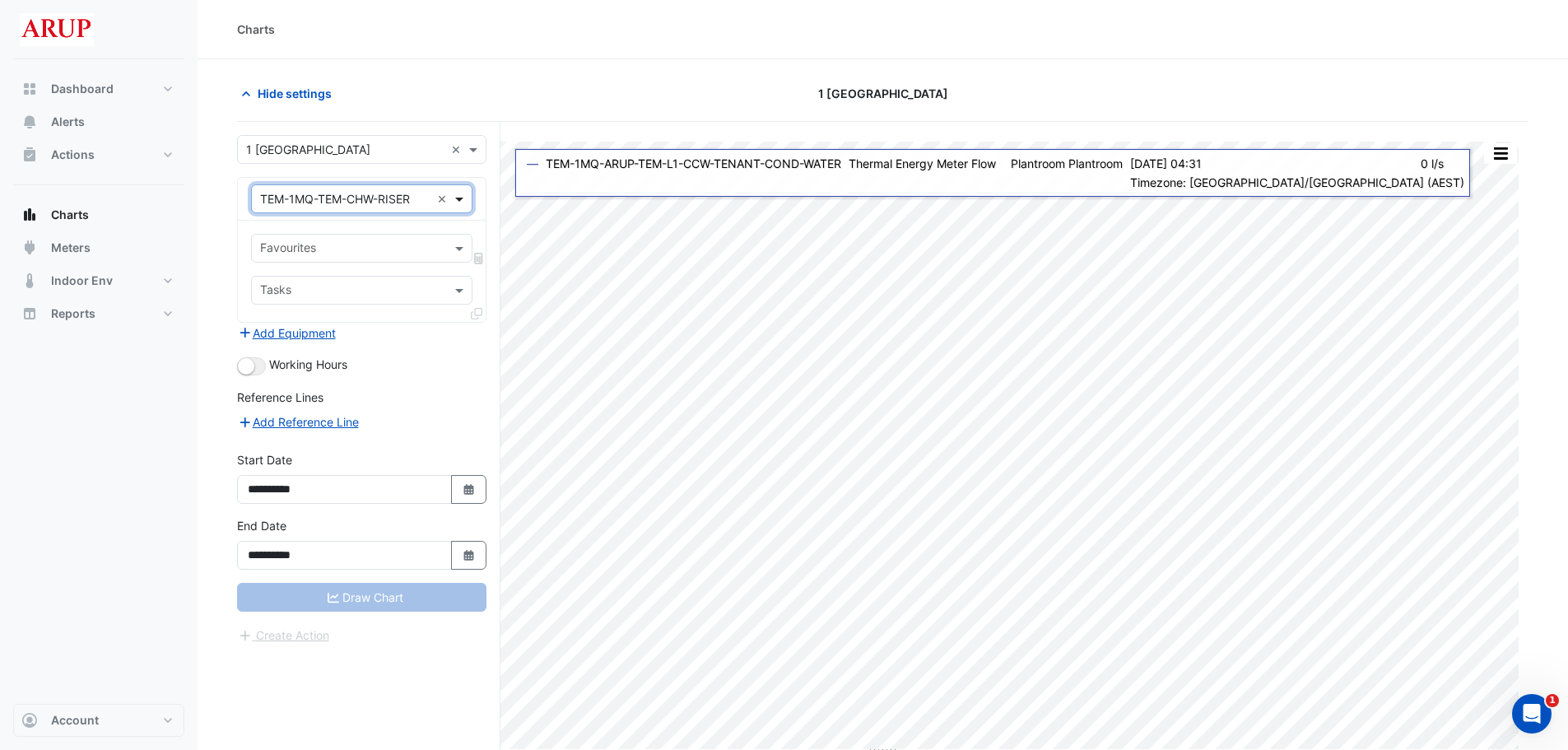
click at [465, 195] on span at bounding box center [461, 198] width 21 height 17
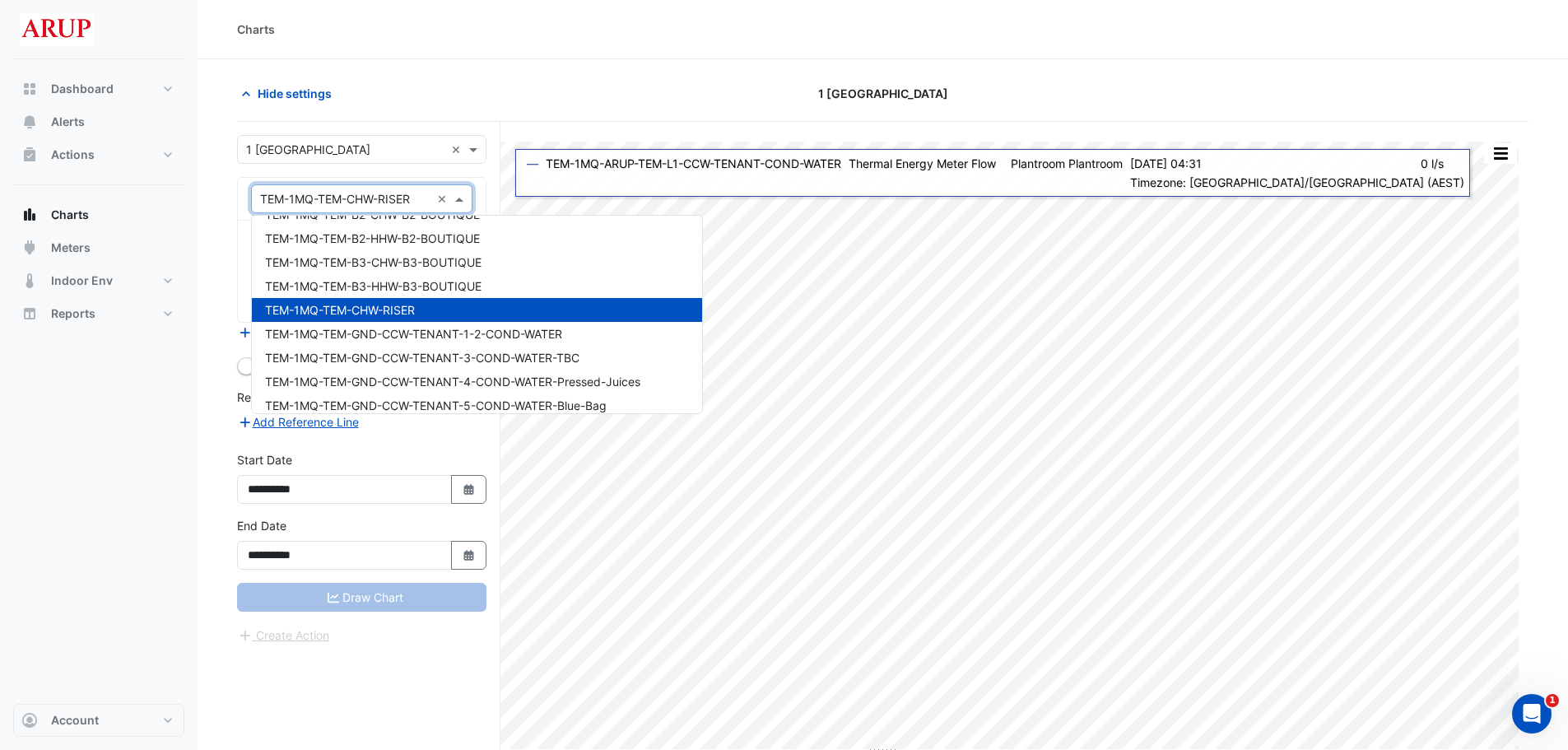
scroll to position [10724, 0]
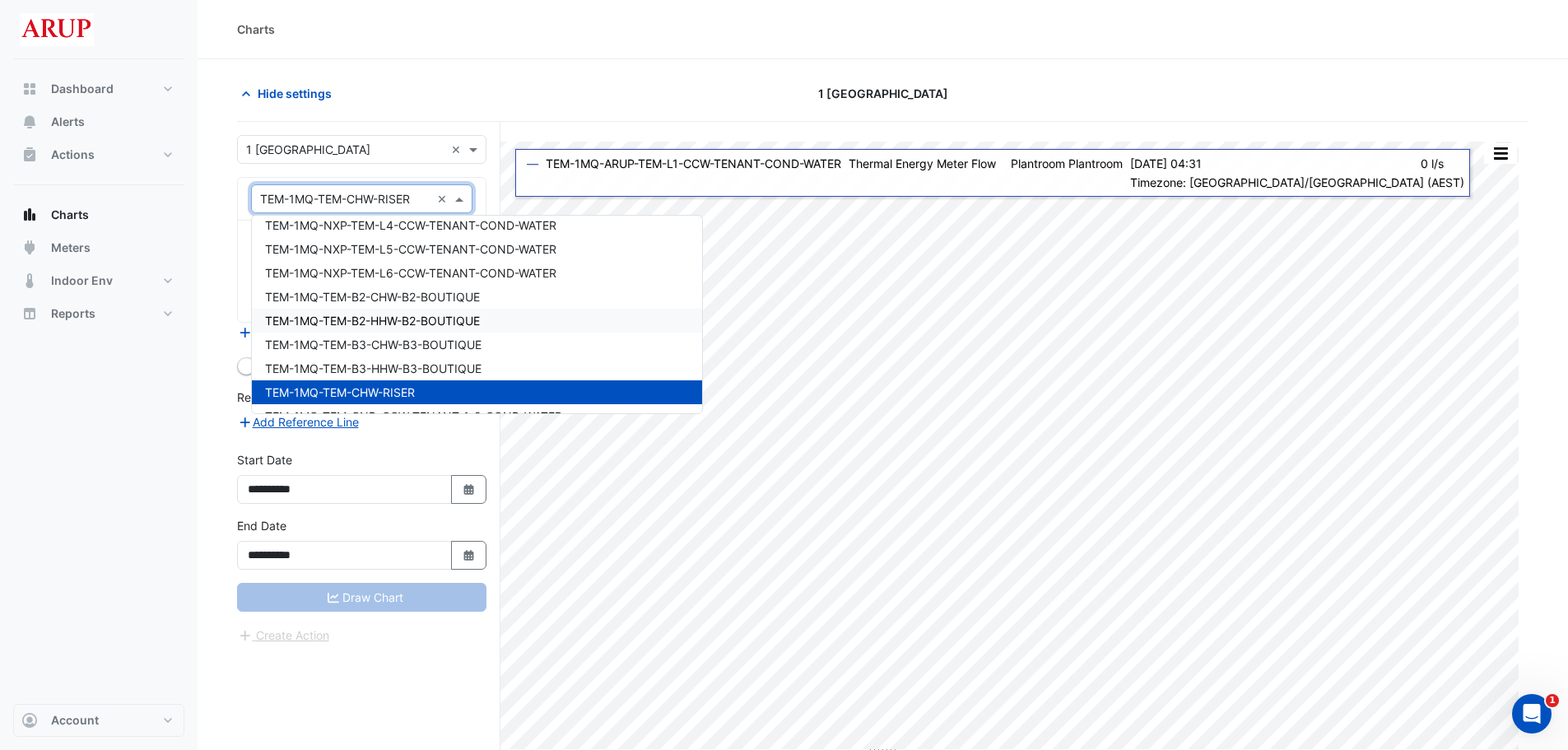
click at [504, 326] on div "TEM-1MQ-TEM-B2-HHW-B2-BOUTIQUE" at bounding box center [477, 320] width 450 height 24
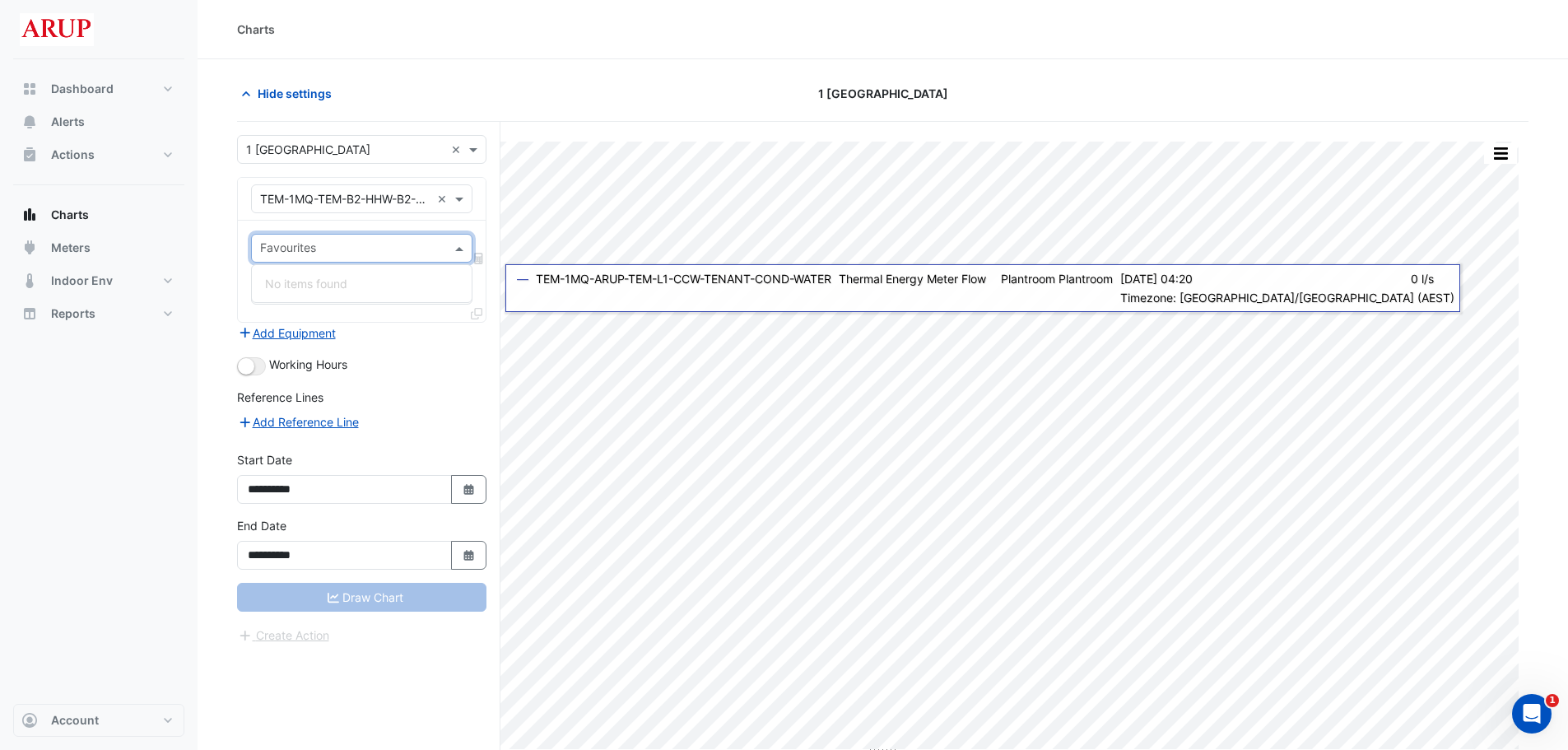
click at [457, 244] on span at bounding box center [461, 247] width 21 height 17
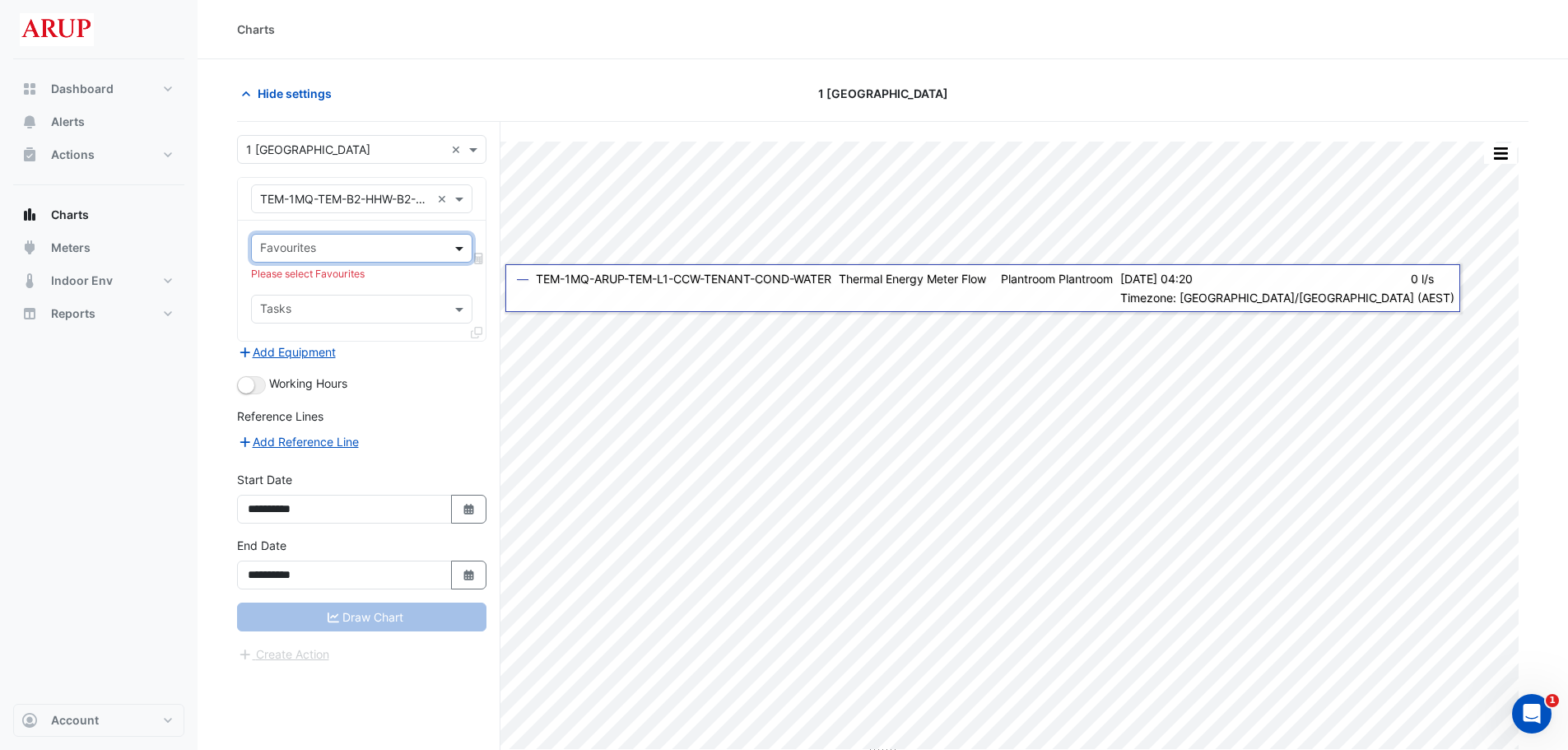
click at [457, 244] on span at bounding box center [461, 247] width 21 height 17
click at [456, 255] on span at bounding box center [461, 247] width 21 height 17
click at [456, 245] on span at bounding box center [461, 247] width 21 height 17
click at [454, 200] on span at bounding box center [461, 198] width 21 height 17
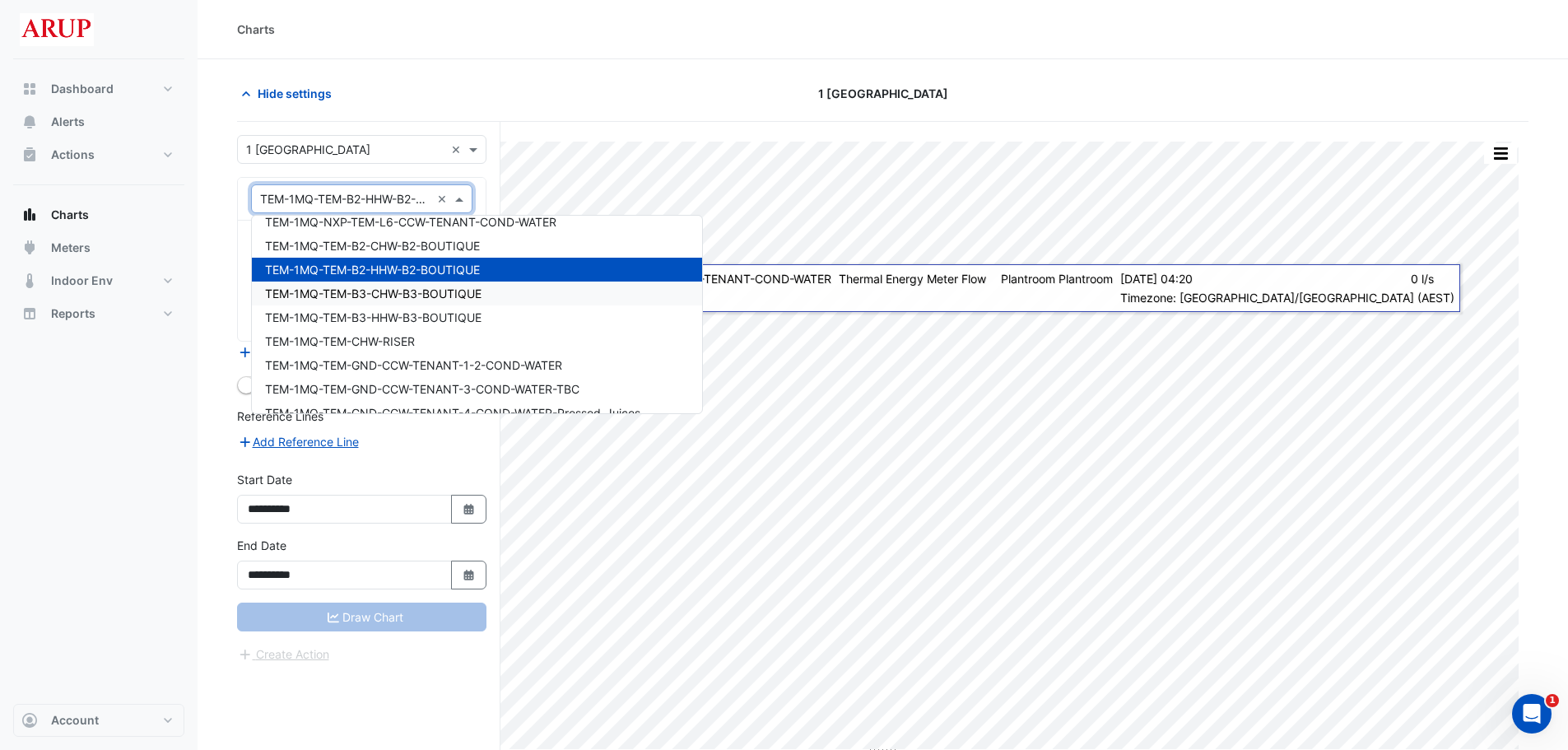
scroll to position [10734, 0]
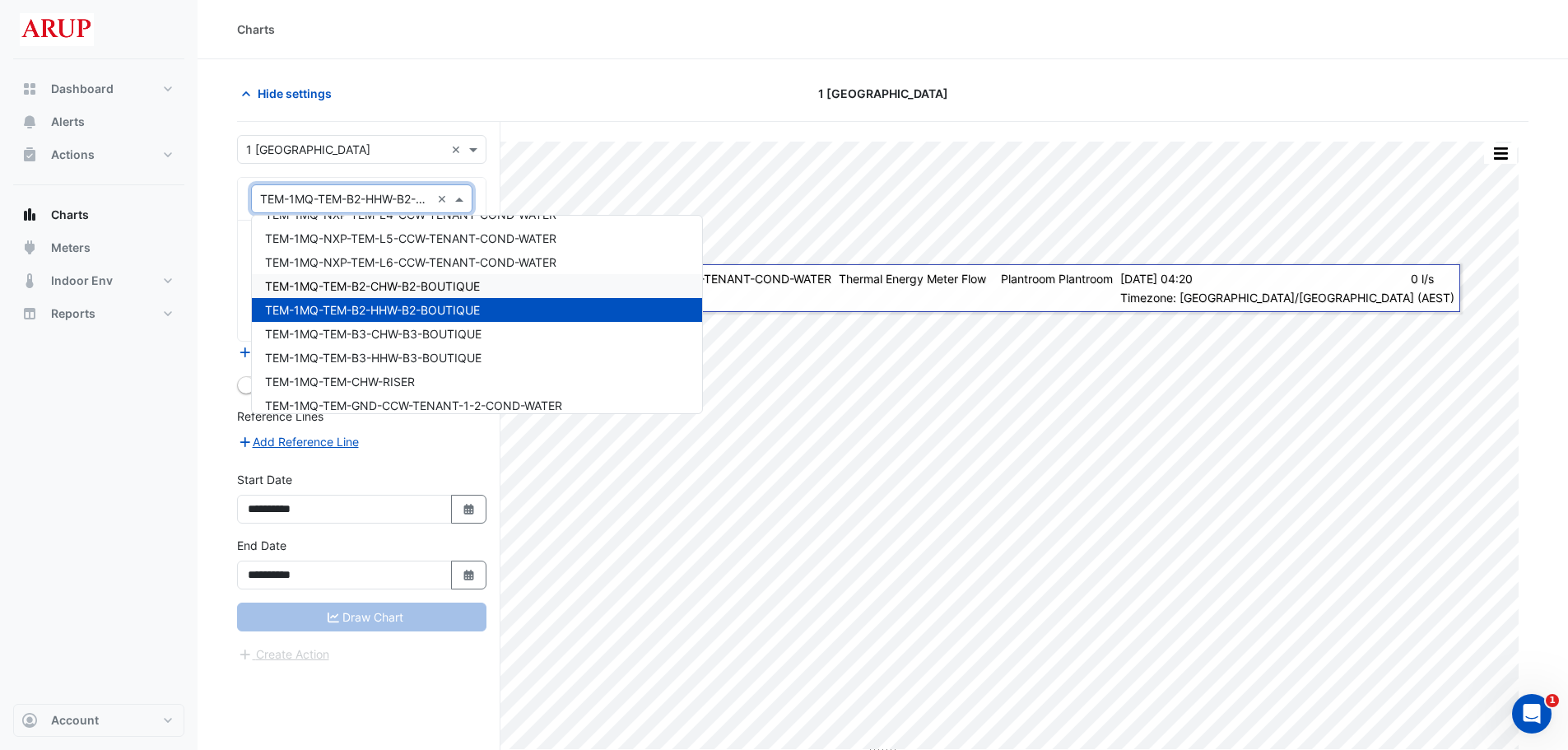
click at [465, 288] on span "TEM-1MQ-TEM-B2-CHW-B2-BOUTIQUE" at bounding box center [372, 285] width 215 height 14
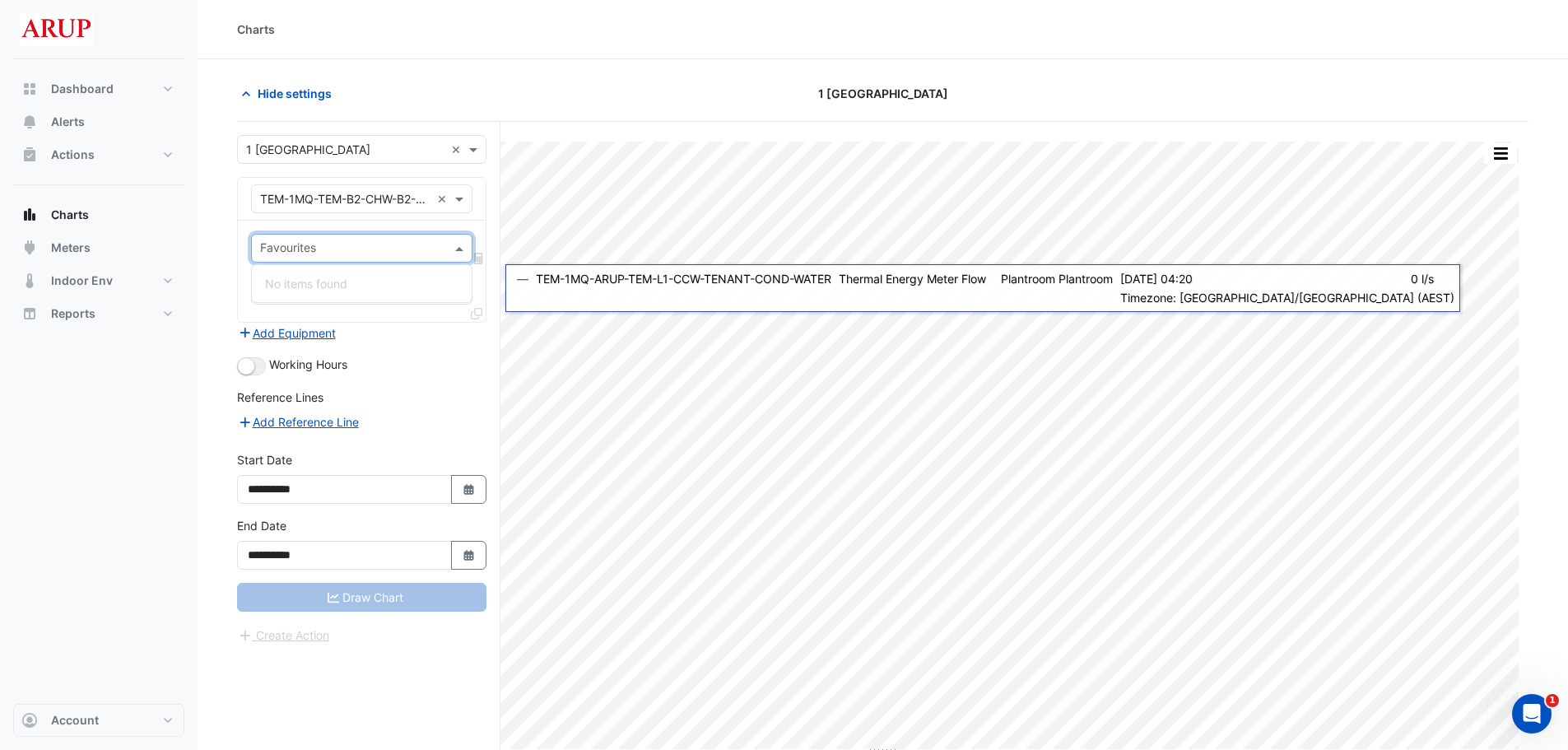
click at [455, 253] on span at bounding box center [461, 247] width 21 height 17
click at [455, 243] on span at bounding box center [461, 247] width 21 height 17
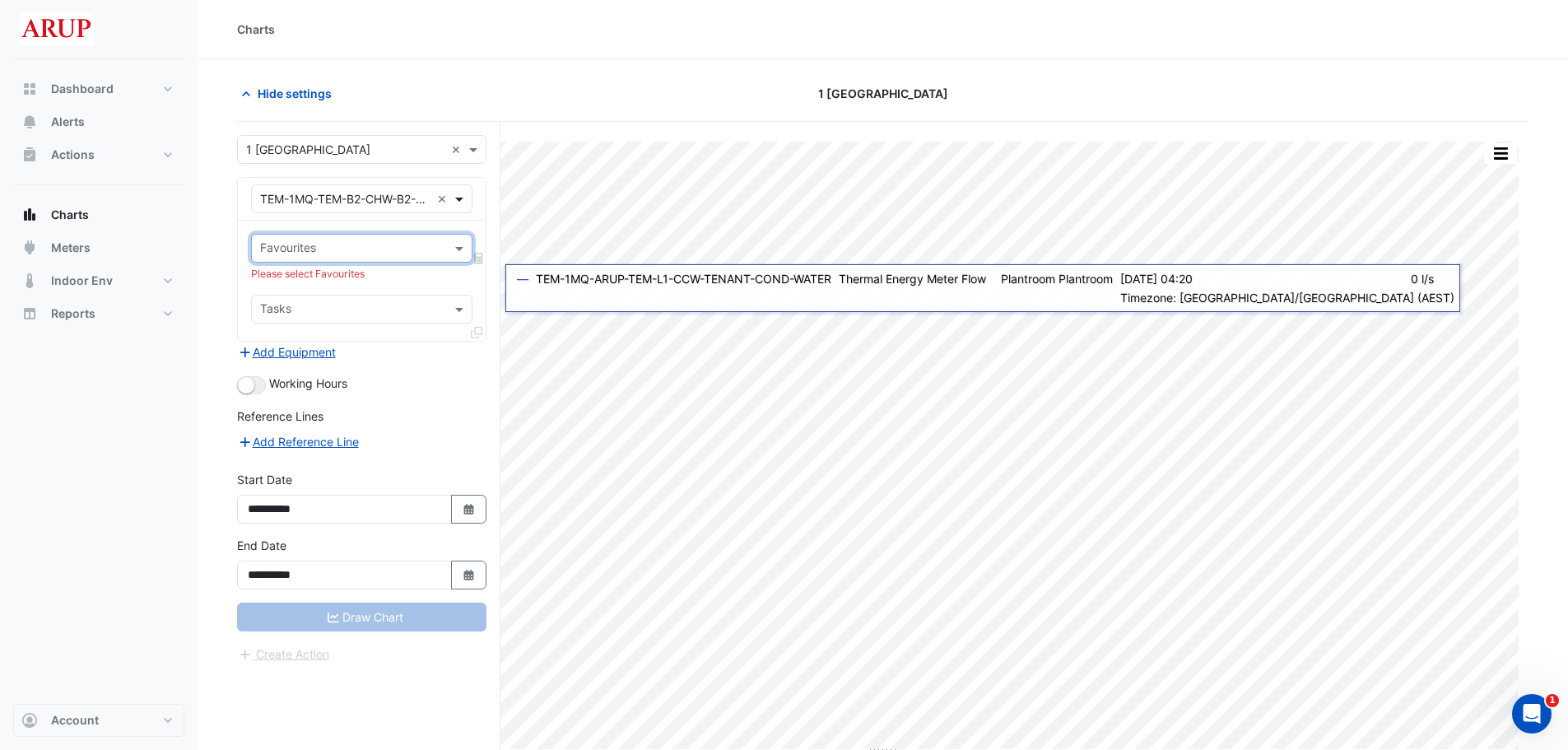
click at [464, 195] on span at bounding box center [461, 198] width 21 height 17
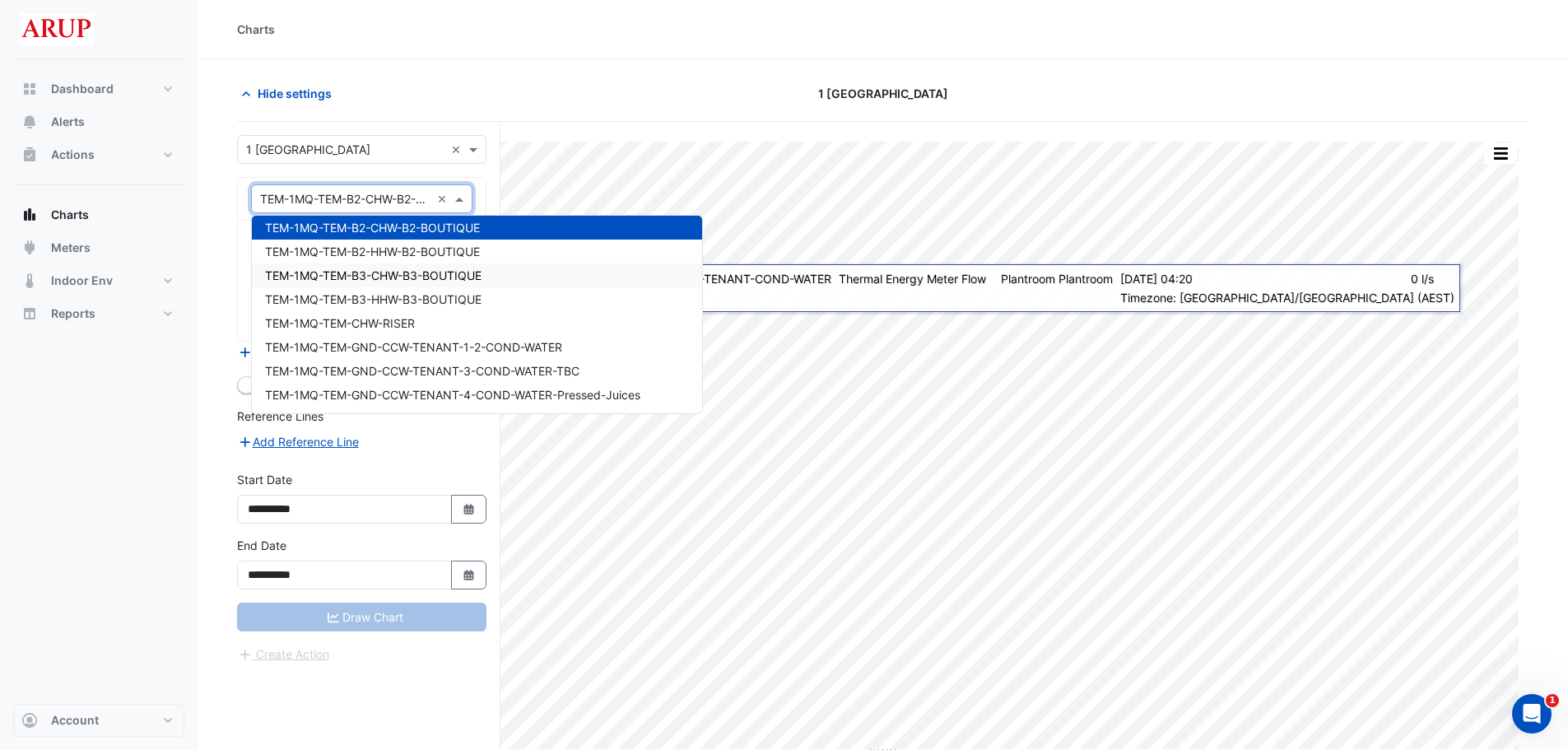
scroll to position [10710, 0]
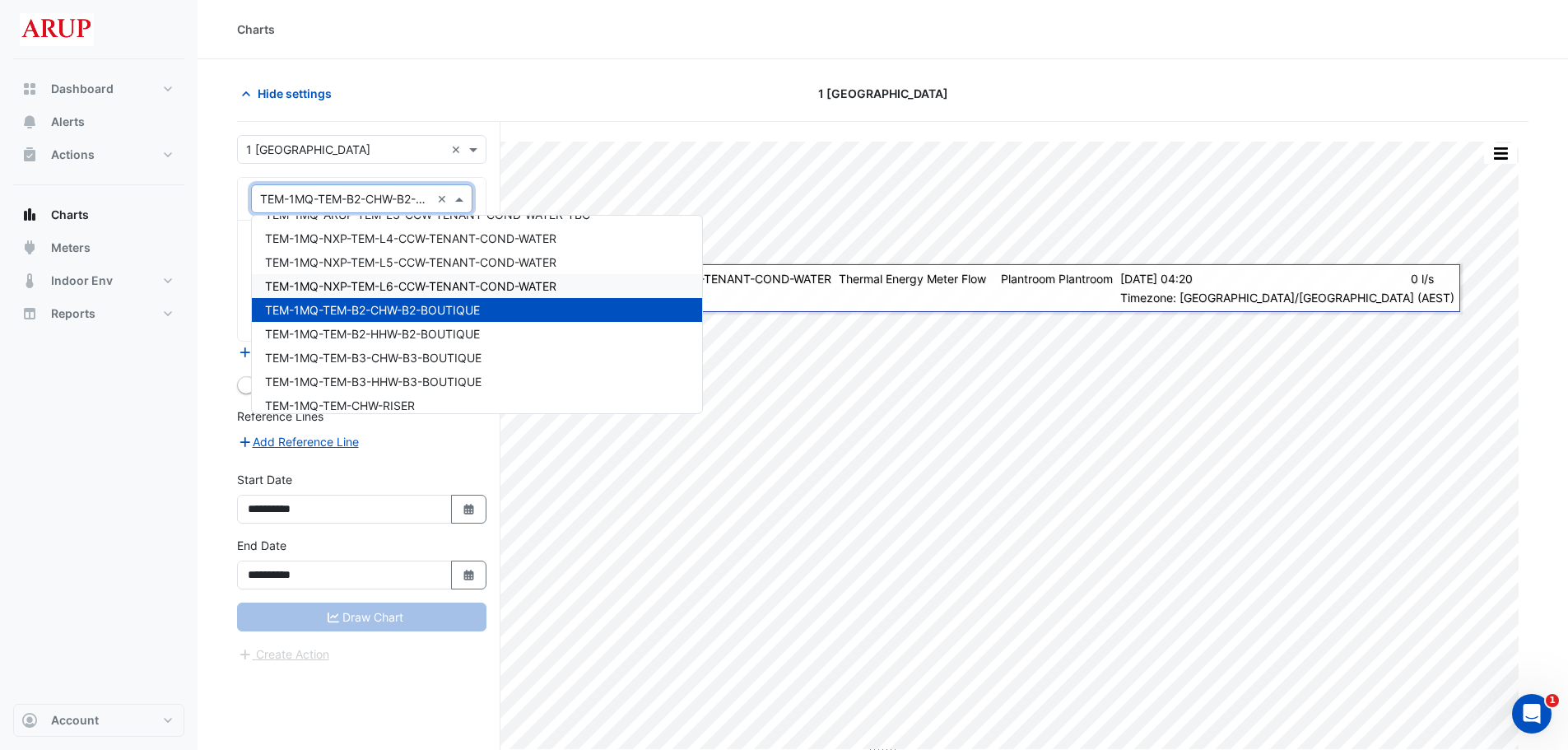
click at [508, 285] on span "TEM-1MQ-NXP-TEM-L6-CCW-TENANT-COND-WATER" at bounding box center [410, 285] width 291 height 14
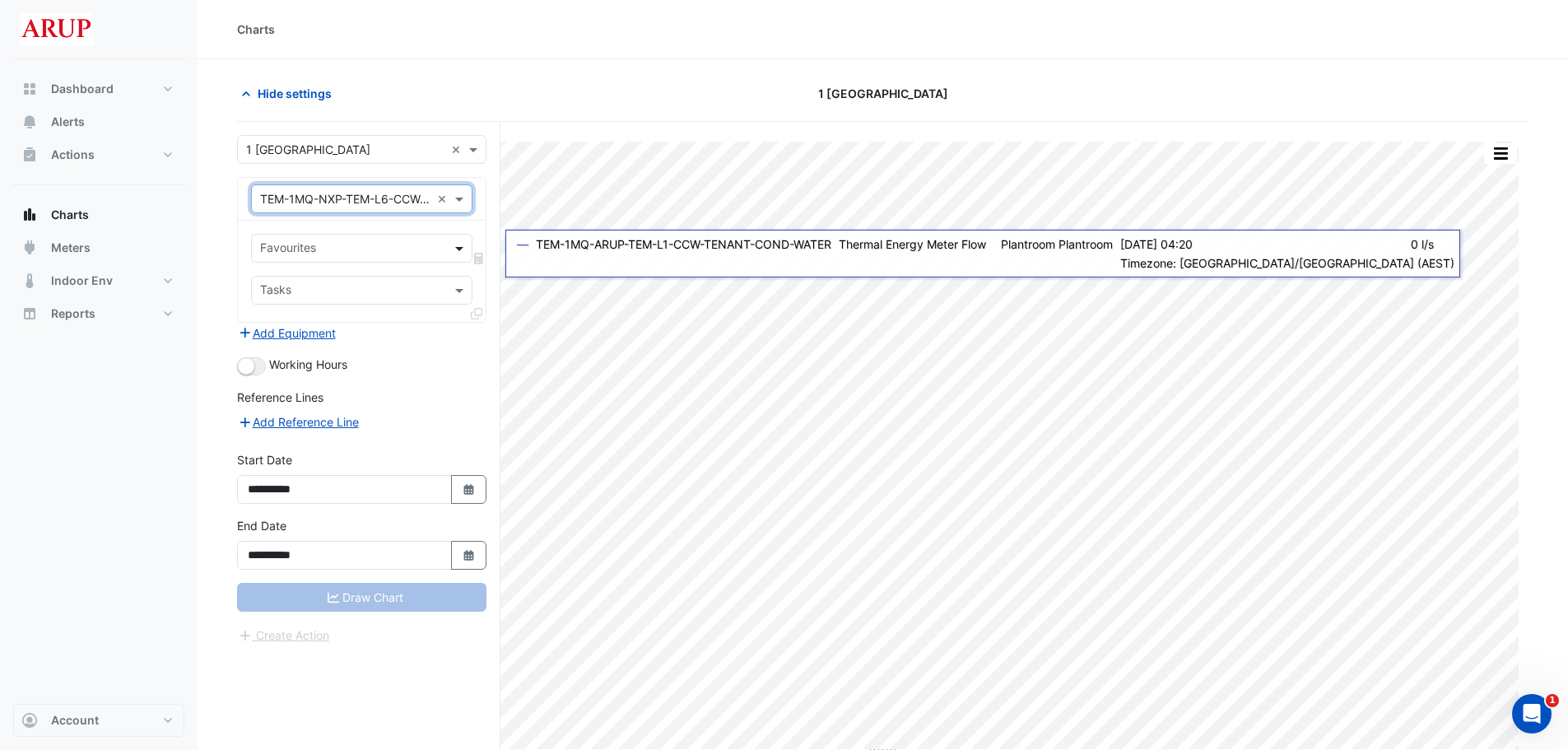
click at [456, 244] on span at bounding box center [461, 247] width 21 height 17
click at [457, 244] on span at bounding box center [461, 247] width 21 height 17
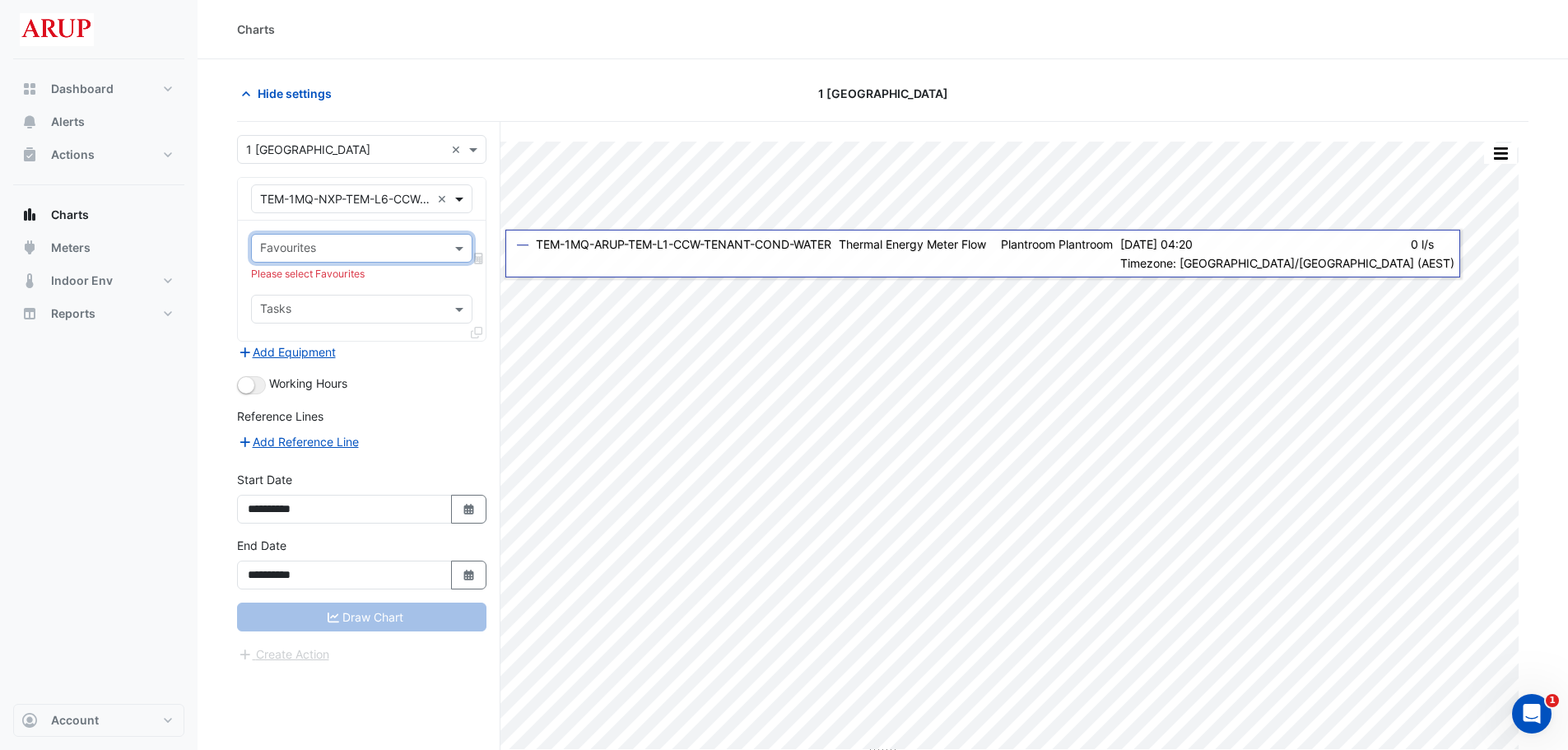
click at [466, 196] on span at bounding box center [461, 198] width 21 height 17
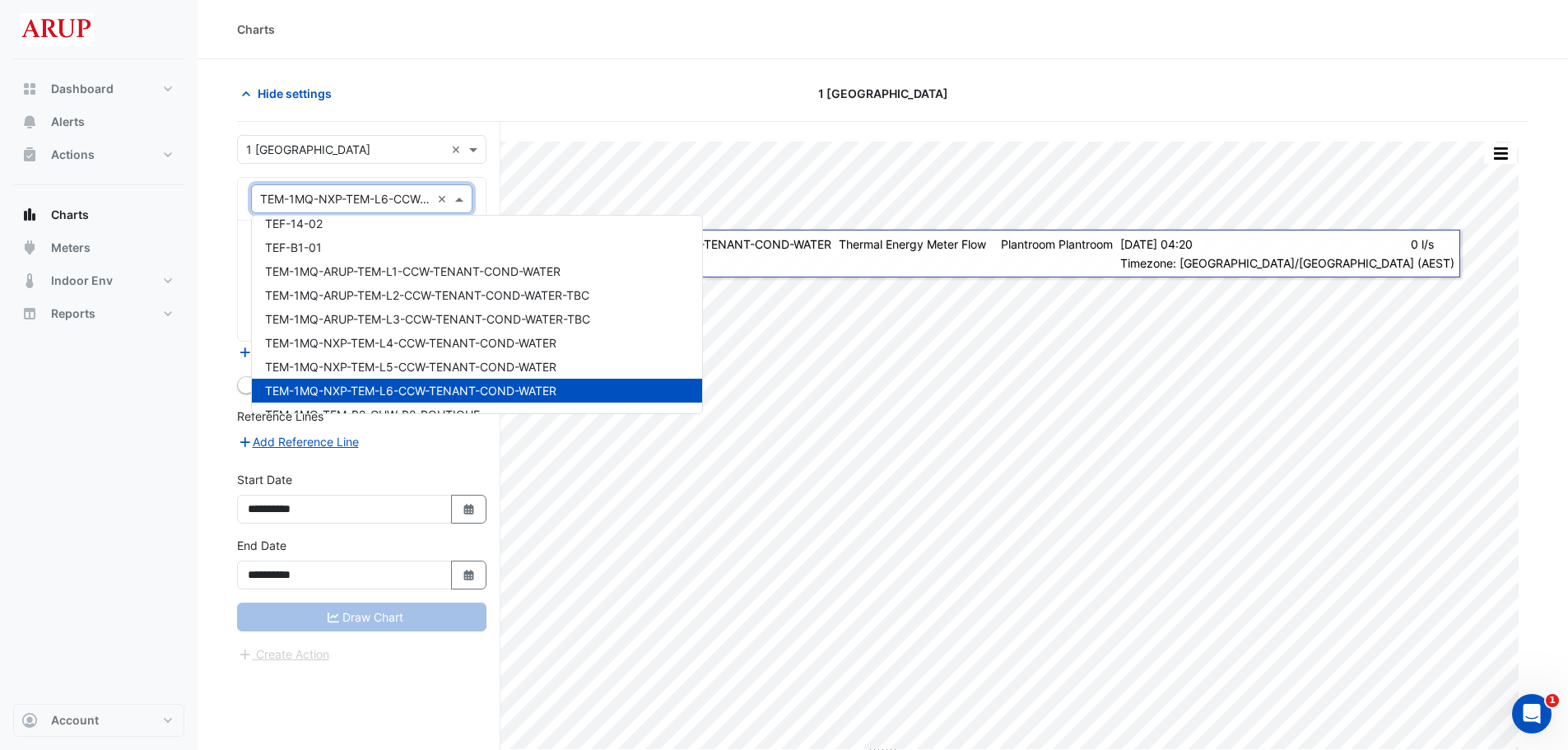
scroll to position [10604, 0]
click at [458, 275] on span "TEM-1MQ-ARUP-TEM-L1-CCW-TENANT-COND-WATER" at bounding box center [412, 272] width 296 height 14
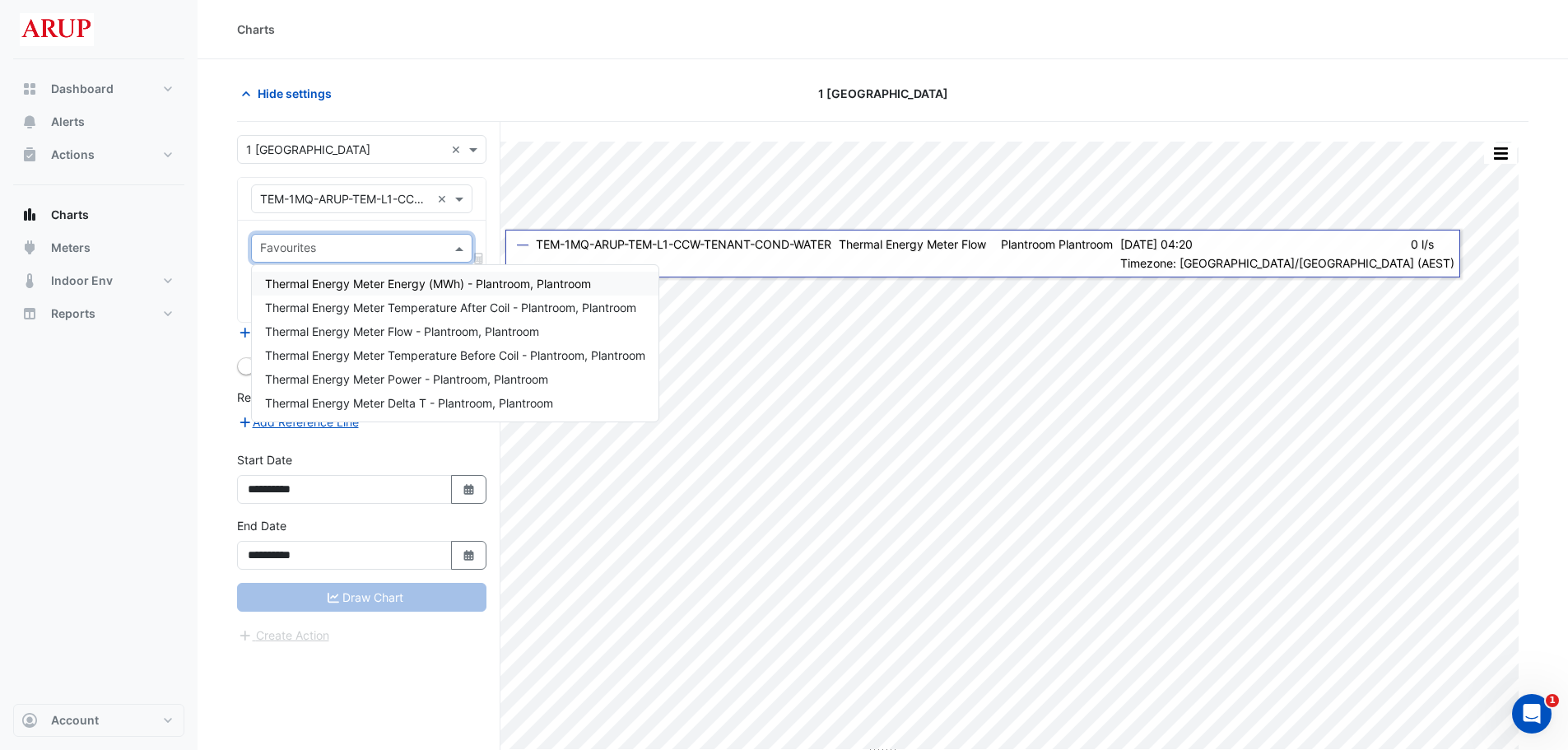
click at [454, 252] on span at bounding box center [461, 247] width 21 height 17
click at [455, 247] on span at bounding box center [461, 247] width 21 height 17
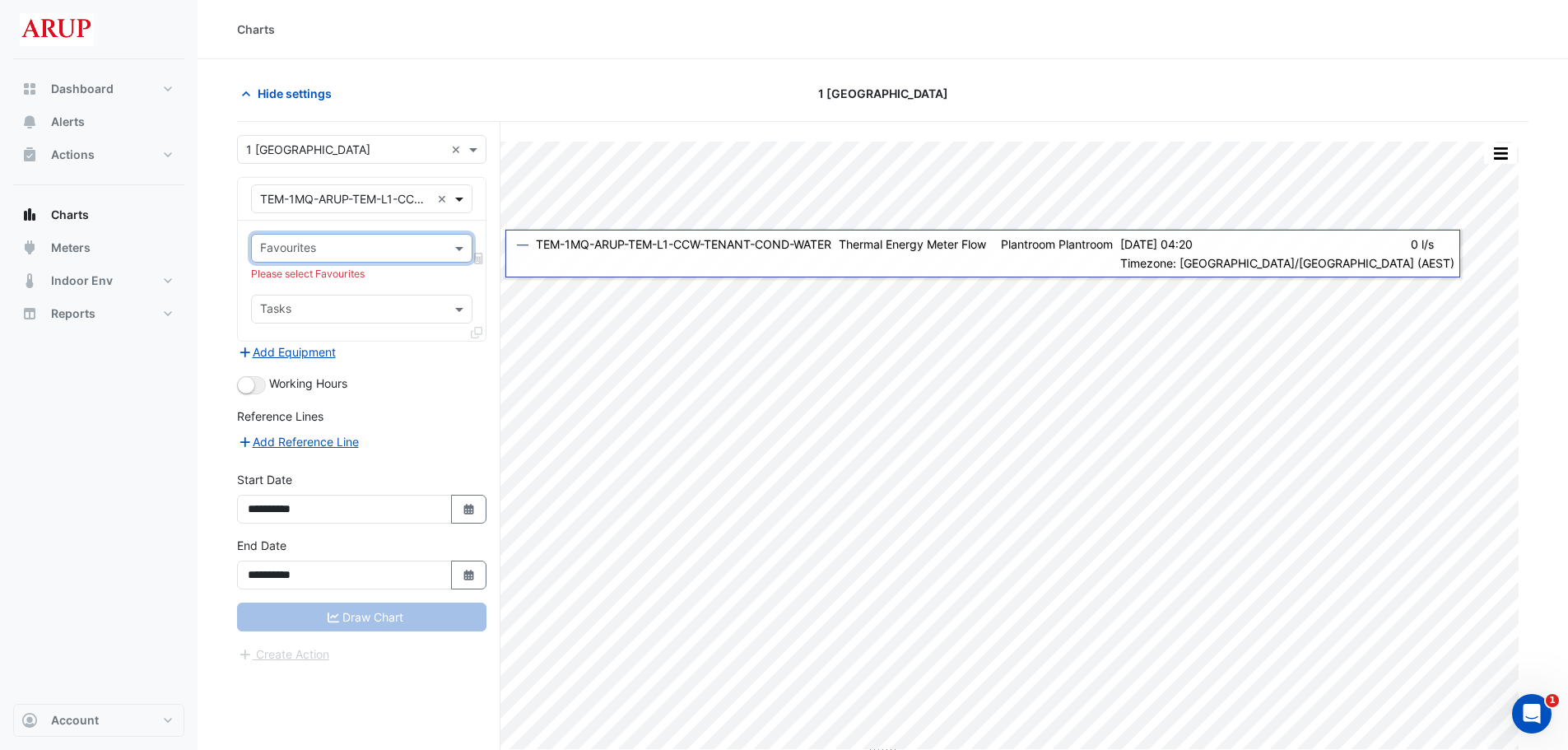
click at [455, 192] on span at bounding box center [461, 198] width 21 height 17
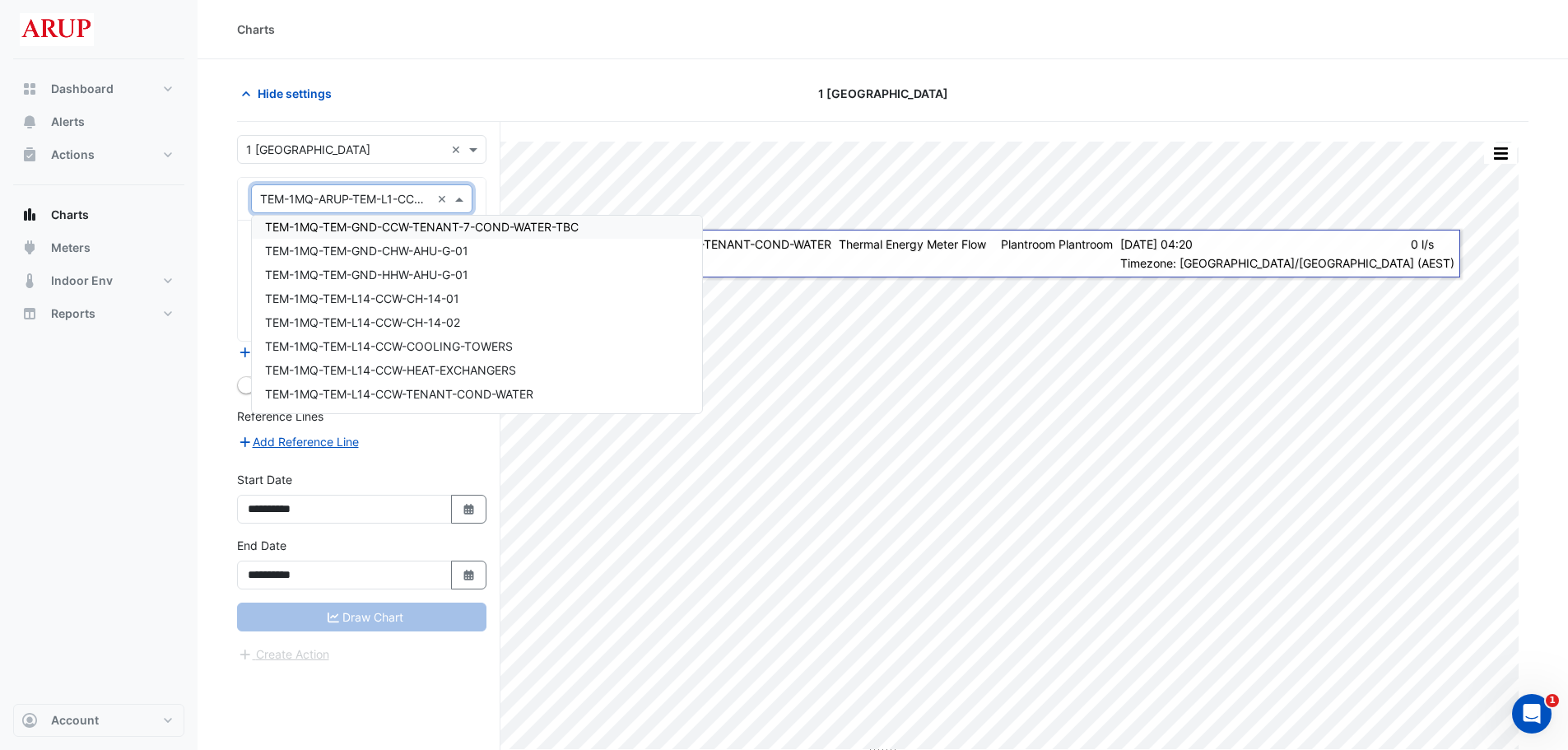
scroll to position [11061, 0]
click at [537, 316] on div "TEM-1MQ-TEM-L14-CCW-COOLING-TOWERS" at bounding box center [477, 317] width 450 height 24
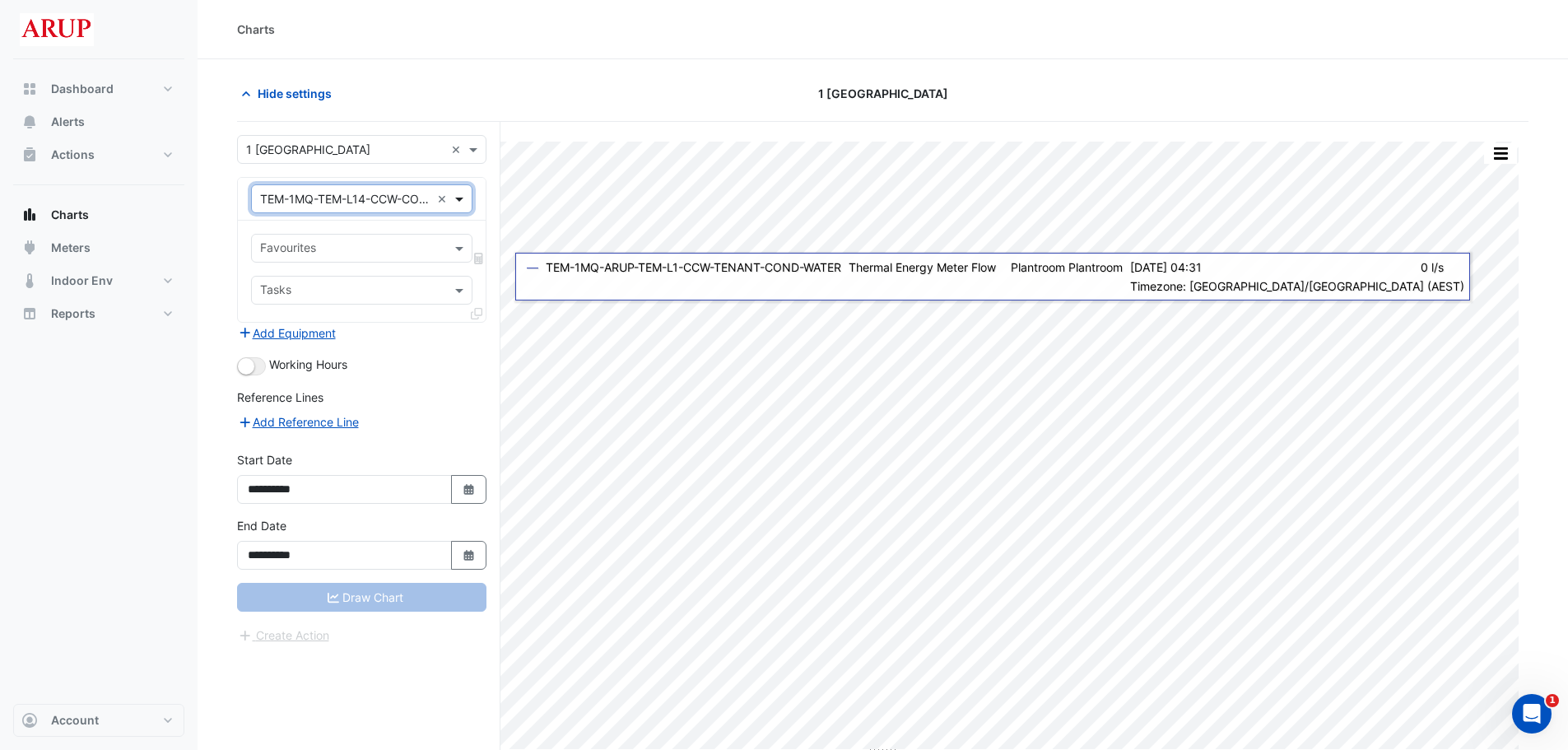
click at [459, 190] on span at bounding box center [461, 198] width 21 height 17
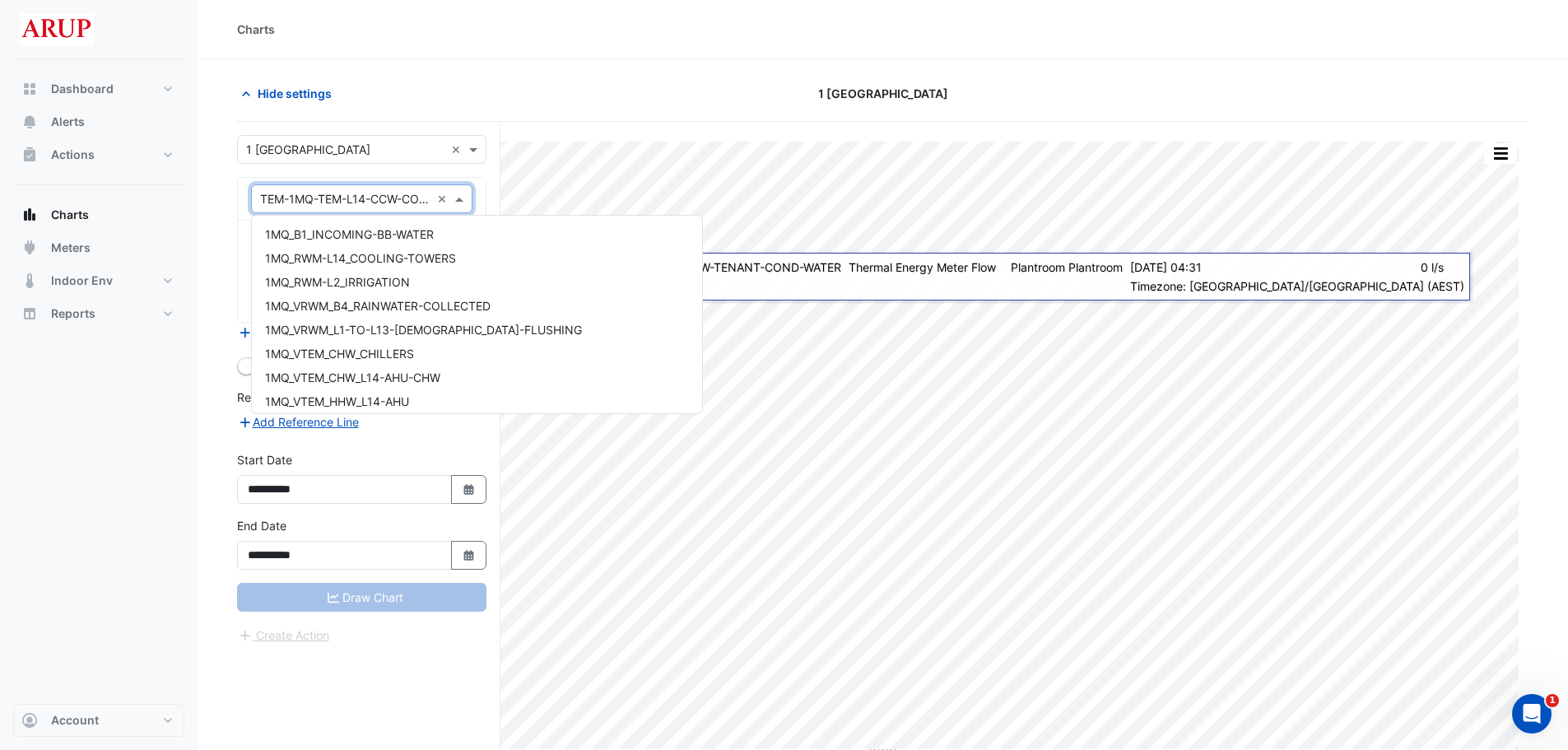
scroll to position [11150, 0]
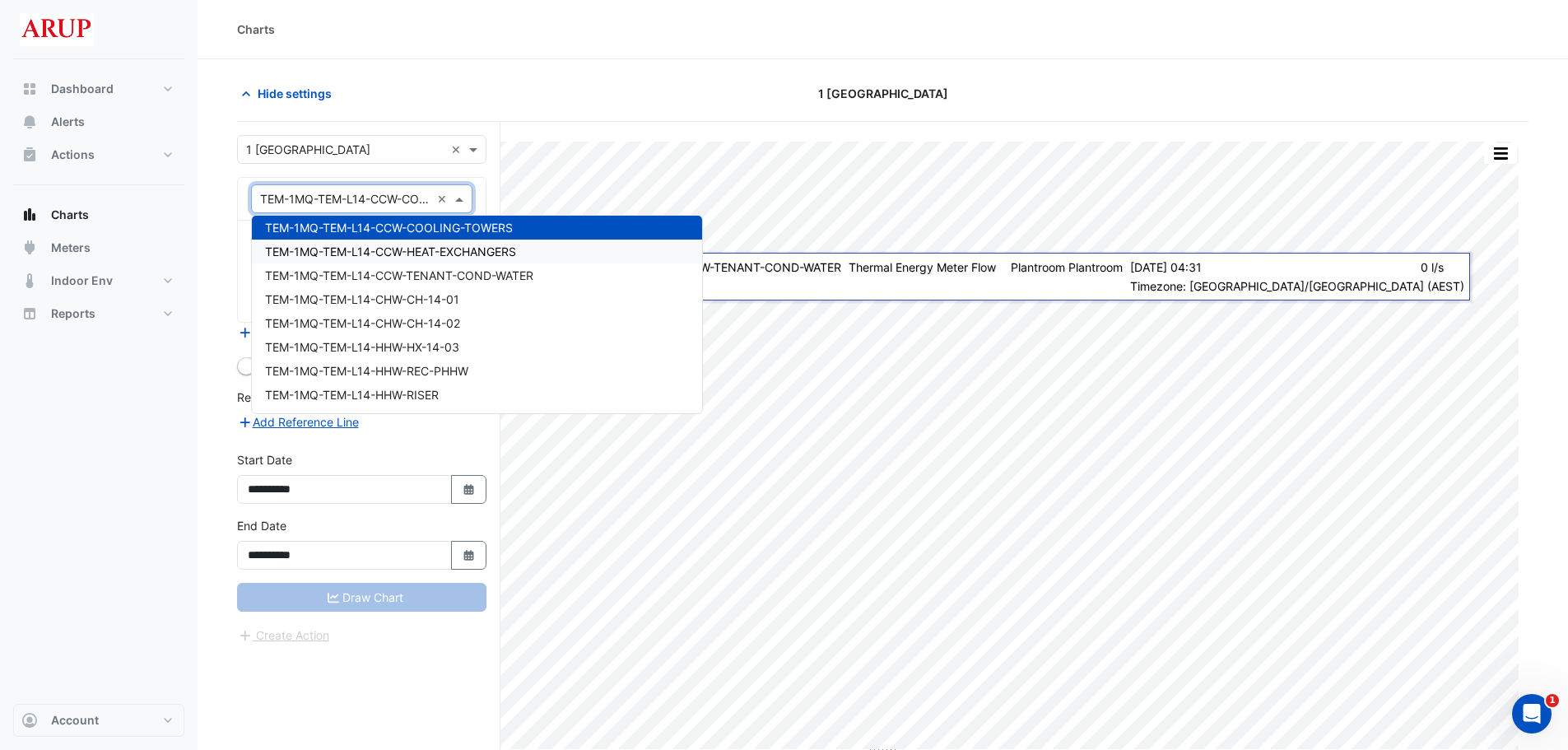
click at [453, 251] on span "TEM-1MQ-TEM-L14-CCW-HEAT-EXCHANGERS" at bounding box center [390, 251] width 251 height 14
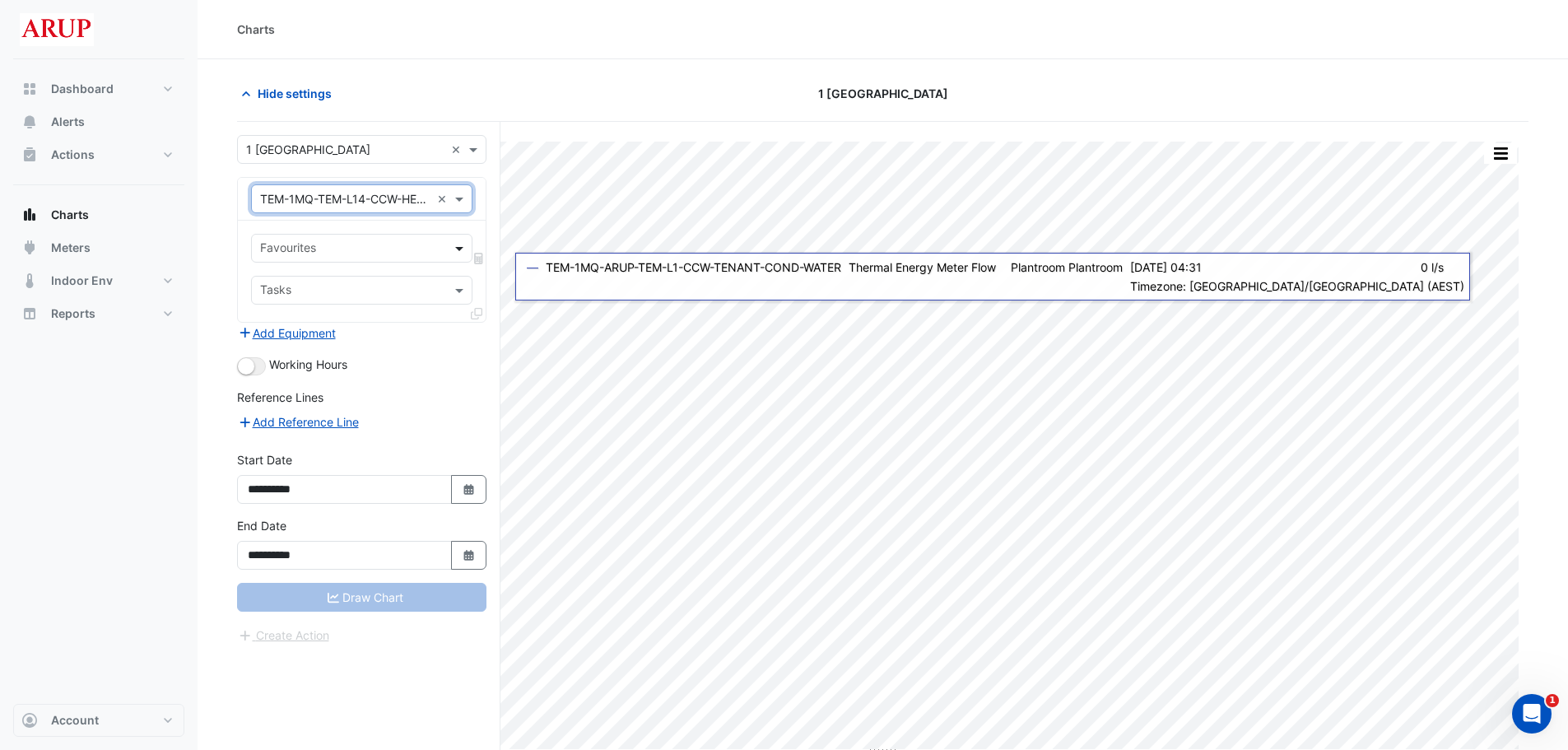
click at [454, 245] on span at bounding box center [461, 247] width 21 height 17
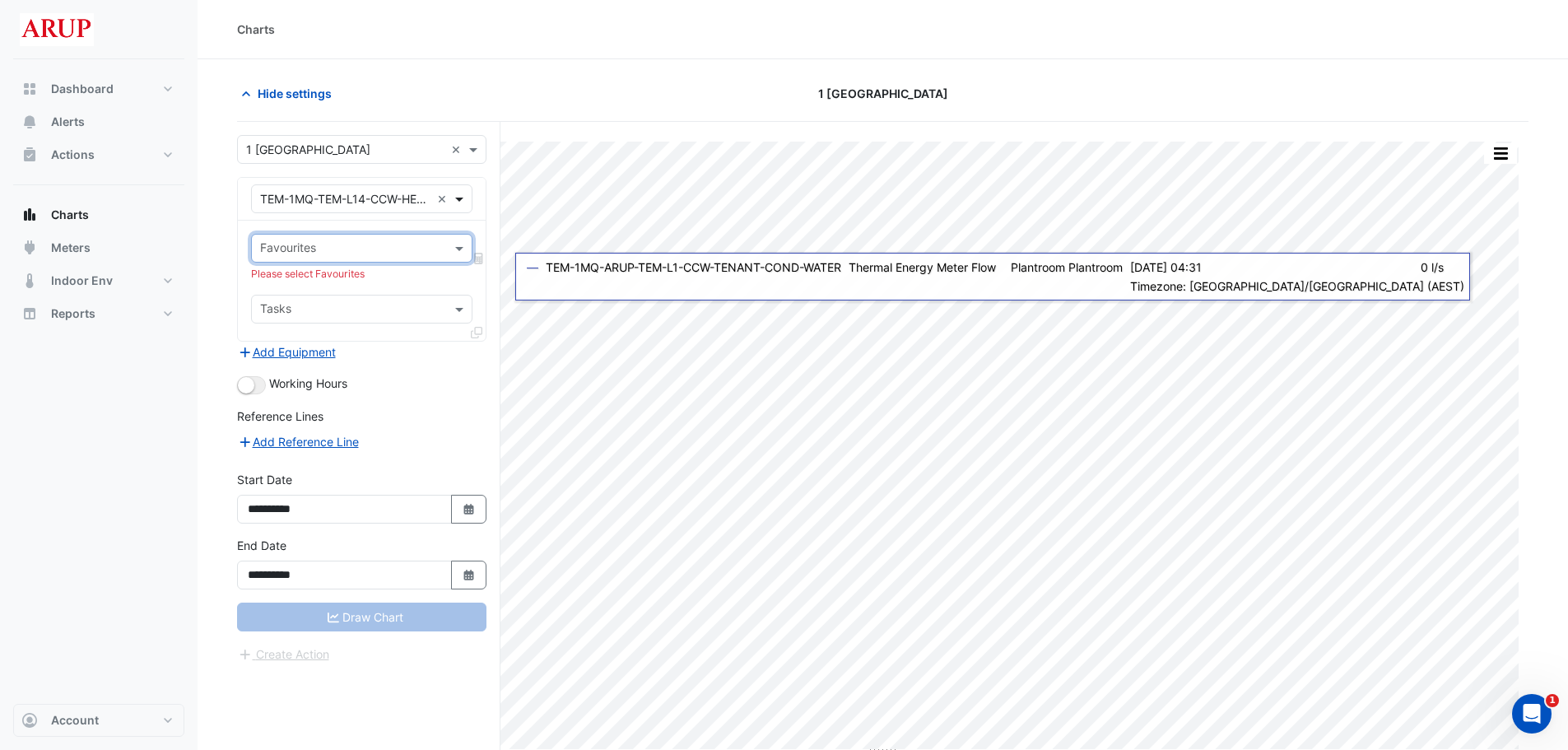
click at [459, 200] on span at bounding box center [461, 198] width 21 height 17
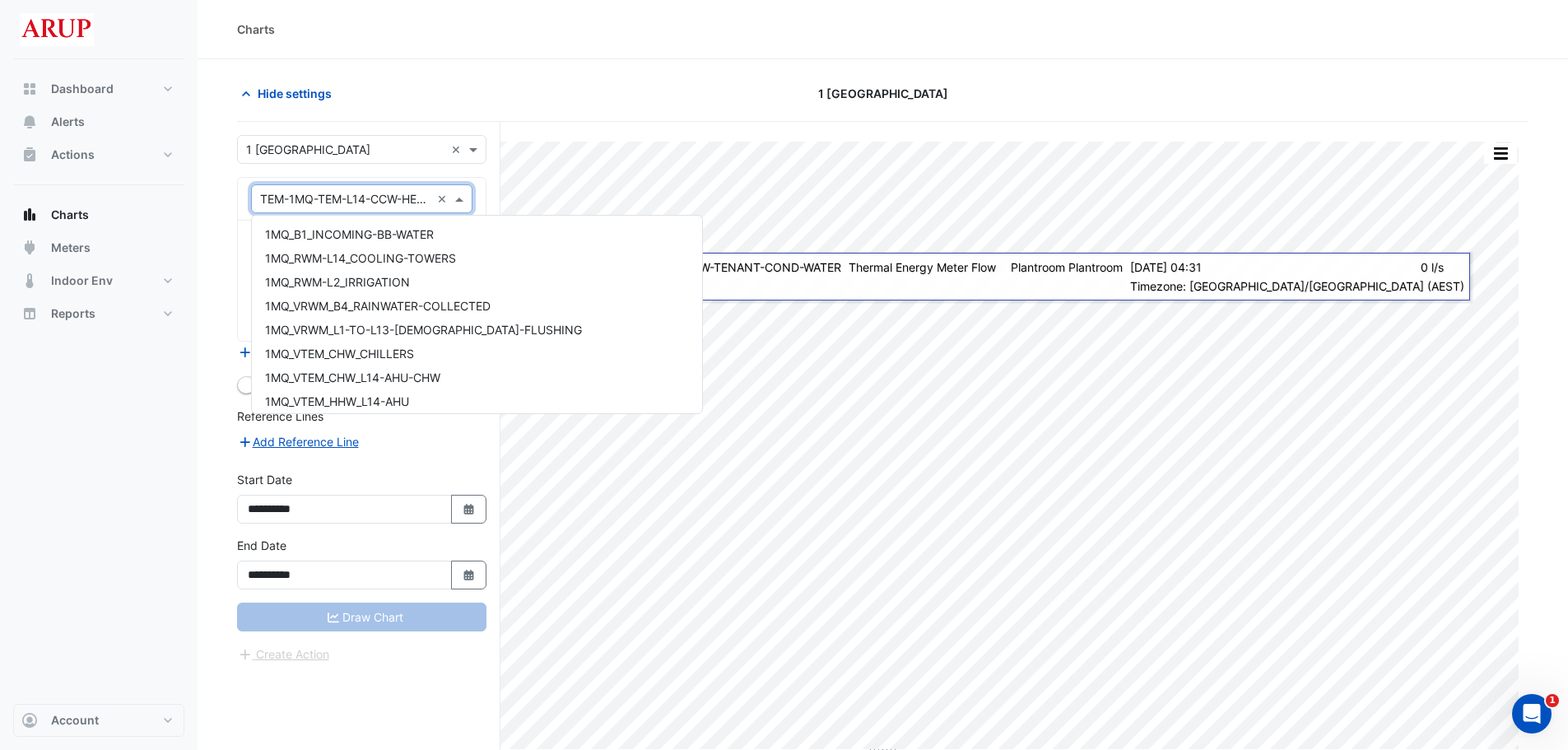
scroll to position [11175, 0]
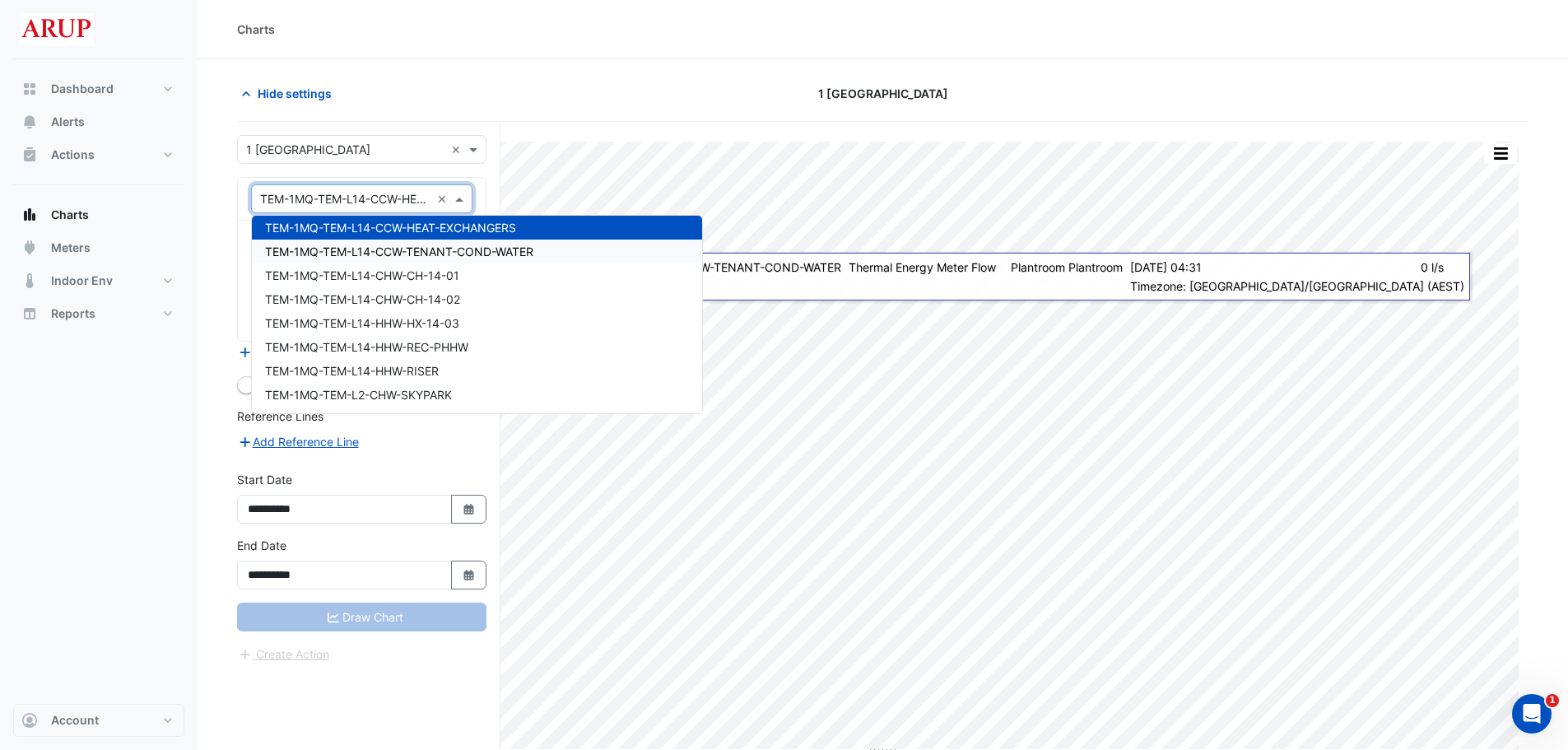
click at [478, 247] on span "TEM-1MQ-TEM-L14-CCW-TENANT-COND-WATER" at bounding box center [398, 251] width 268 height 14
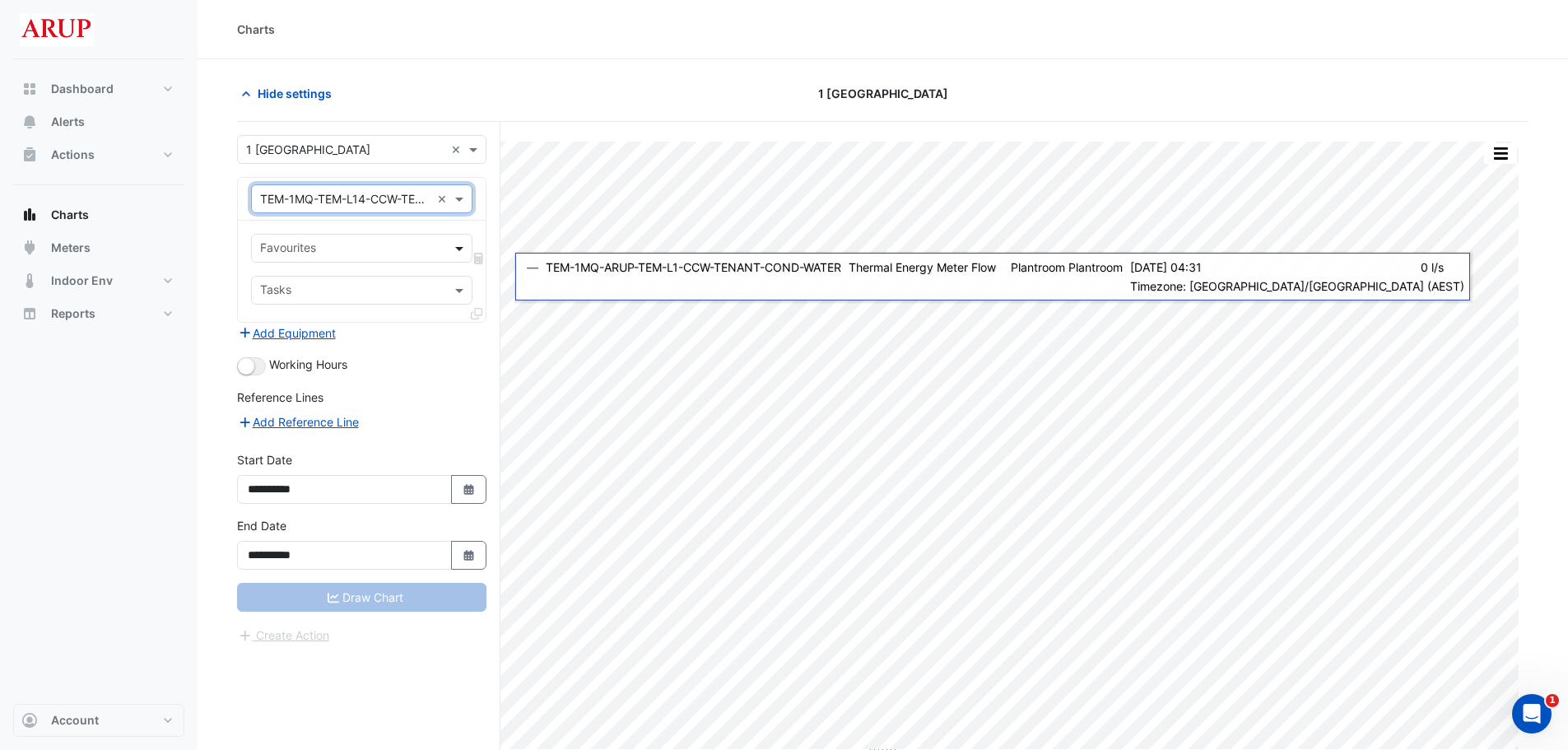
click at [459, 250] on span at bounding box center [461, 247] width 21 height 17
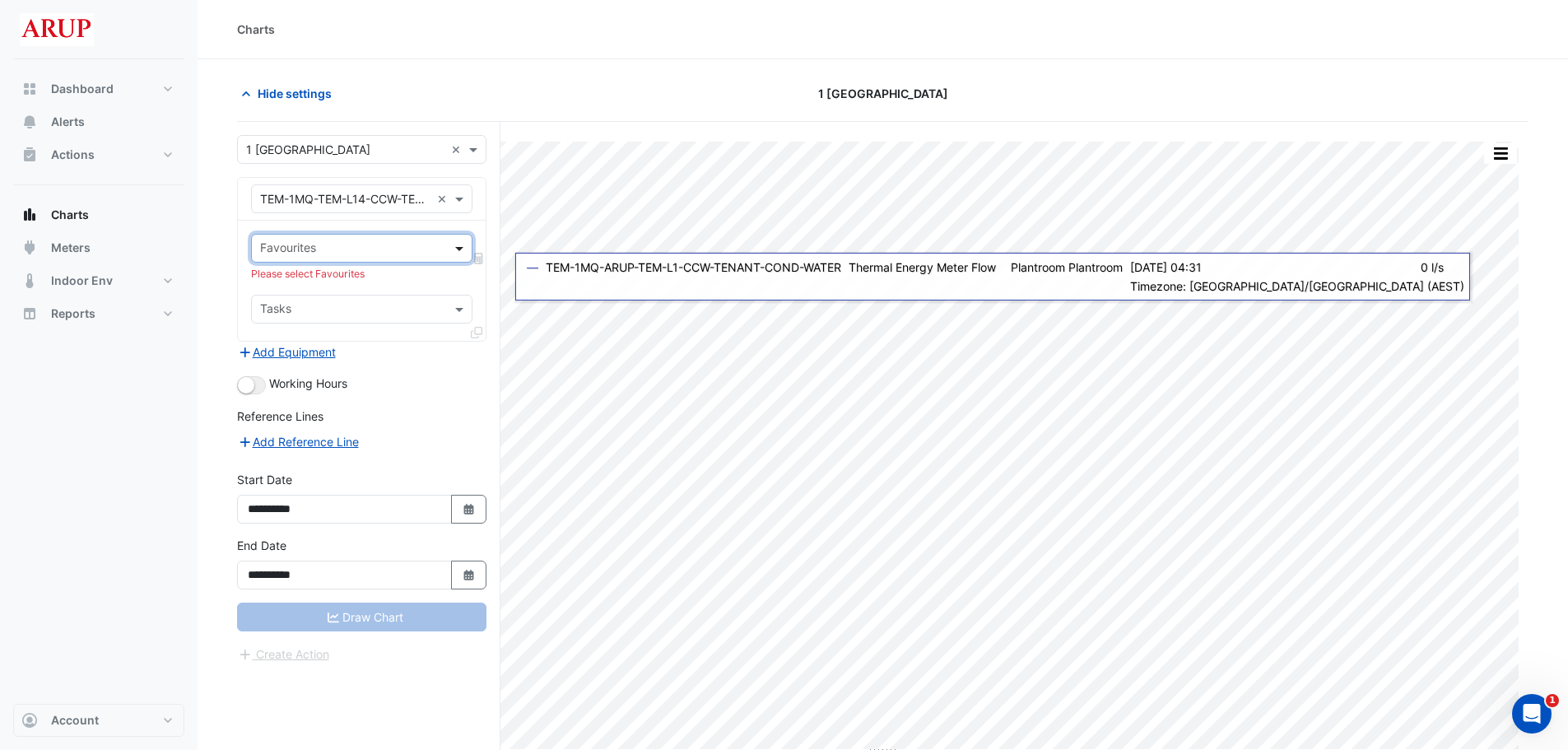
click at [459, 250] on span at bounding box center [461, 247] width 21 height 17
click at [467, 191] on span at bounding box center [461, 198] width 21 height 17
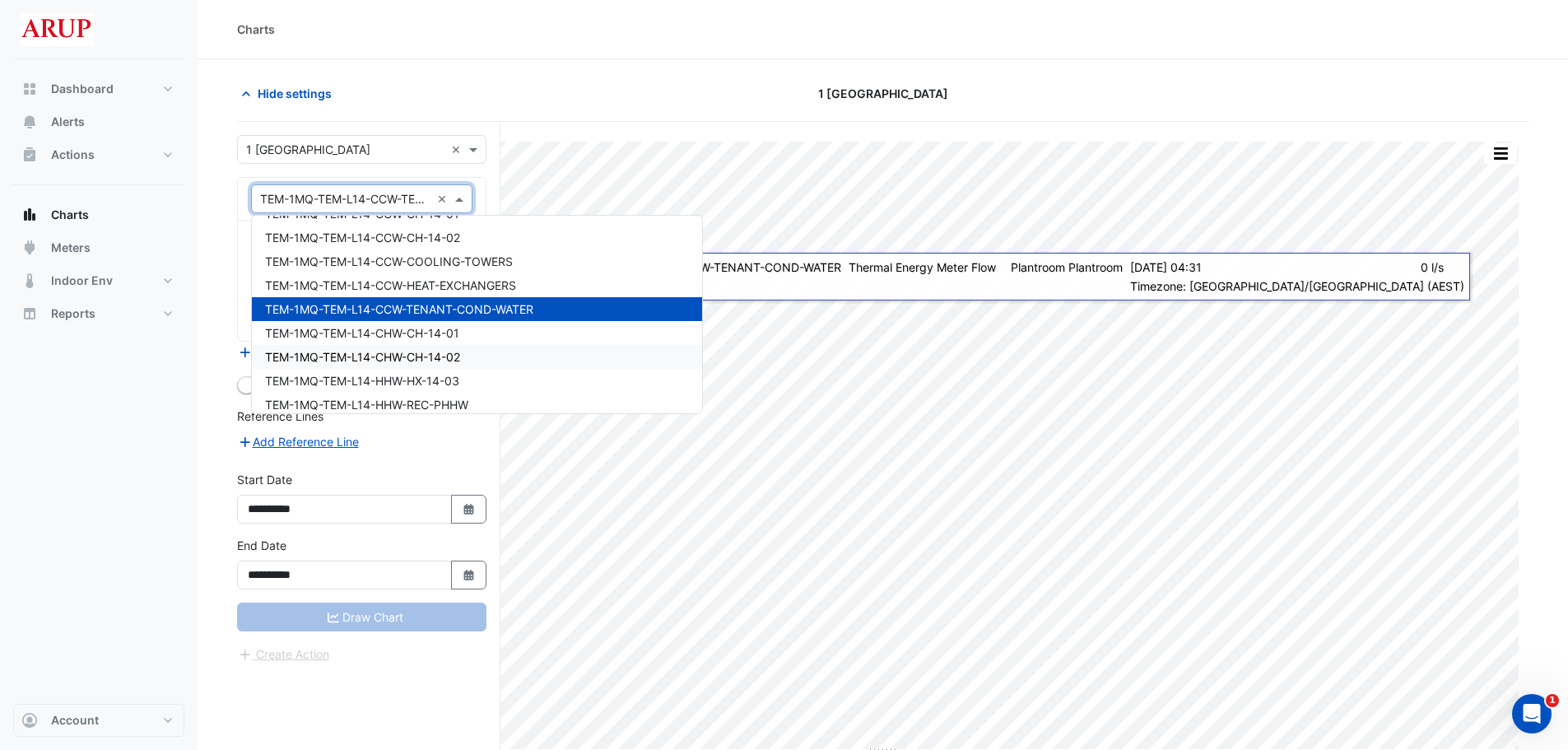
scroll to position [11115, 0]
click at [453, 264] on span "TEM-1MQ-TEM-L14-CCW-COOLING-TOWERS" at bounding box center [388, 262] width 247 height 14
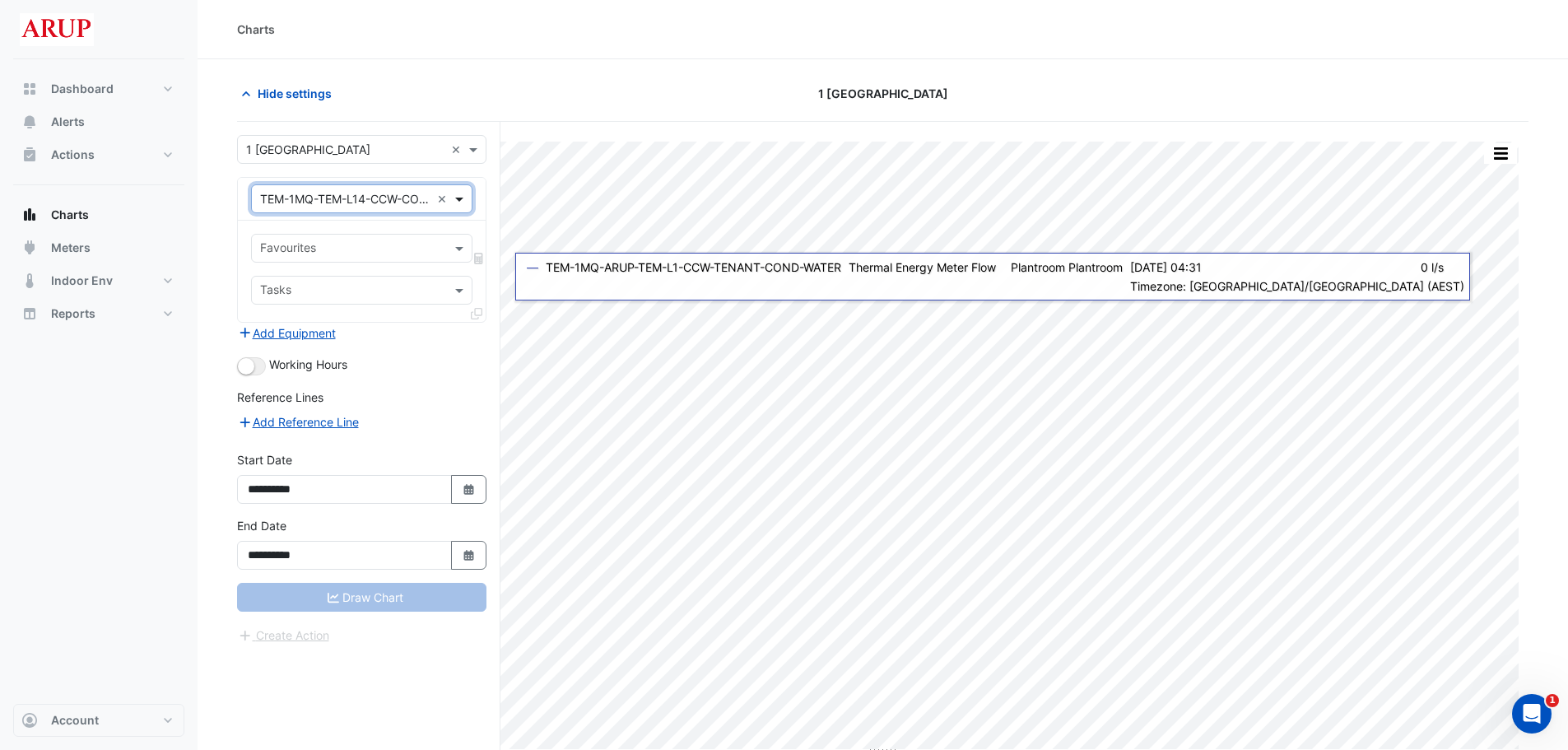
click at [459, 205] on span at bounding box center [461, 198] width 21 height 17
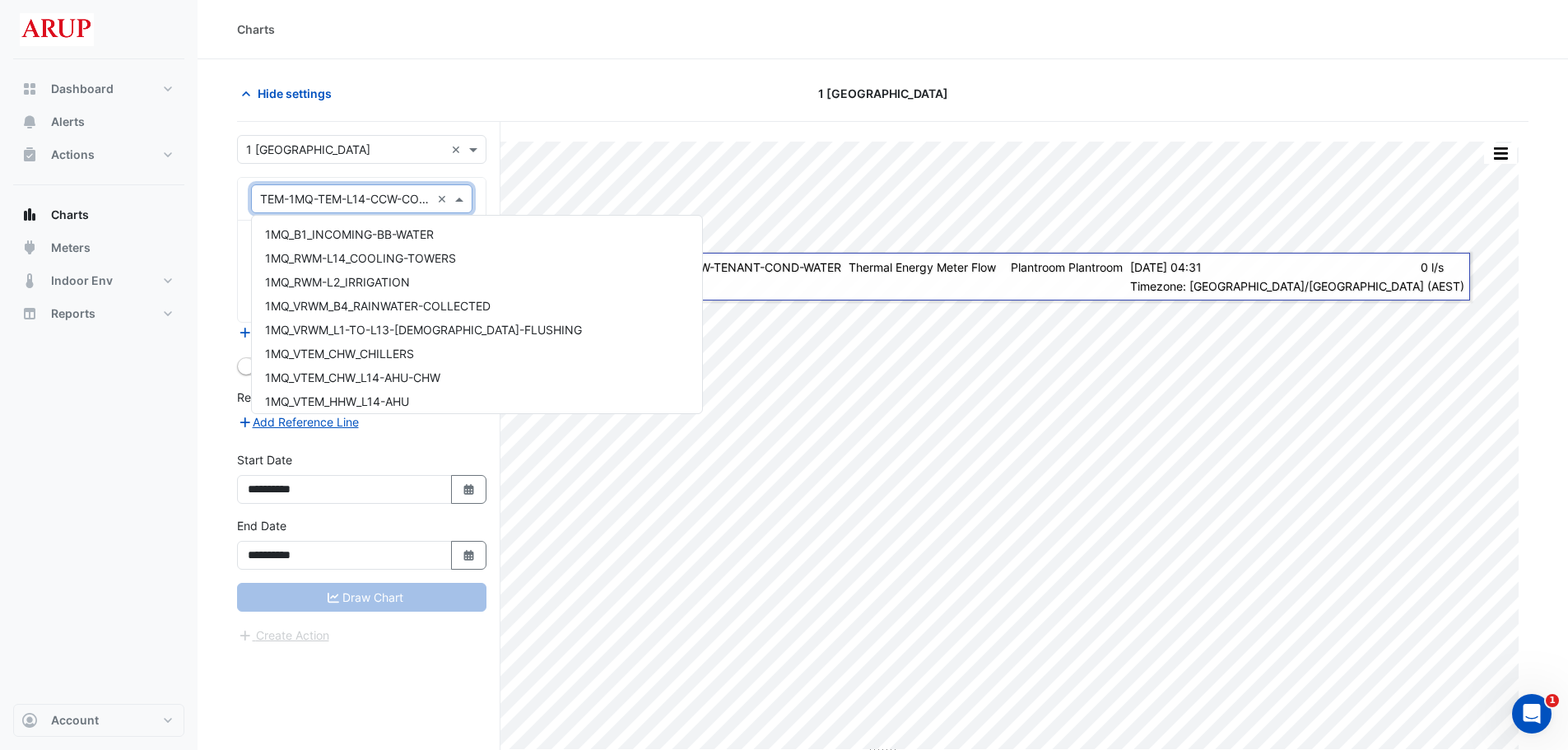
scroll to position [11150, 0]
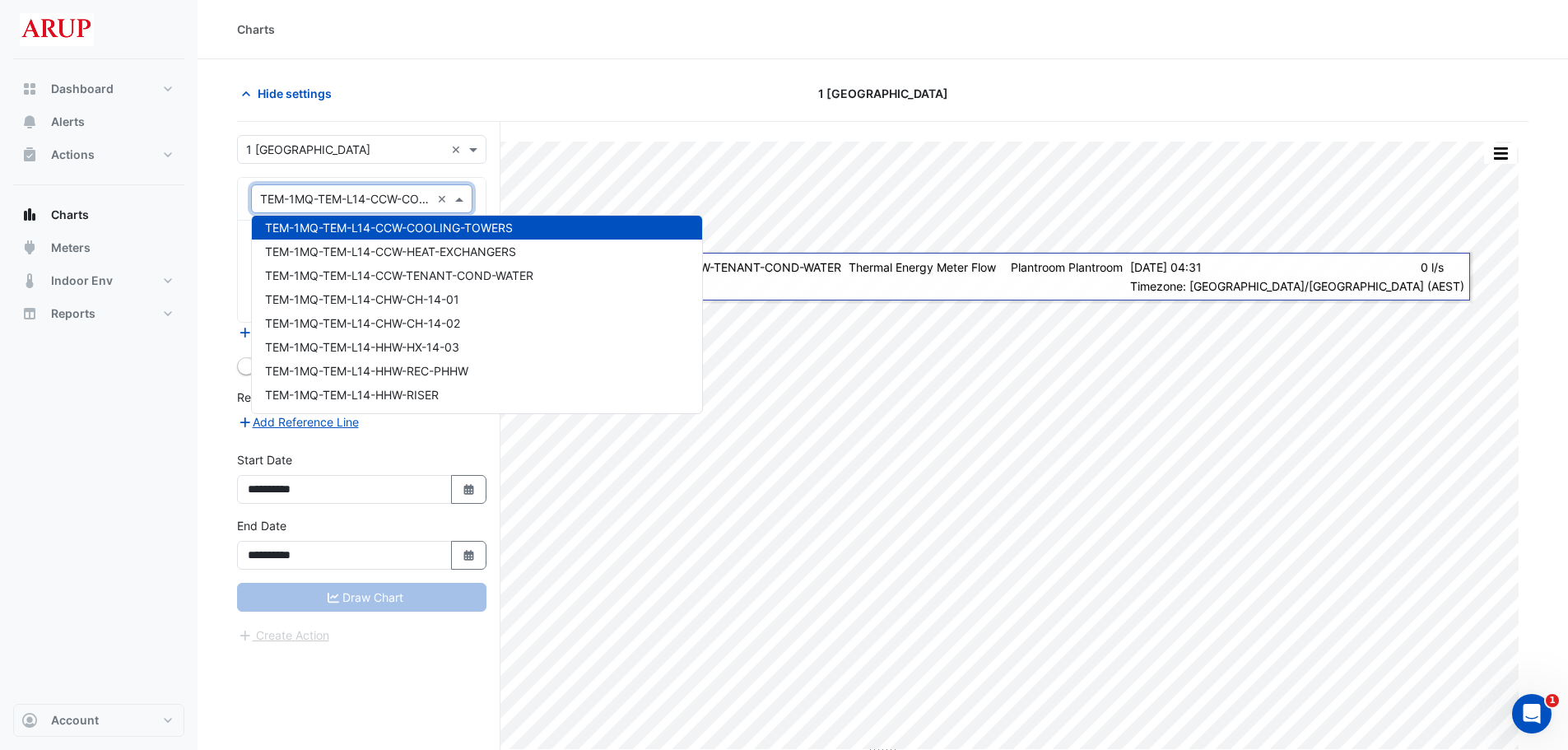
click at [463, 201] on span at bounding box center [461, 198] width 21 height 17
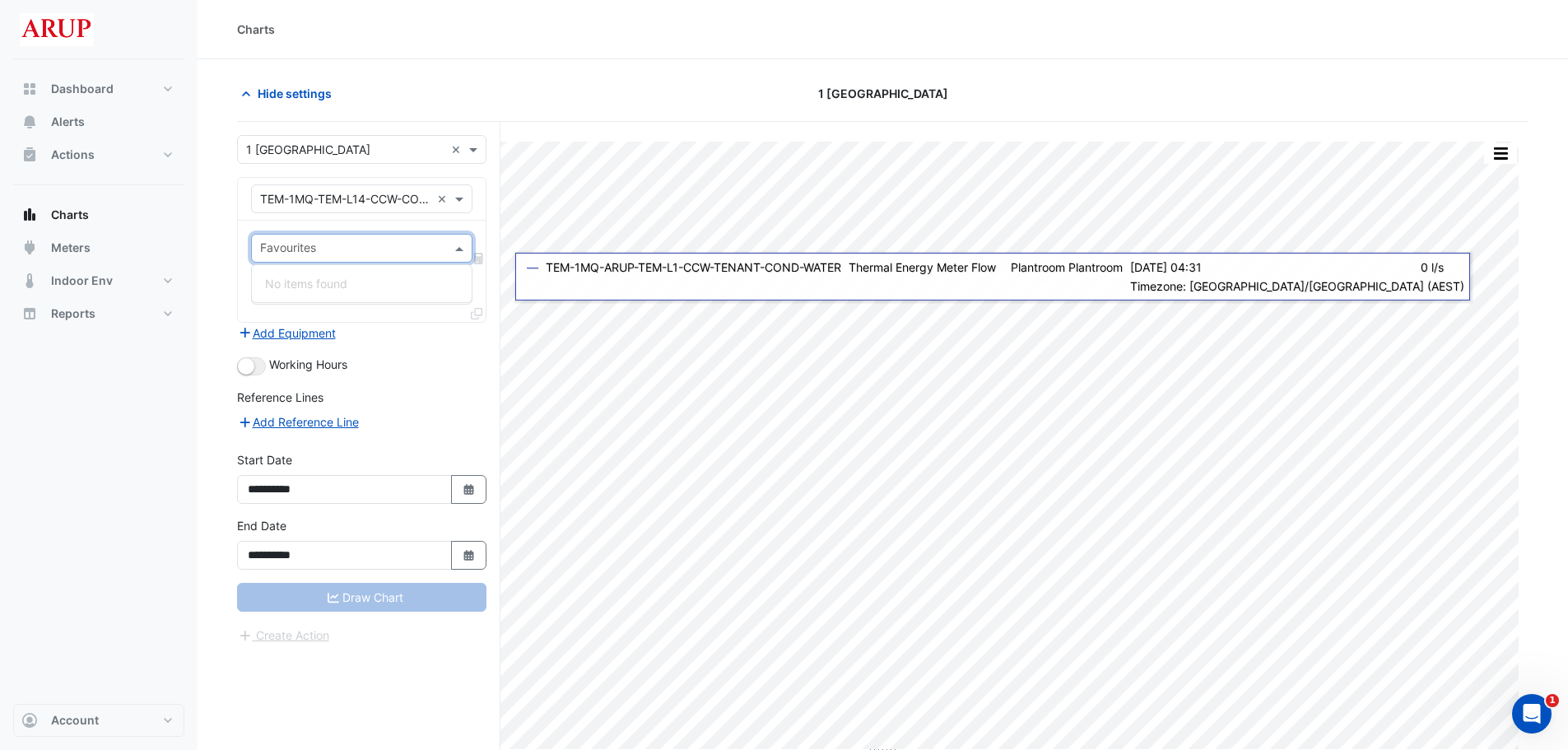
click at [463, 245] on span at bounding box center [461, 247] width 21 height 17
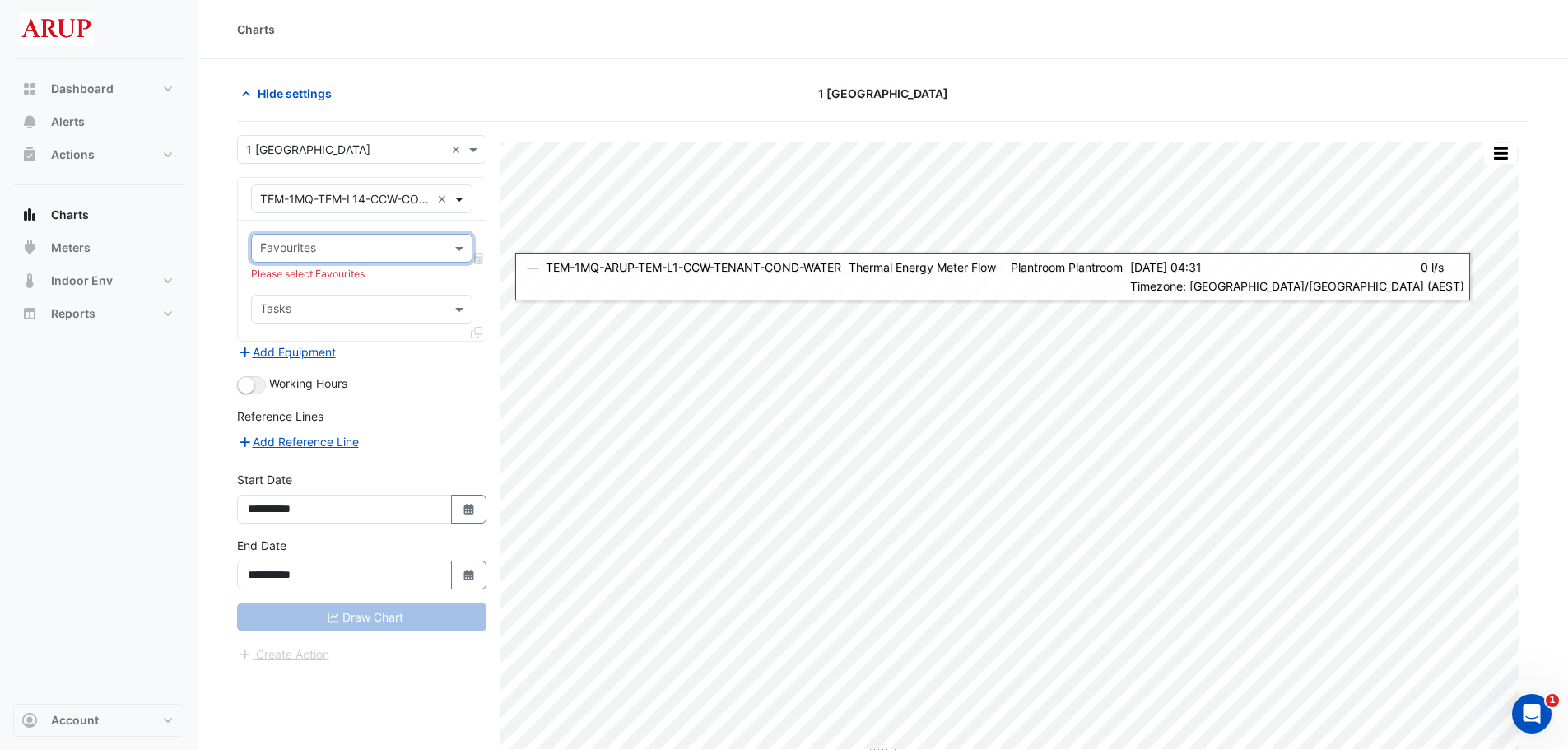
click at [463, 199] on span at bounding box center [461, 198] width 21 height 17
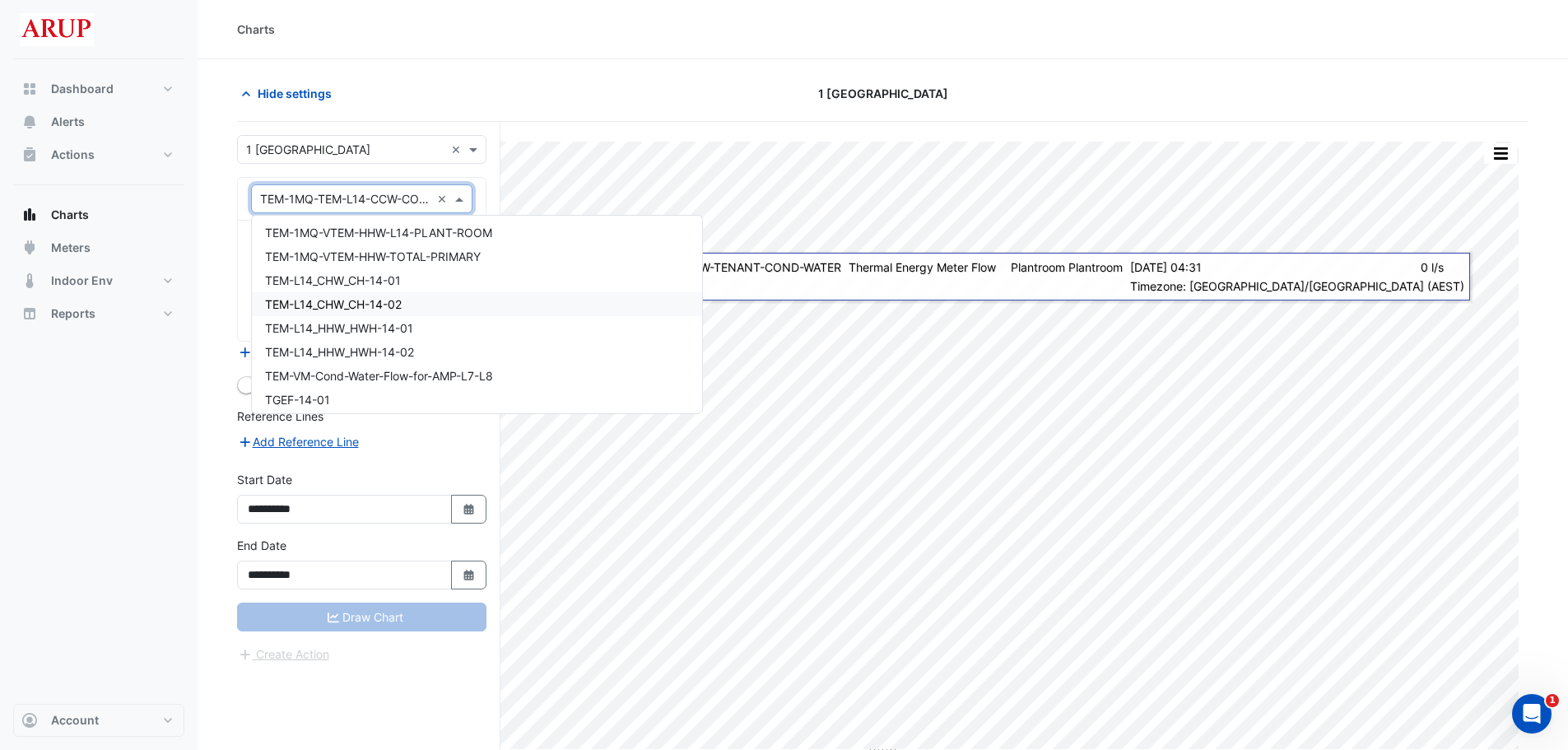
scroll to position [11562, 0]
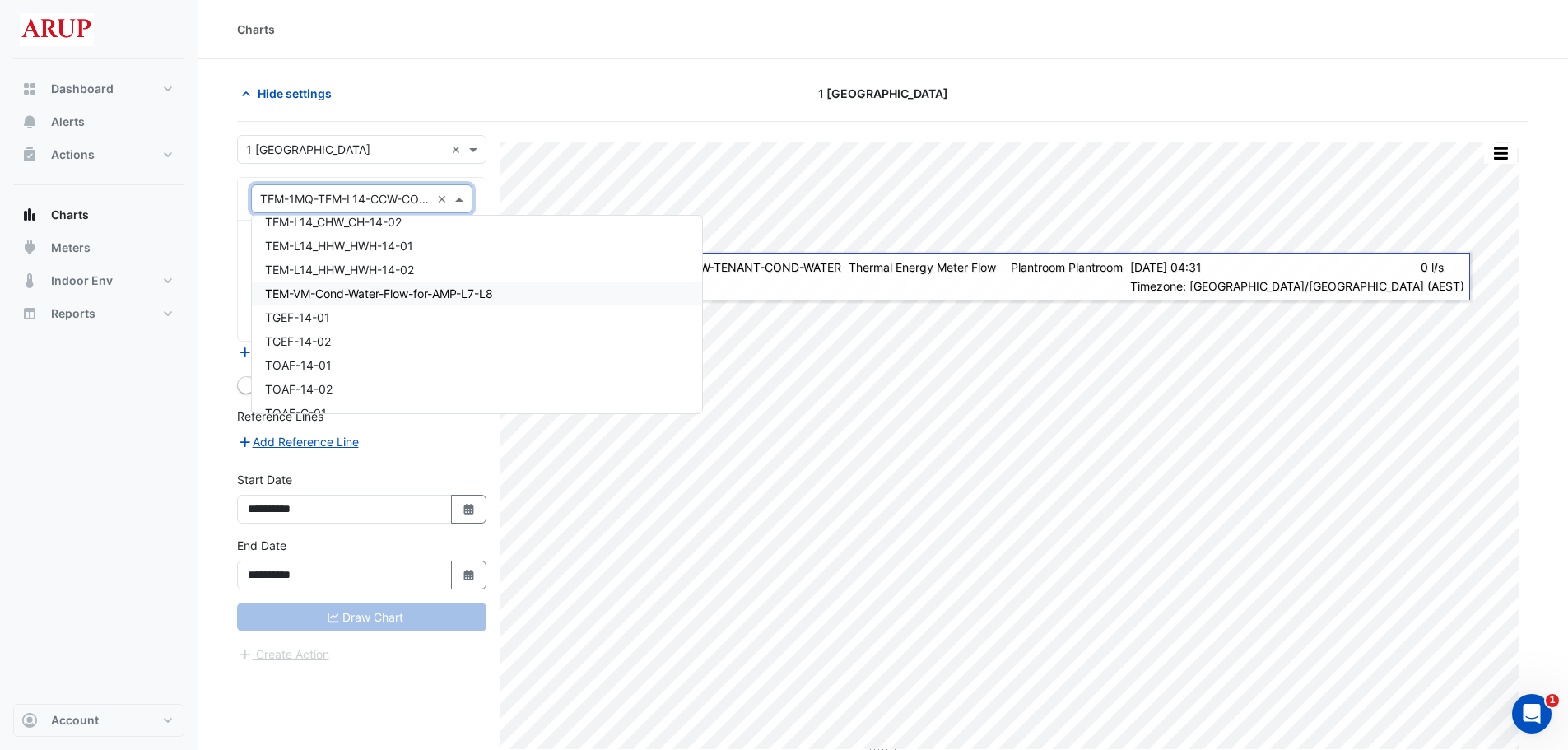
click at [514, 295] on div "TEM-VM-Cond-Water-Flow-for-AMP-L7-L8" at bounding box center [477, 294] width 450 height 24
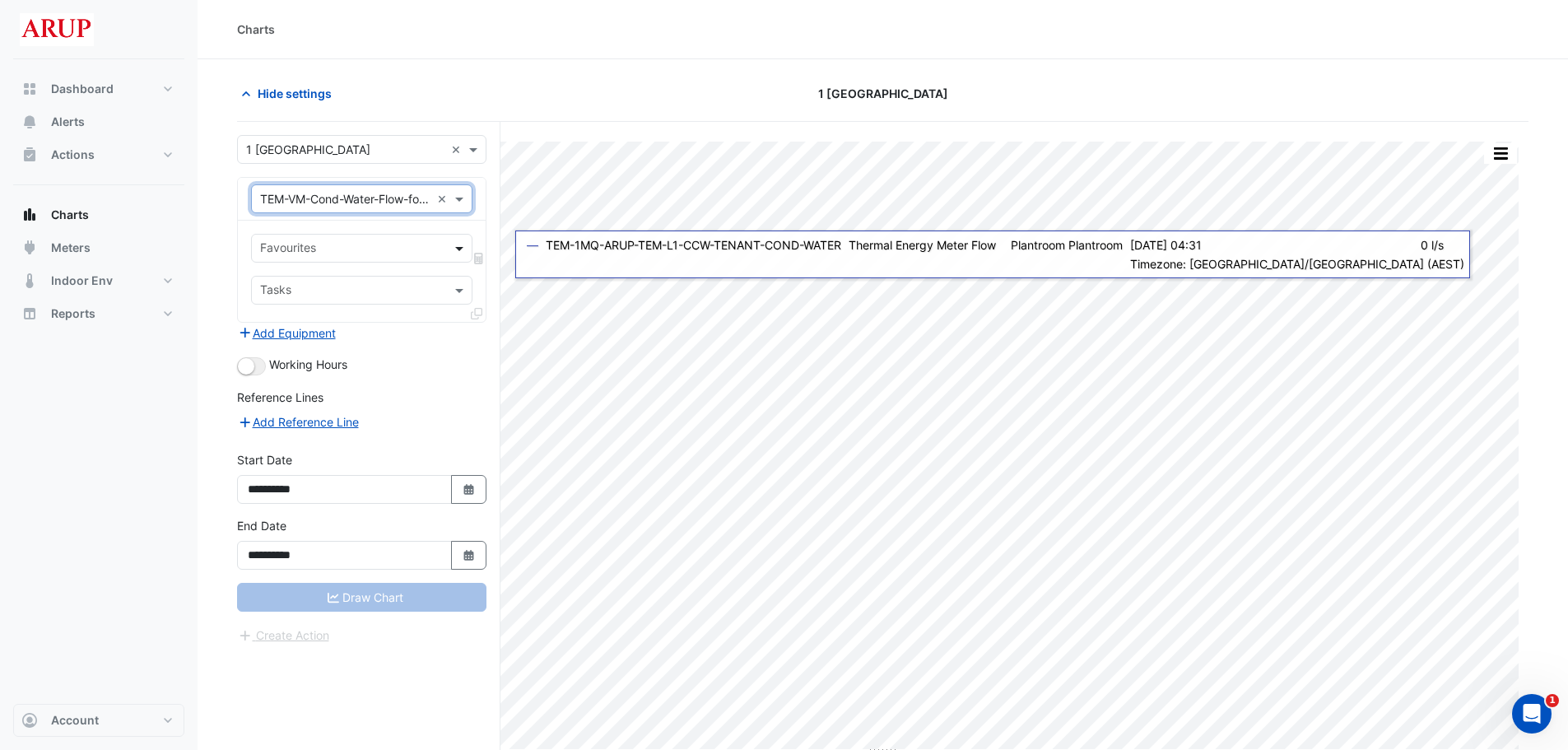
click at [457, 244] on span at bounding box center [461, 247] width 21 height 17
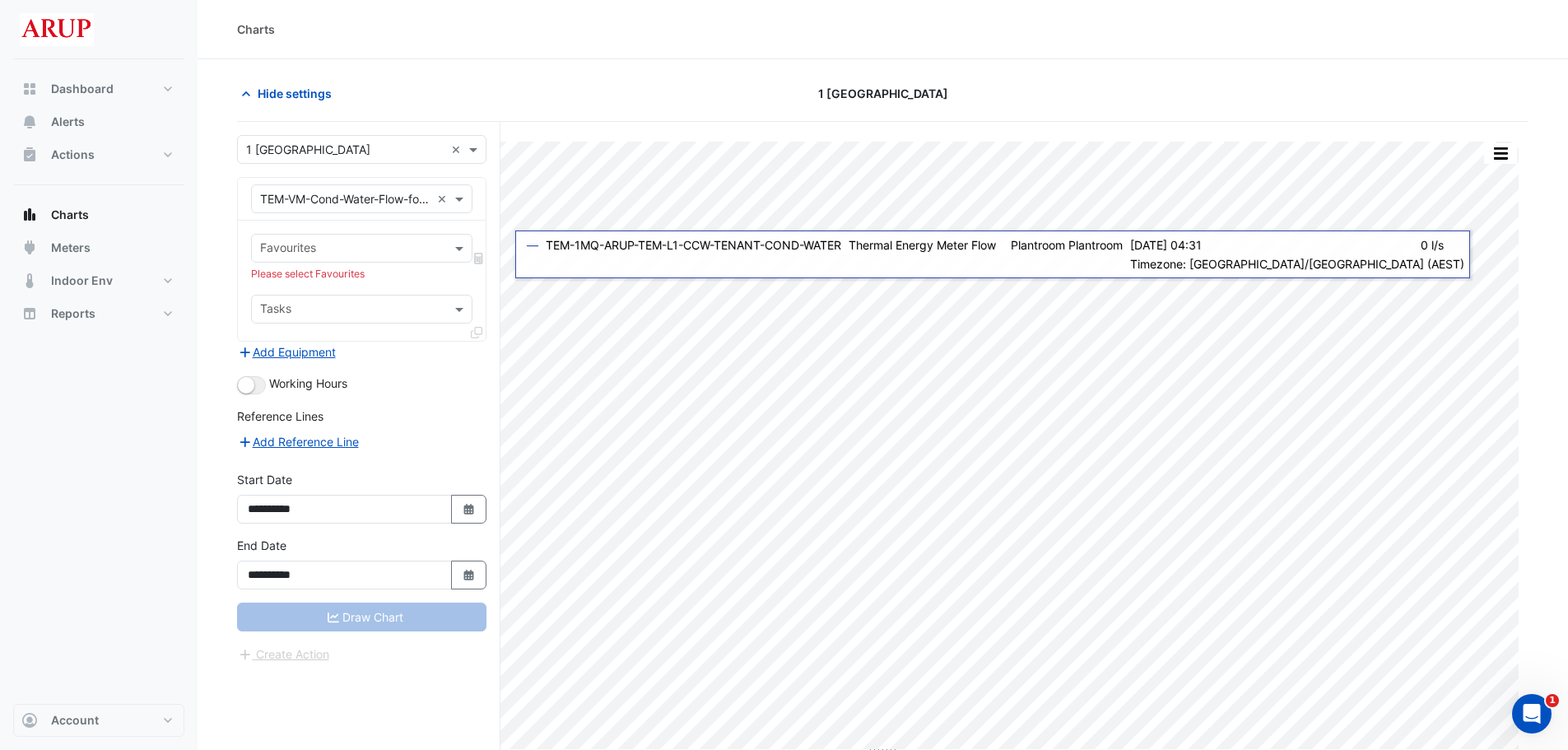
click at [443, 395] on form "**********" at bounding box center [362, 398] width 249 height 528
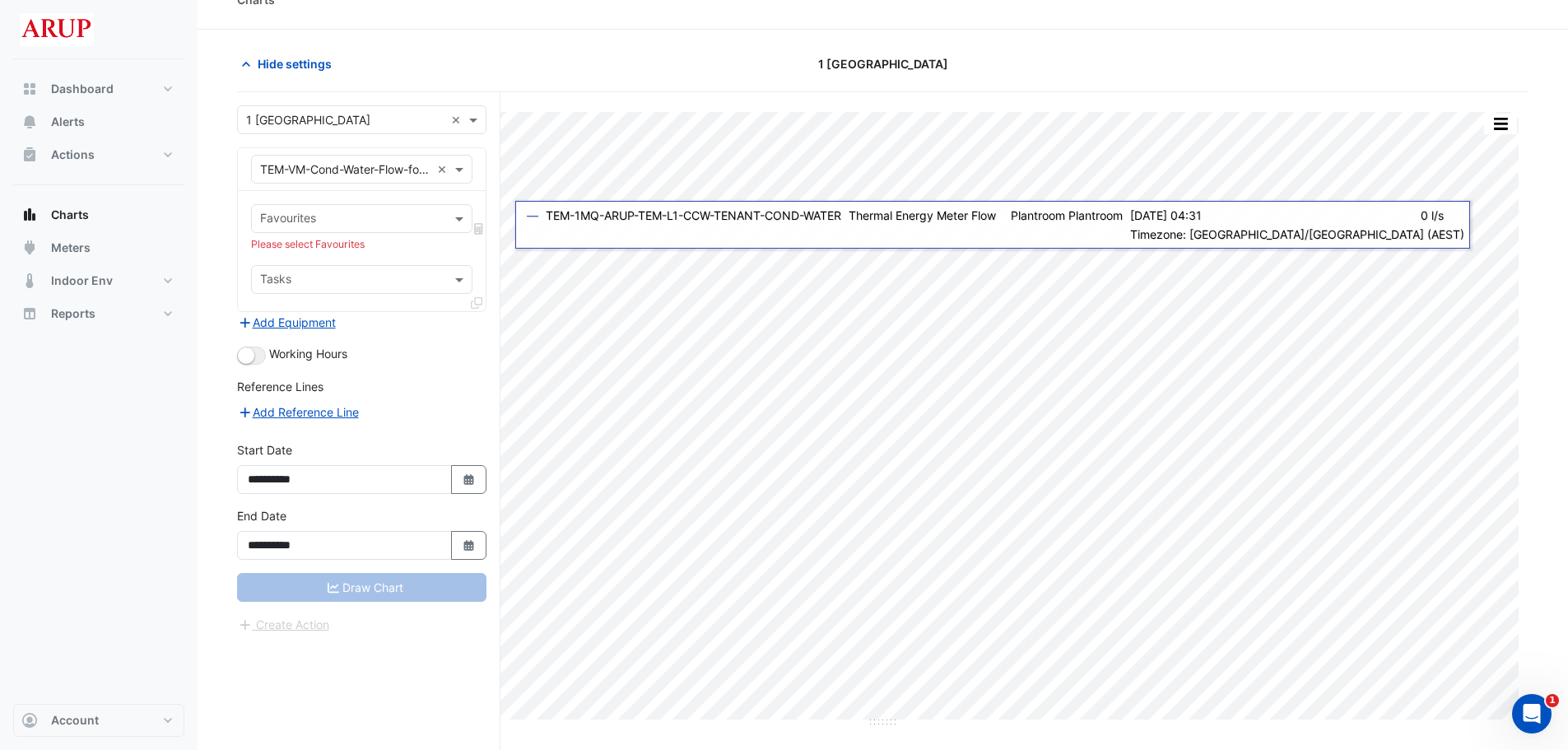
scroll to position [0, 0]
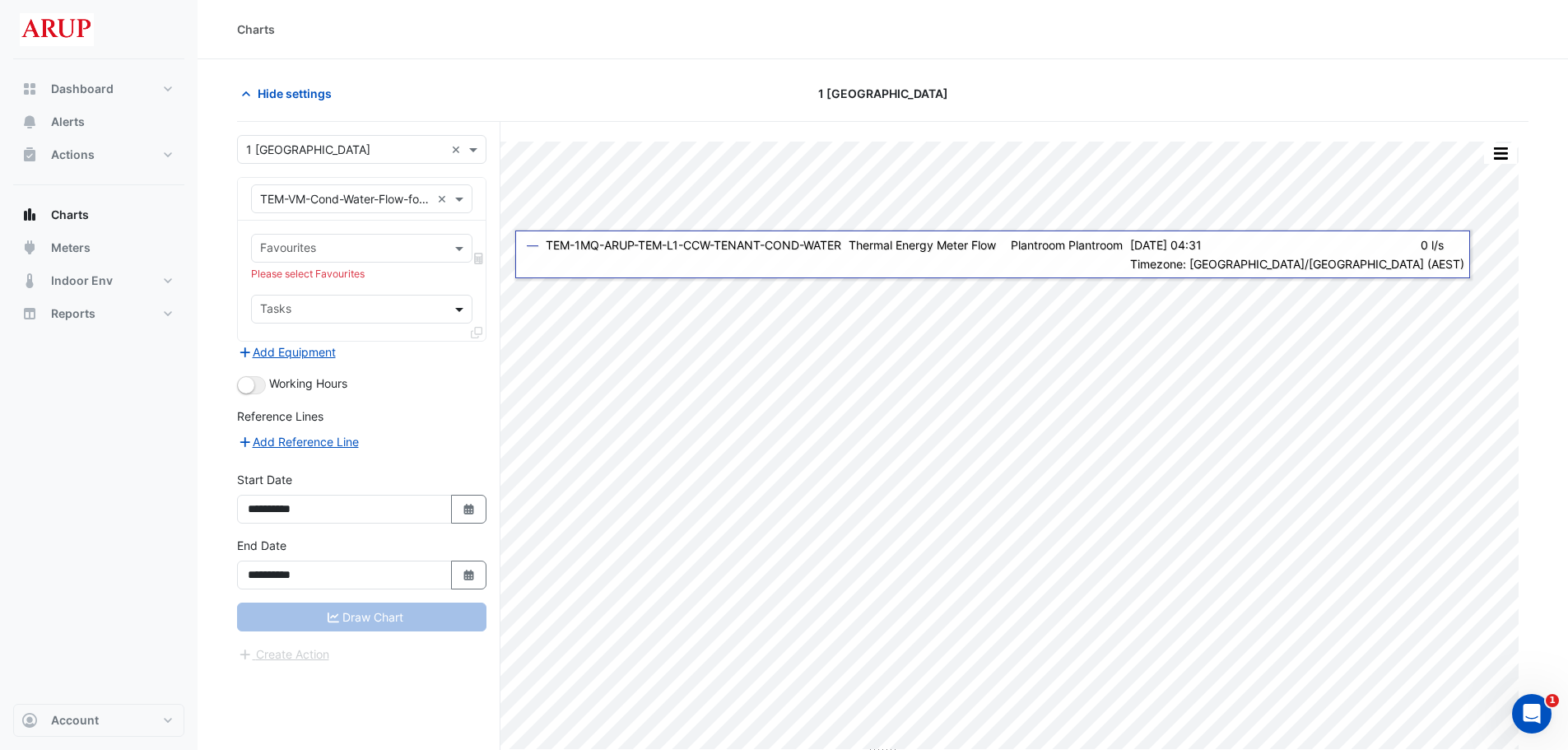
click at [461, 313] on span at bounding box center [461, 308] width 21 height 17
click at [458, 312] on span at bounding box center [461, 308] width 21 height 17
click at [434, 427] on div "Reference Lines" at bounding box center [362, 419] width 249 height 24
click at [457, 194] on span at bounding box center [461, 198] width 21 height 17
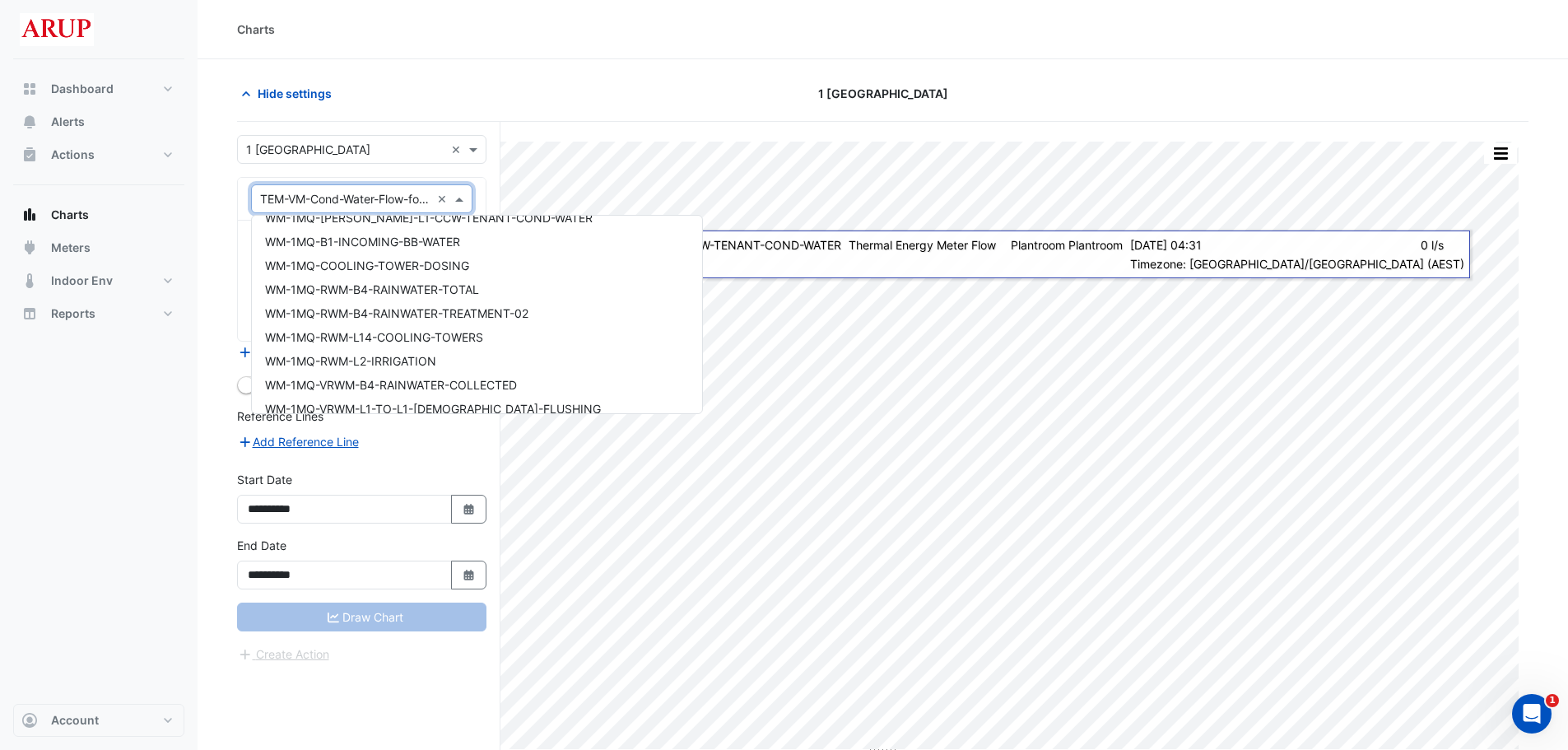
scroll to position [22211, 0]
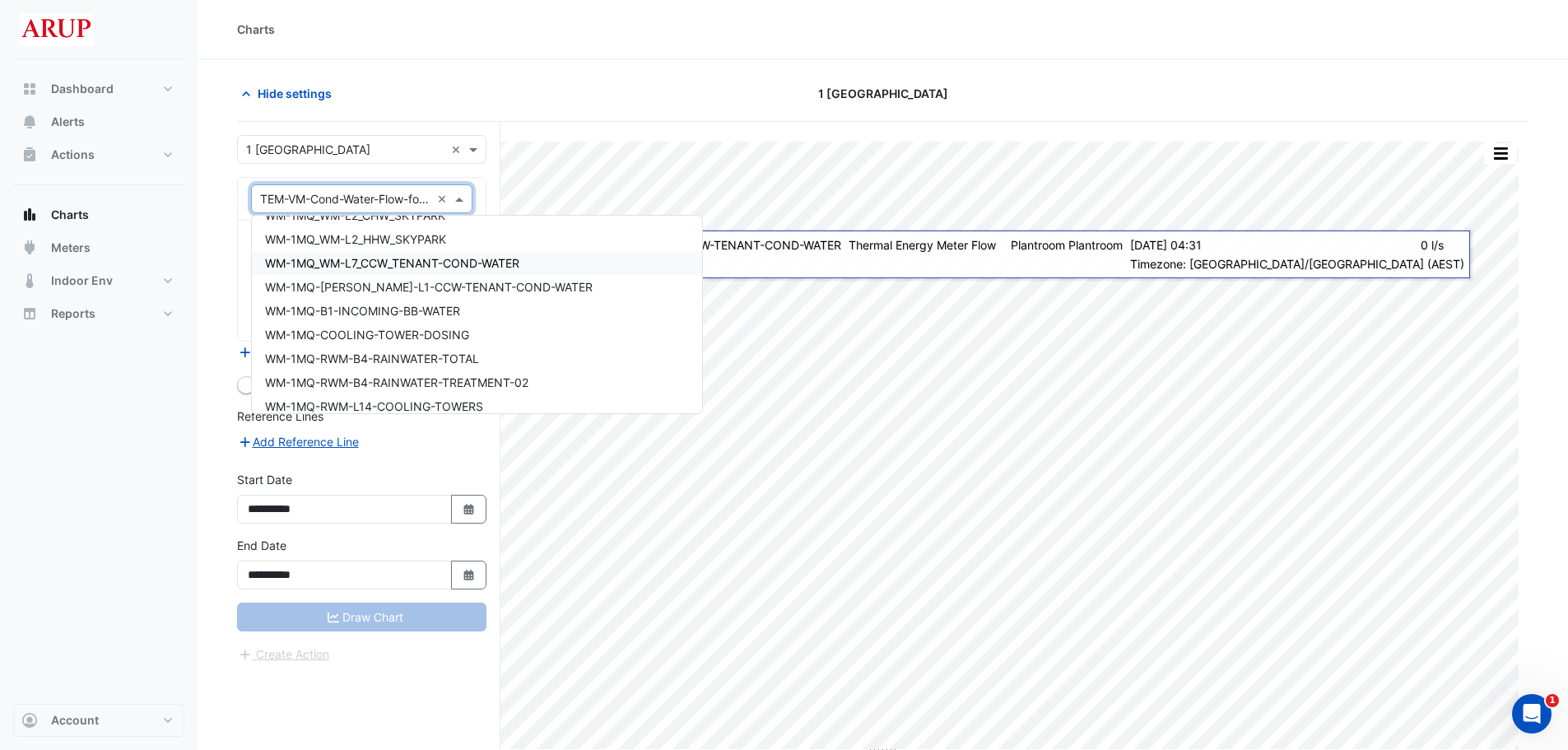
click at [487, 267] on span "WM-1MQ_WM-L7_CCW_TENANT-COND-WATER" at bounding box center [392, 262] width 255 height 14
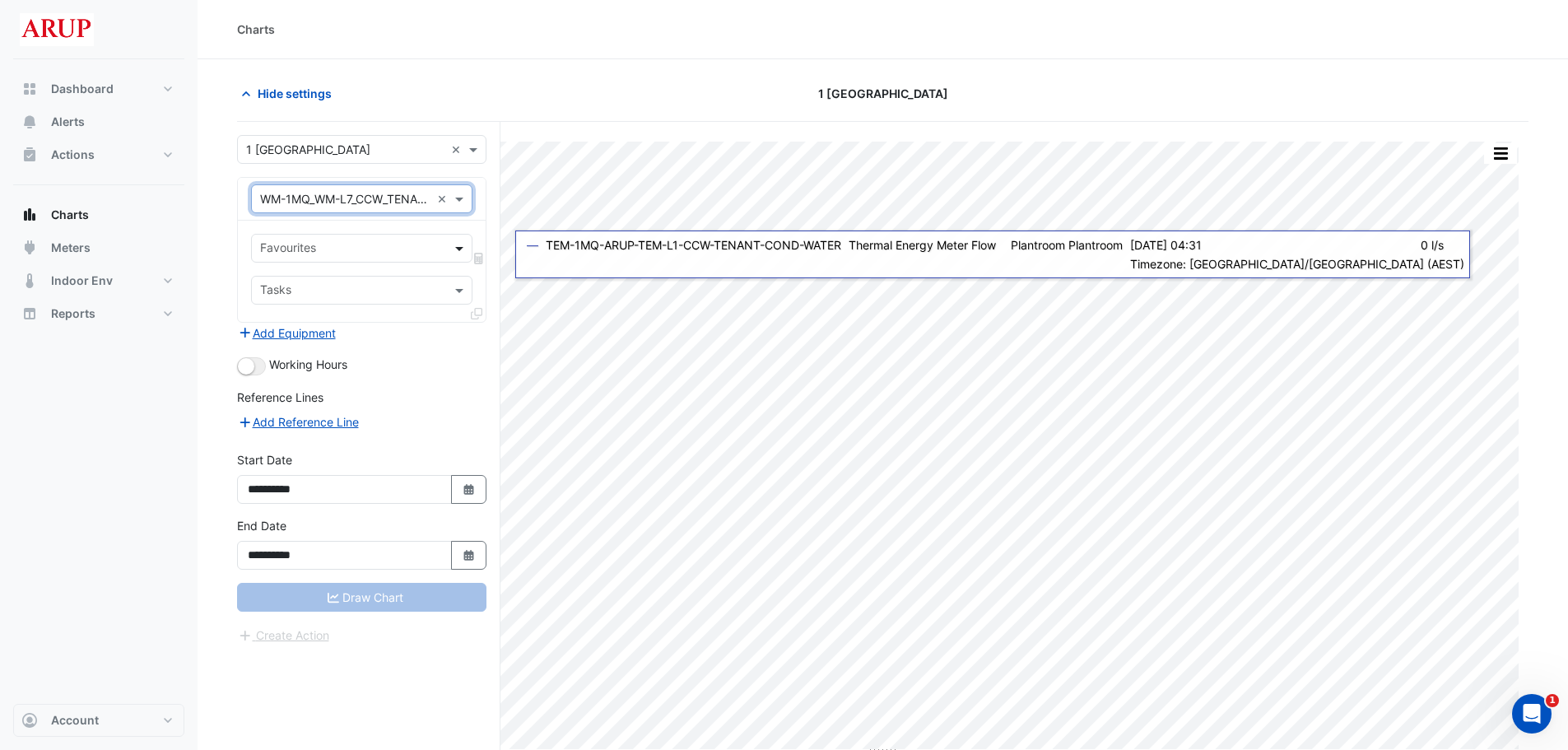
click at [460, 241] on span at bounding box center [461, 247] width 21 height 17
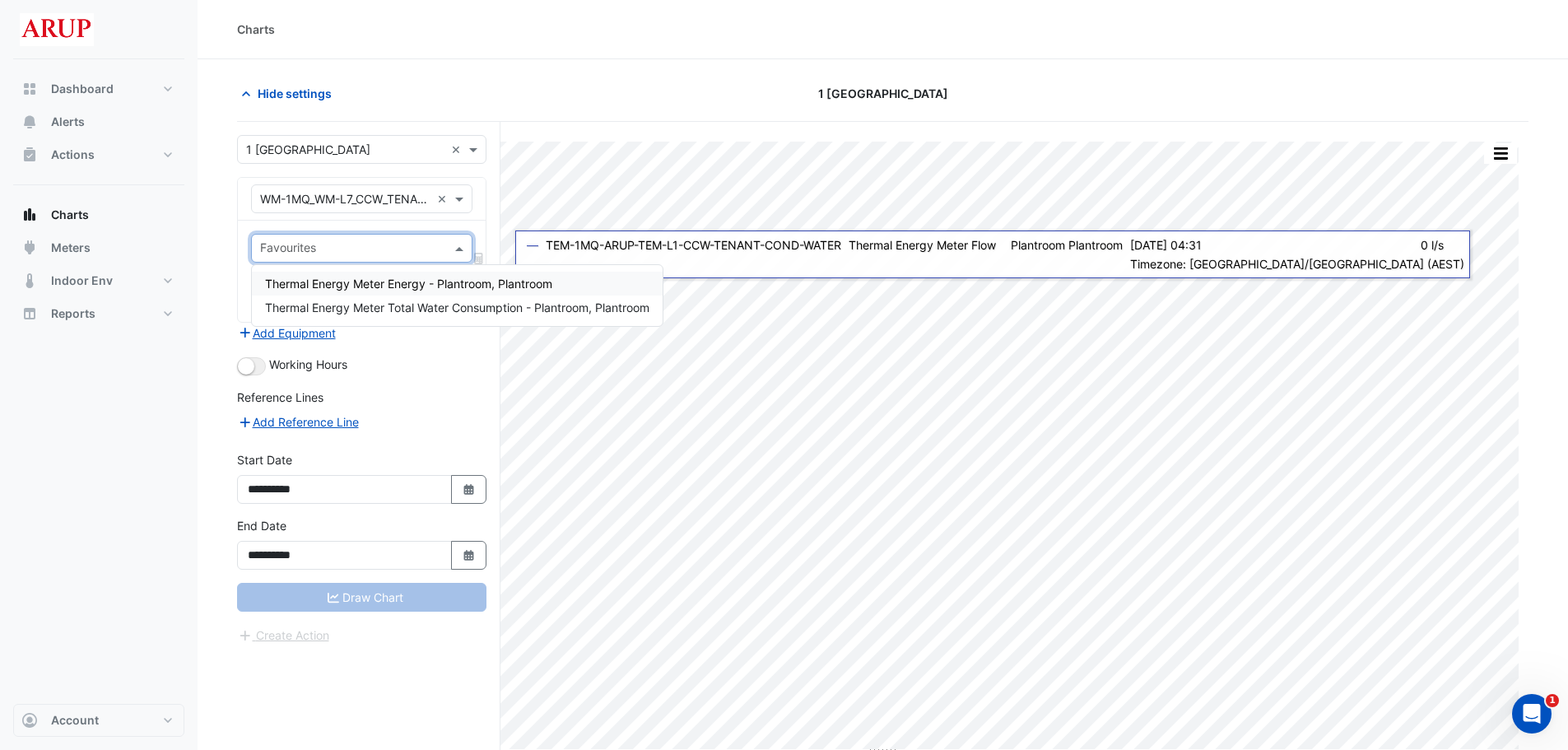
click at [464, 285] on span "Thermal Energy Meter Energy - Plantroom, Plantroom" at bounding box center [408, 283] width 287 height 14
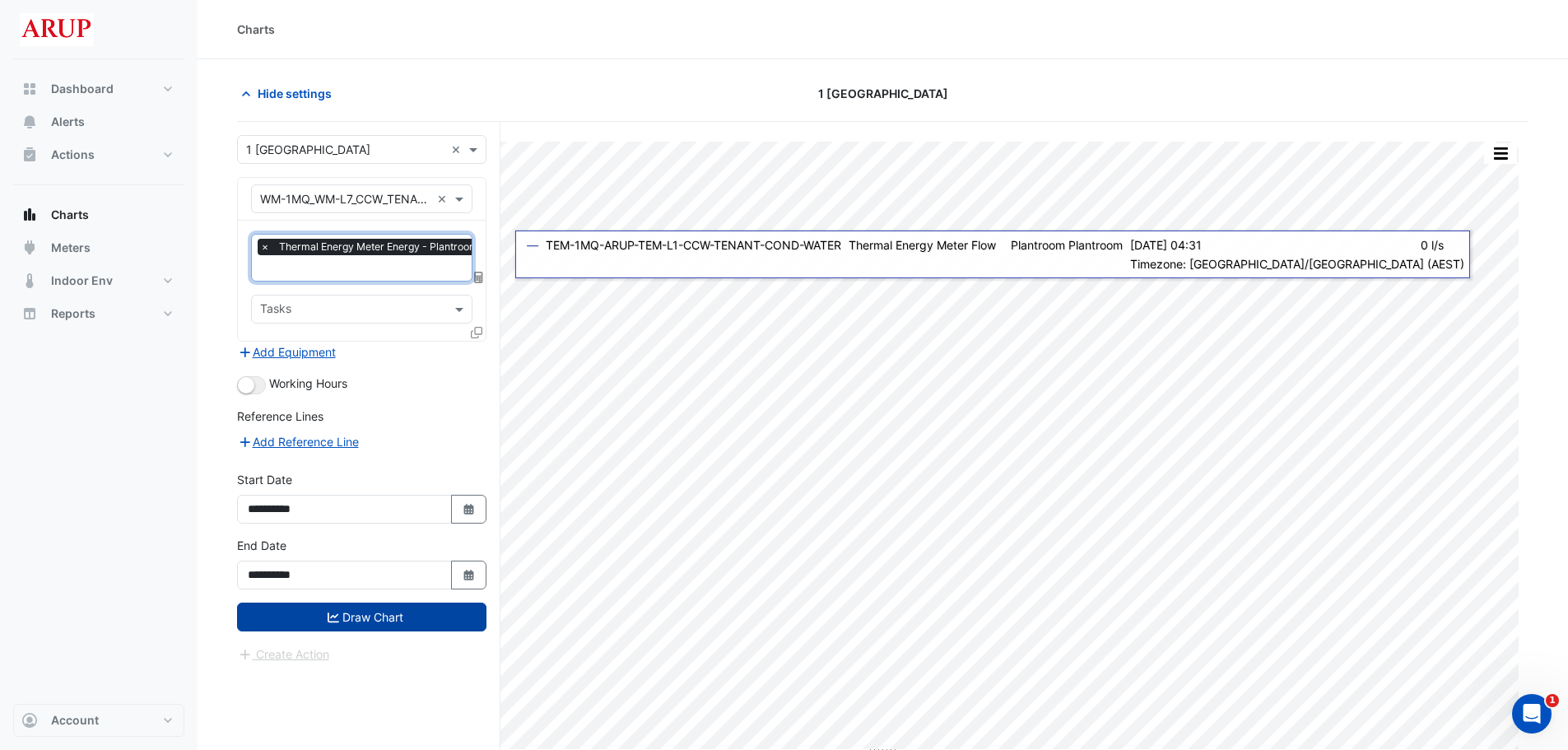
click at [364, 609] on button "Draw Chart" at bounding box center [362, 617] width 249 height 29
